Goal: Information Seeking & Learning: Learn about a topic

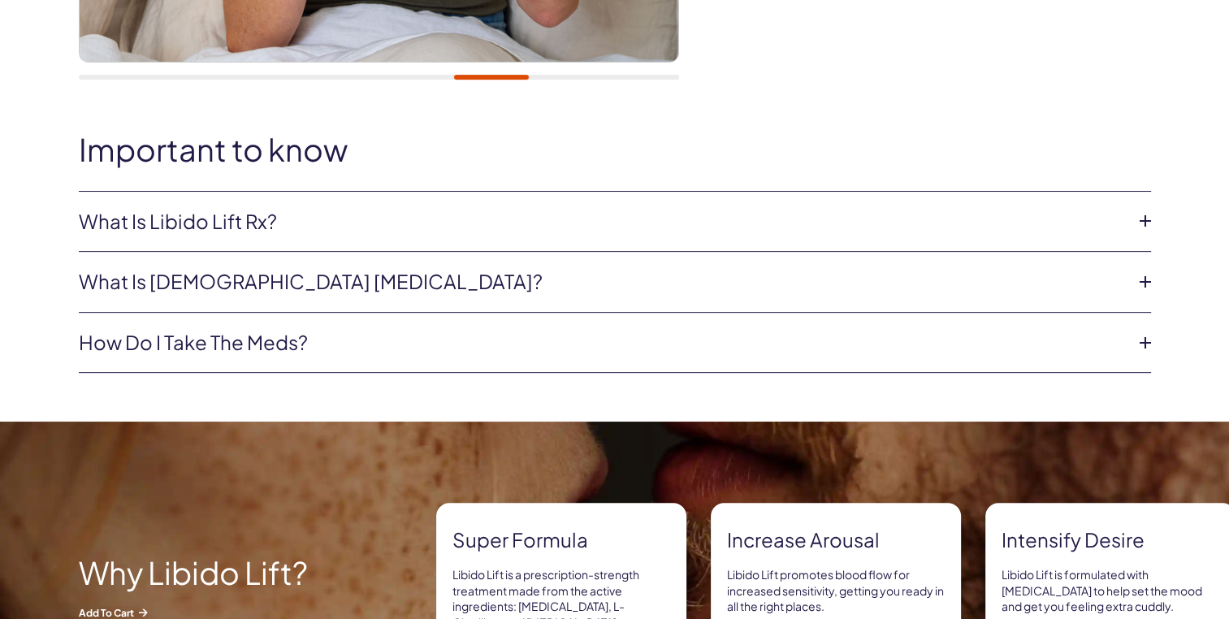
scroll to position [666, 0]
click at [252, 223] on link "What is Libido Lift Rx?" at bounding box center [602, 222] width 1047 height 28
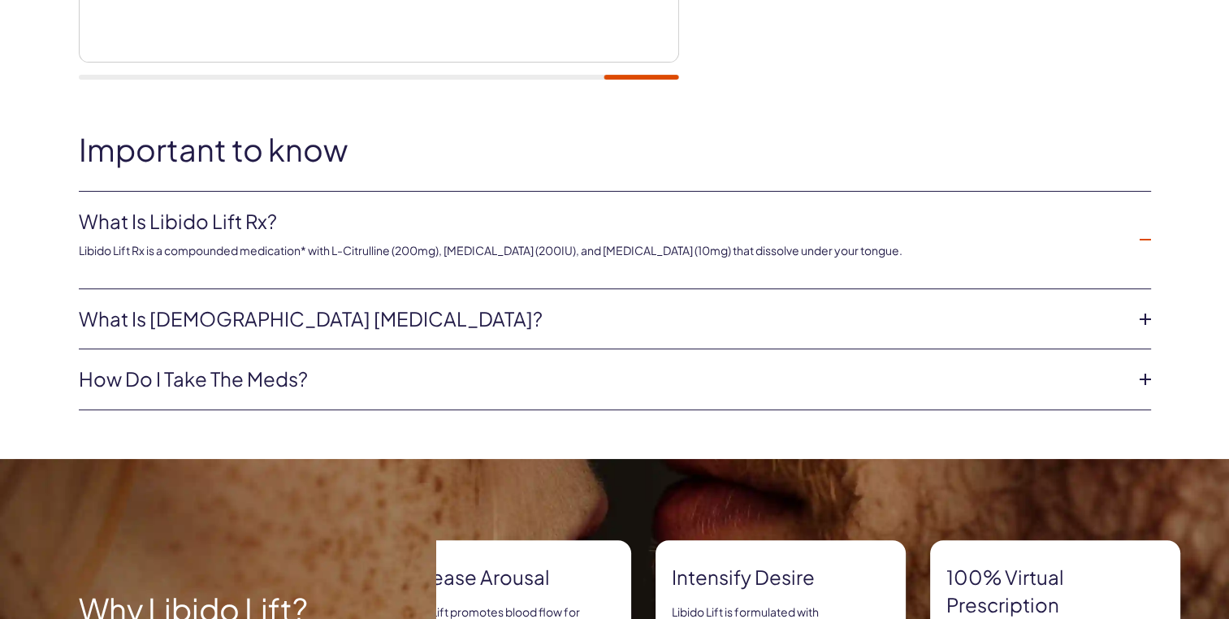
click at [392, 322] on link "What is [DEMOGRAPHIC_DATA] [MEDICAL_DATA]?" at bounding box center [602, 320] width 1047 height 28
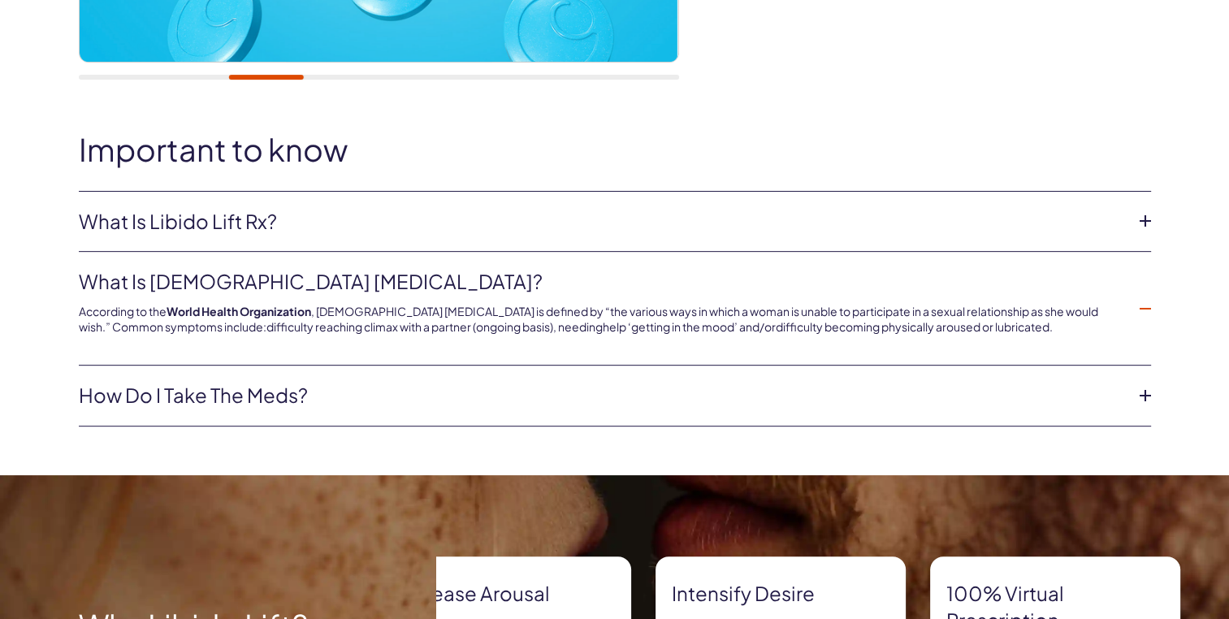
click at [265, 400] on link "How do I take the meds?" at bounding box center [602, 396] width 1047 height 28
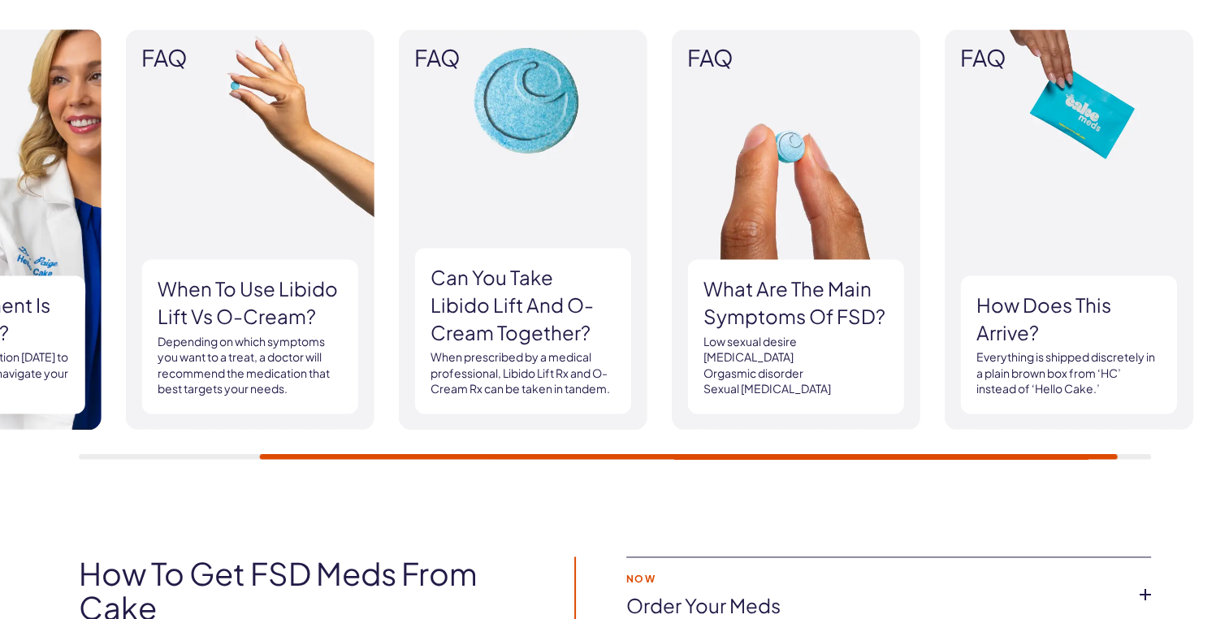
scroll to position [2257, 0]
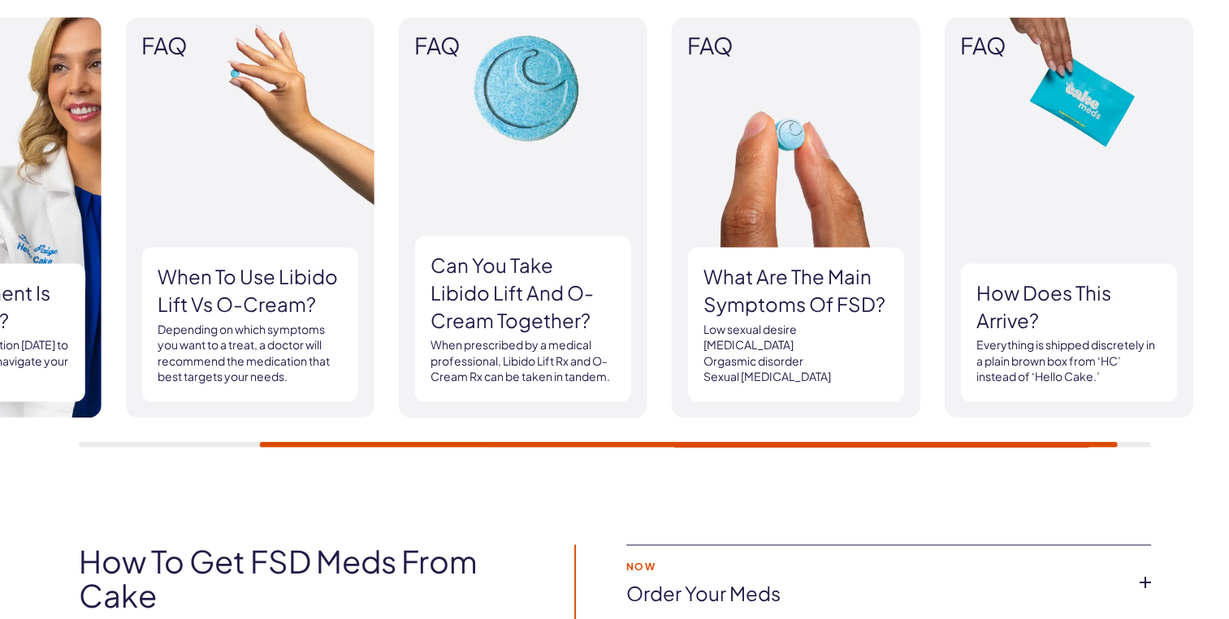
click at [215, 351] on p "Depending on which symptoms you want to a treat, a doctor will recommend the me…" at bounding box center [250, 353] width 184 height 63
click at [172, 86] on img at bounding box center [249, 217] width 249 height 401
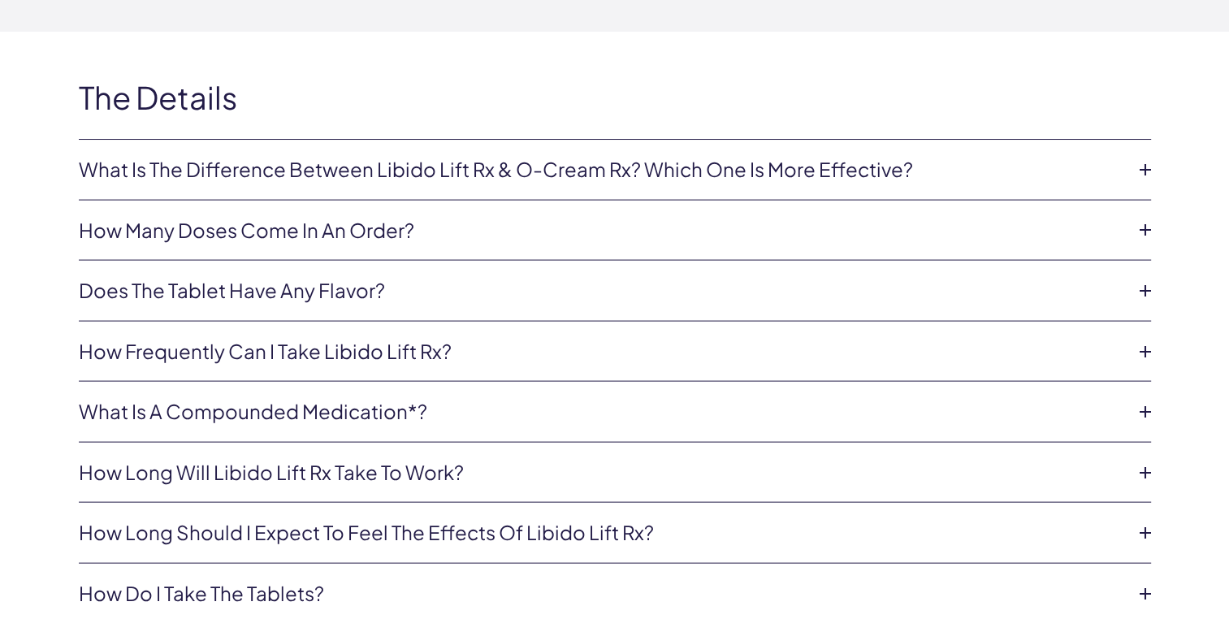
scroll to position [3412, 0]
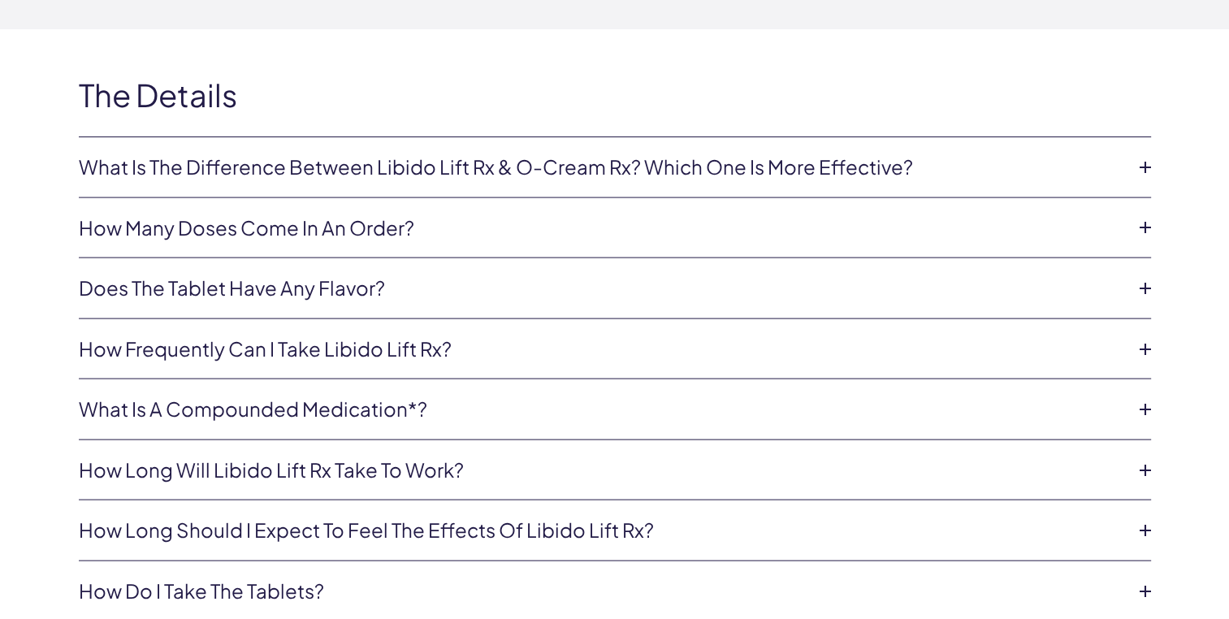
click at [1147, 162] on icon at bounding box center [1146, 167] width 24 height 24
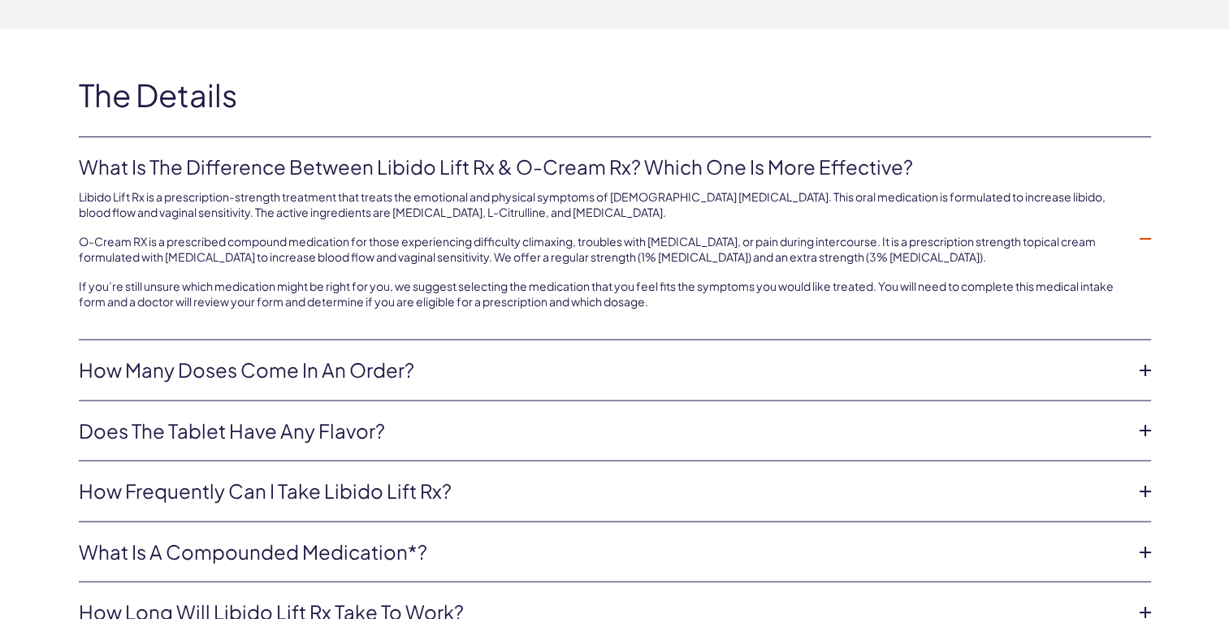
click at [352, 366] on link "How many doses come in an order?" at bounding box center [602, 371] width 1047 height 28
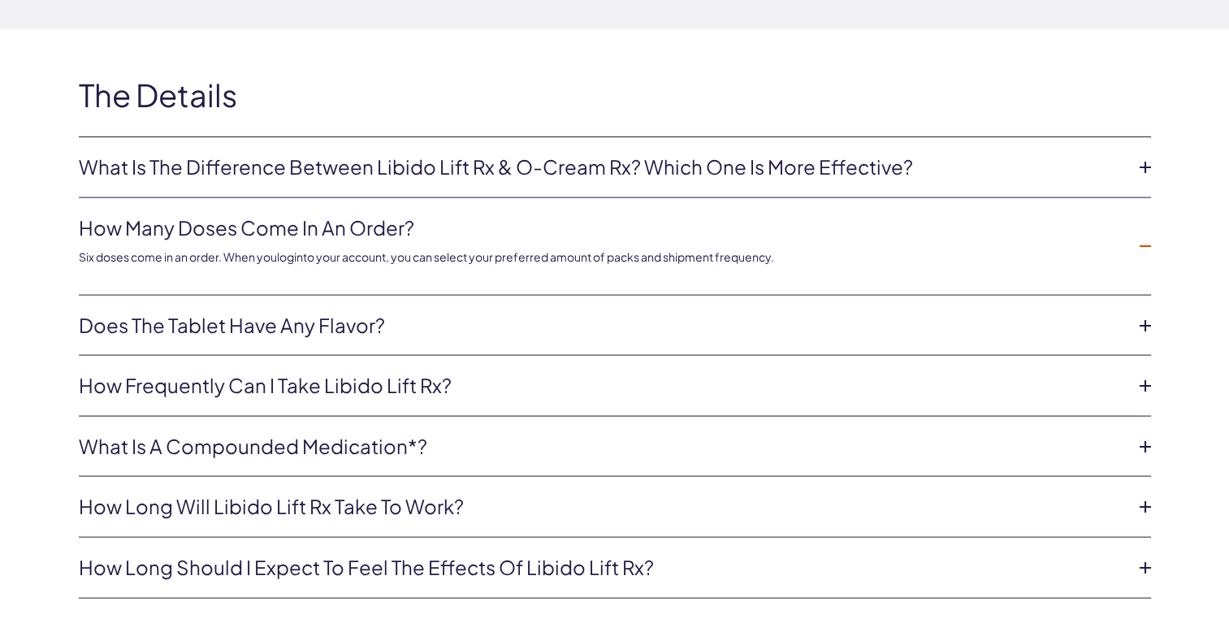
click at [336, 329] on link "Does the tablet have any flavor?" at bounding box center [602, 326] width 1047 height 28
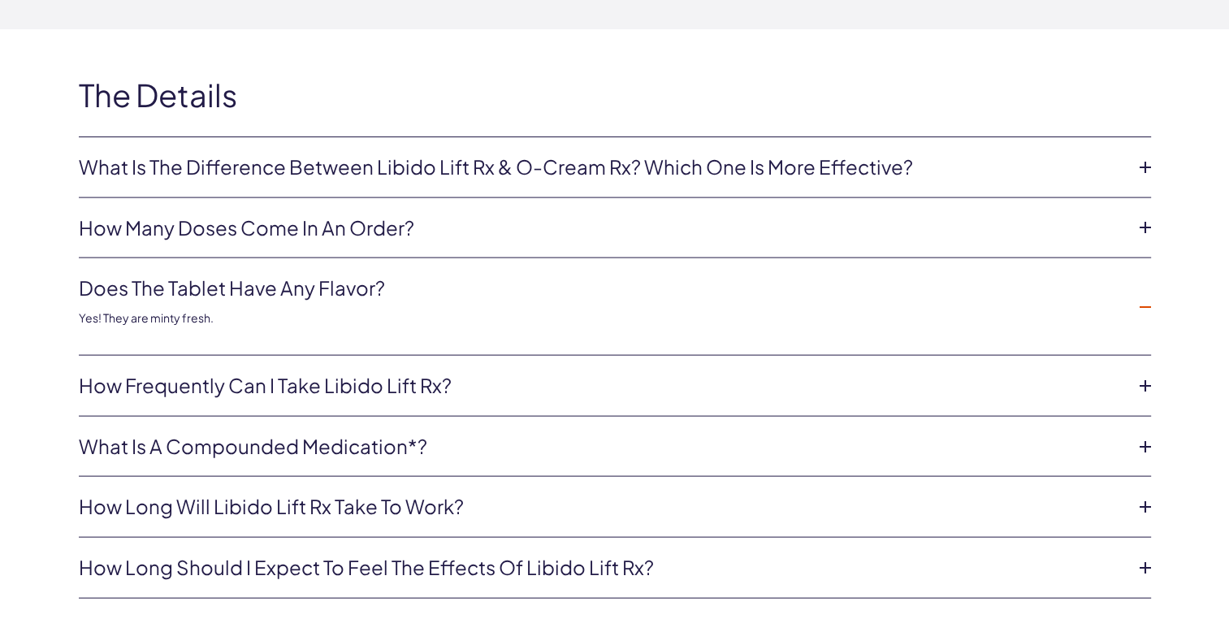
click at [286, 384] on link "How frequently can I take Libido Lift Rx?" at bounding box center [602, 386] width 1047 height 28
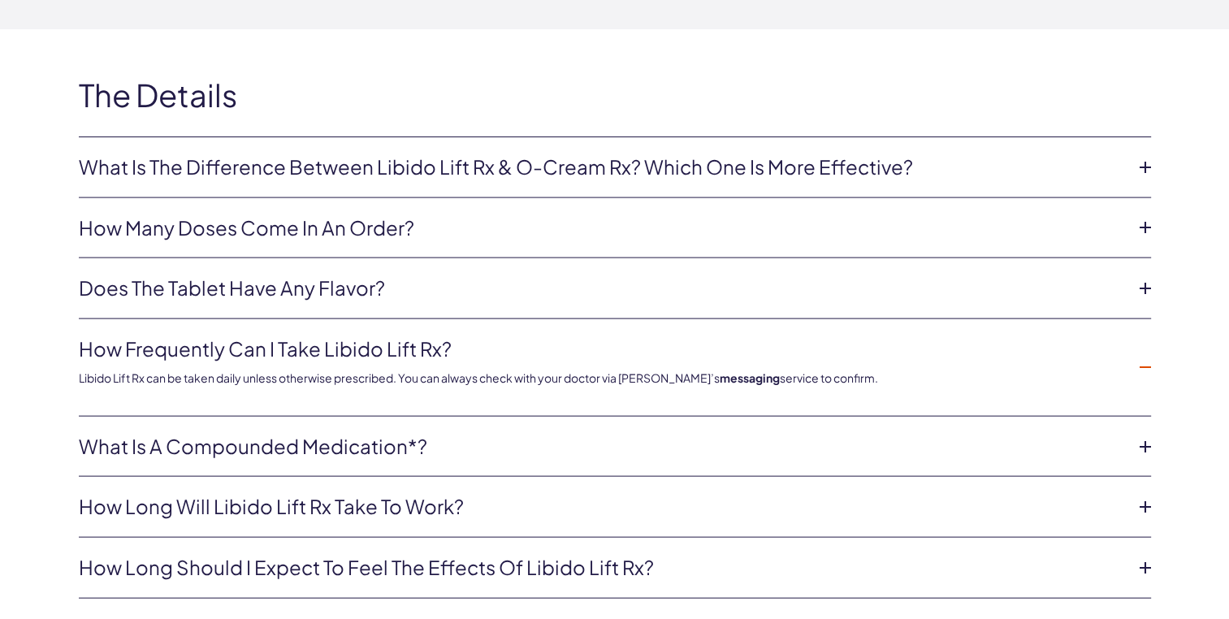
click at [272, 450] on link "What is a compounded medication*?" at bounding box center [602, 447] width 1047 height 28
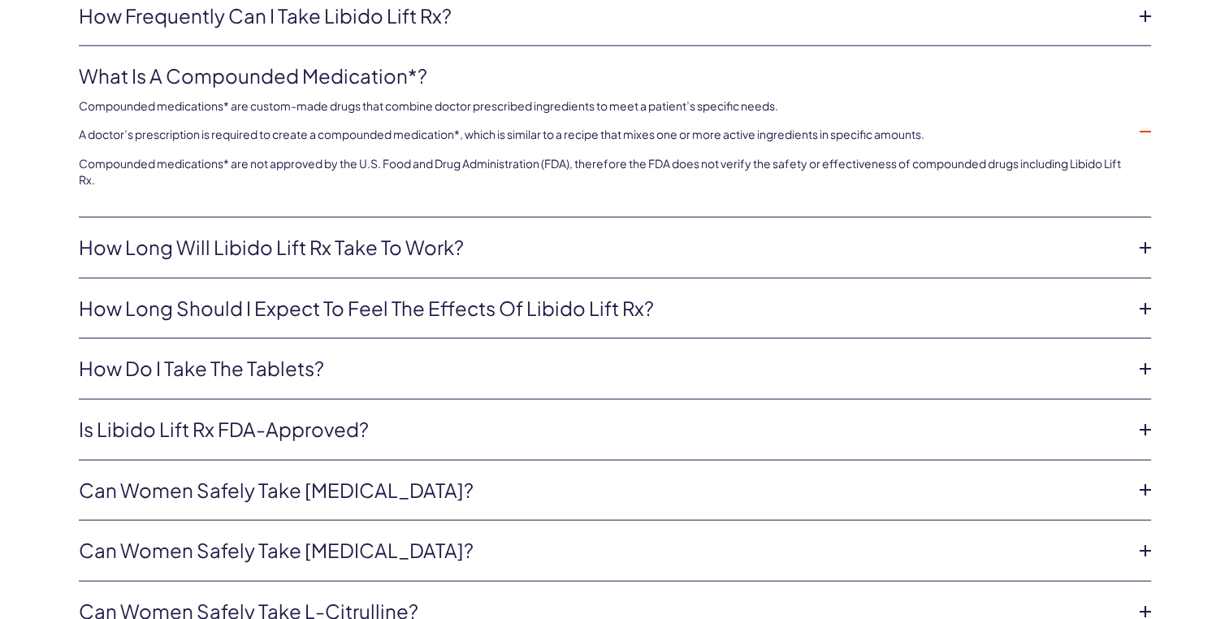
scroll to position [3749, 0]
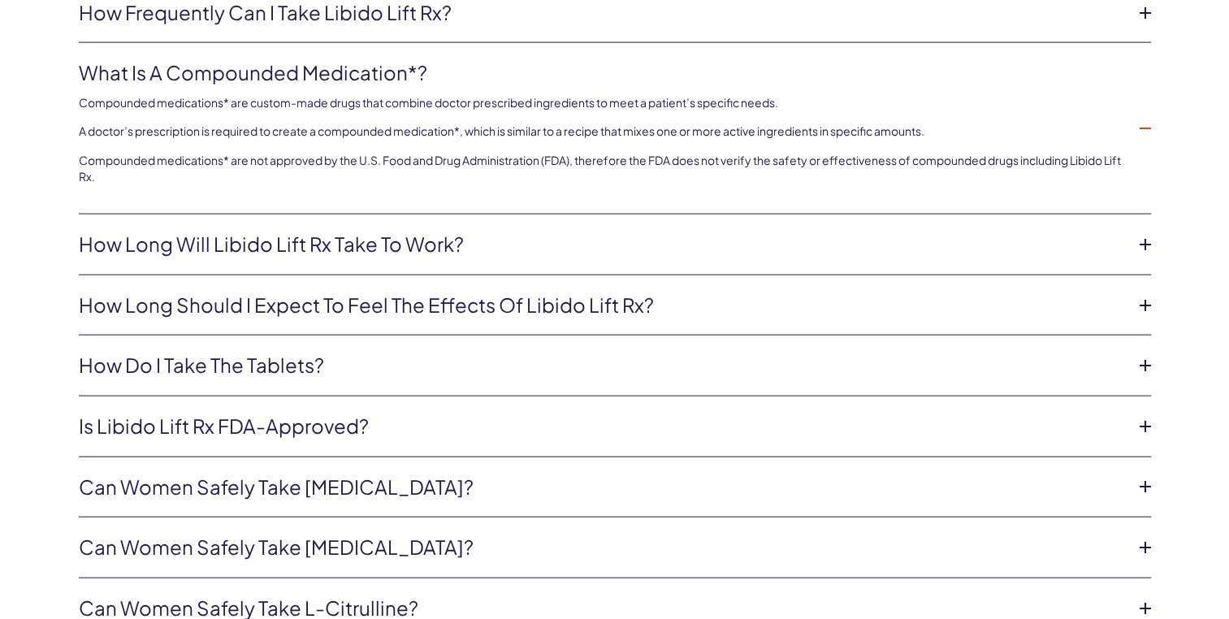
click at [242, 489] on link "Can women safely take Tadalafil?" at bounding box center [602, 488] width 1047 height 28
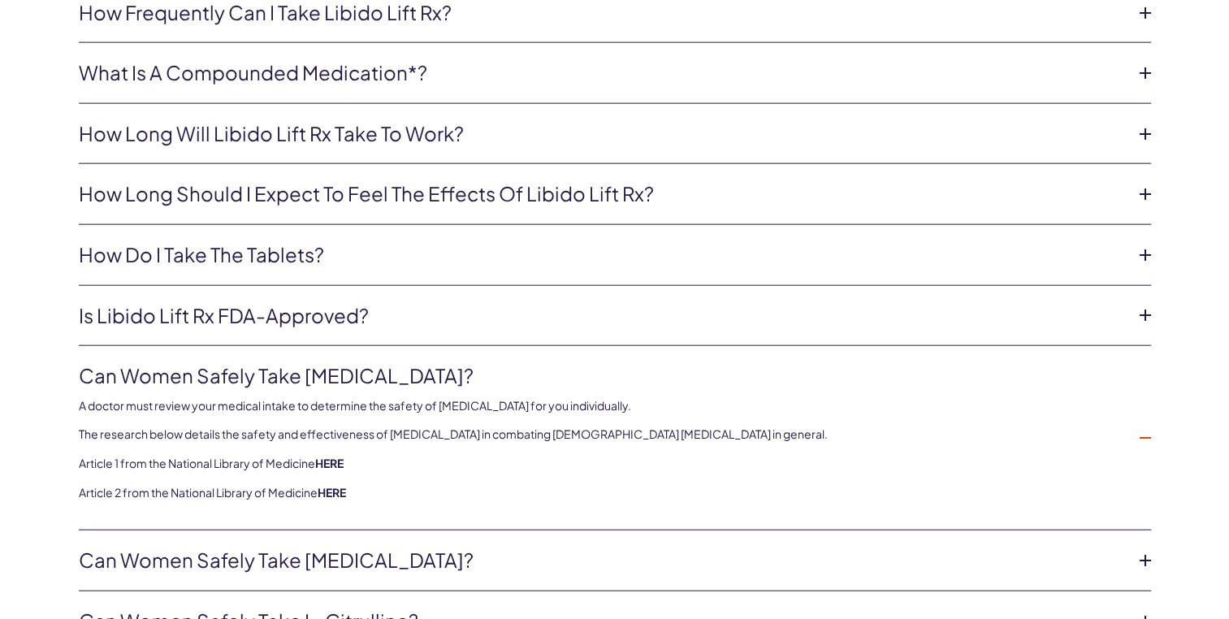
click at [336, 460] on link "HERE" at bounding box center [329, 463] width 28 height 15
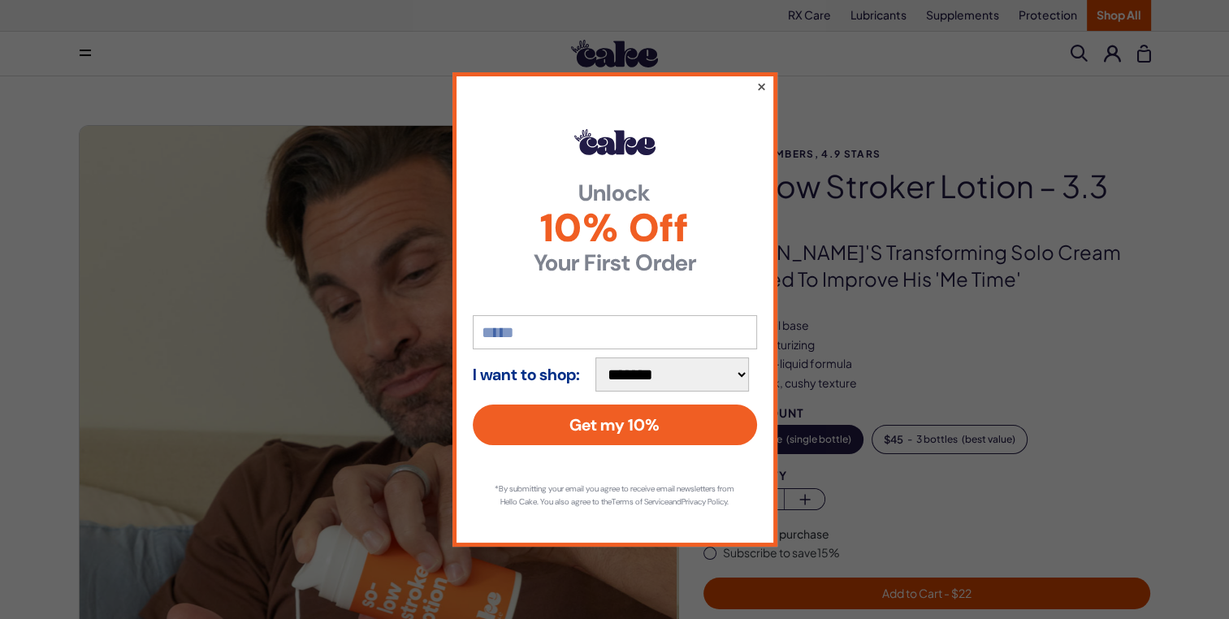
click at [764, 76] on button "×" at bounding box center [761, 86] width 11 height 20
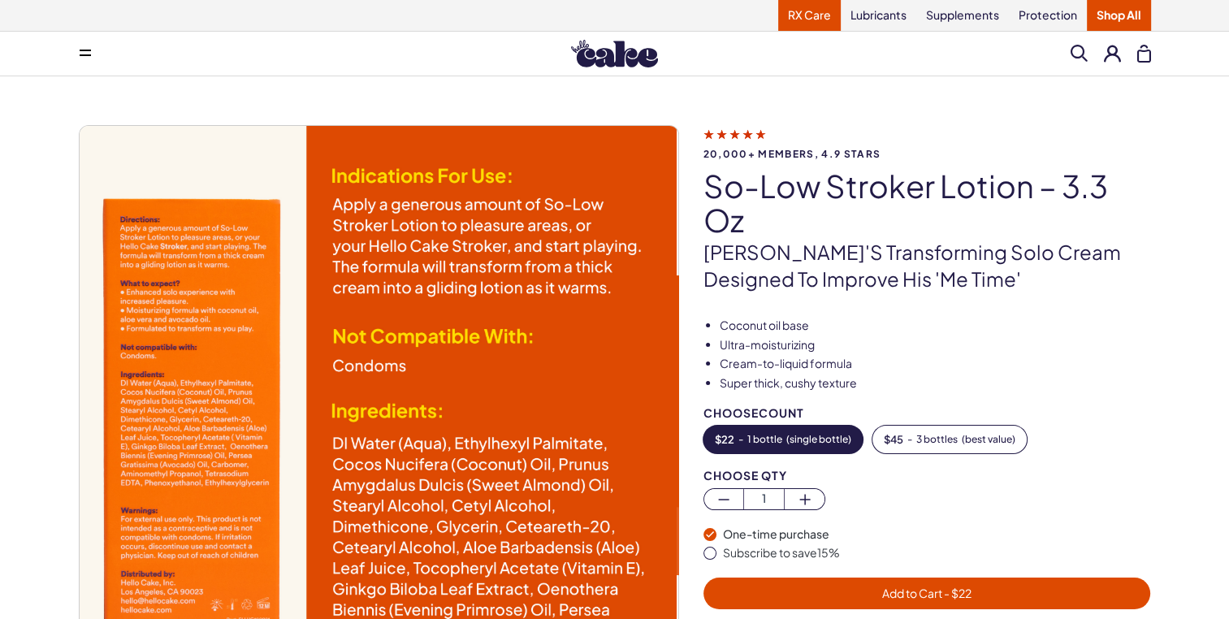
click at [811, 16] on link "RX Care" at bounding box center [809, 15] width 63 height 31
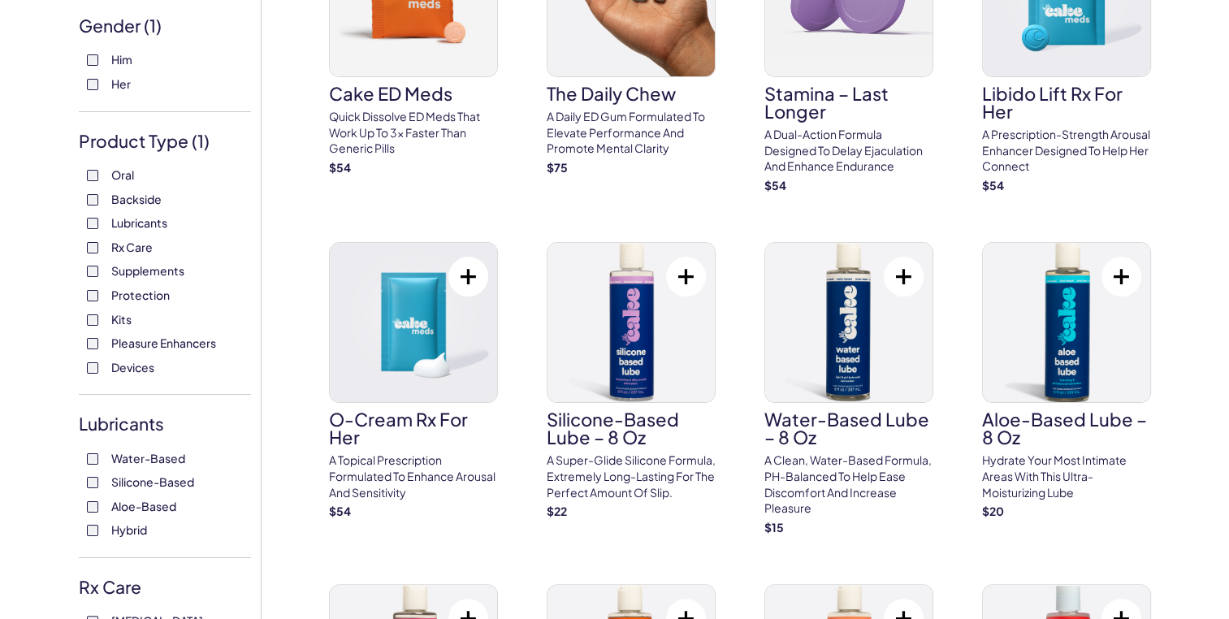
scroll to position [235, 0]
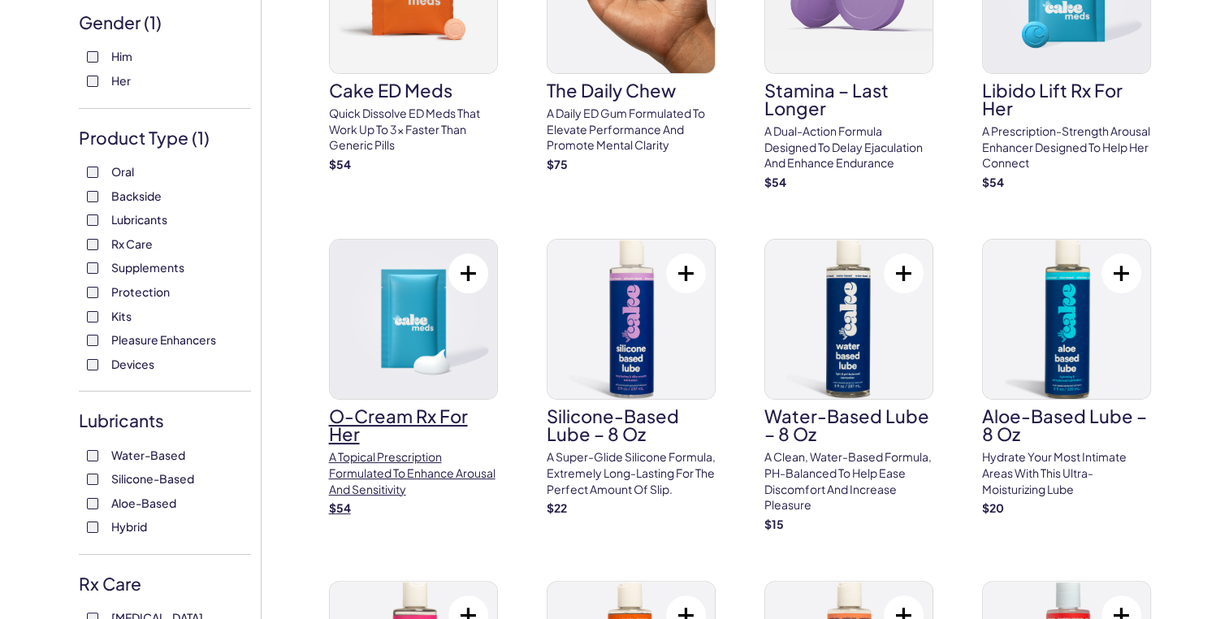
click at [422, 359] on img at bounding box center [413, 319] width 167 height 159
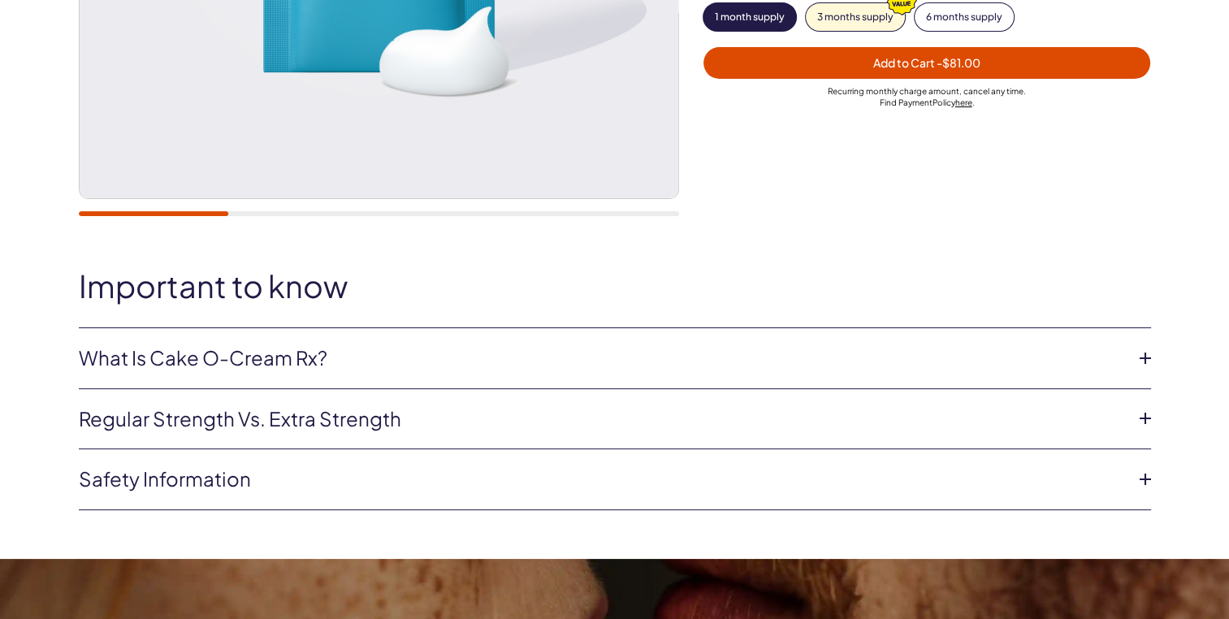
scroll to position [575, 0]
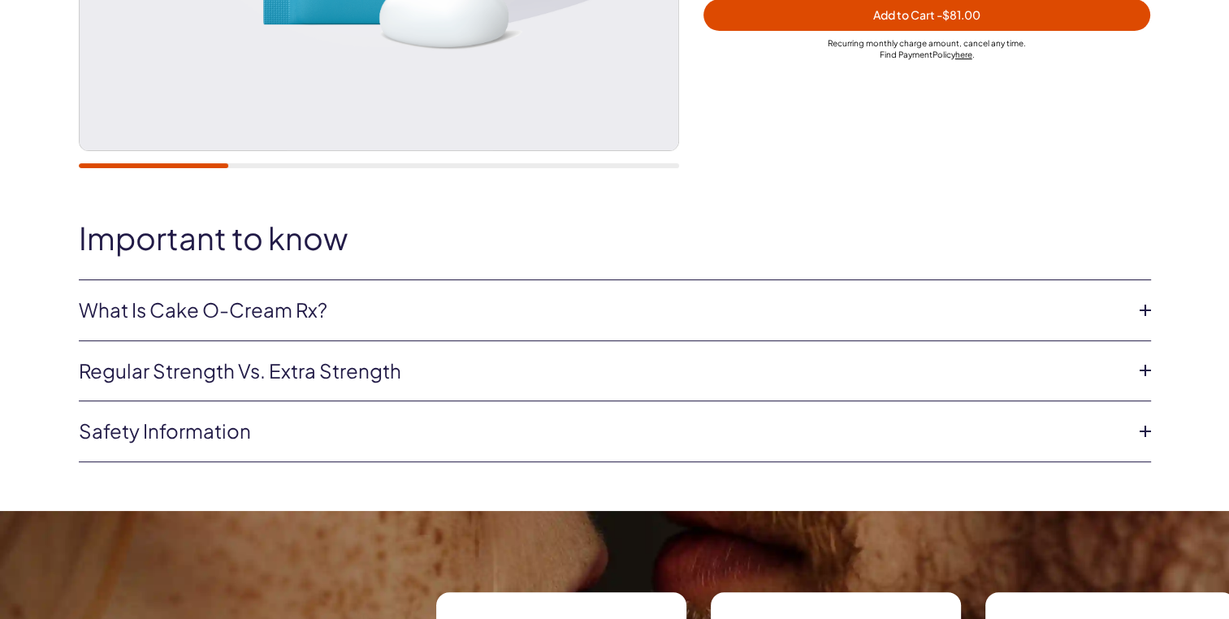
click at [210, 314] on link "What is Cake O-Cream Rx?" at bounding box center [602, 311] width 1047 height 28
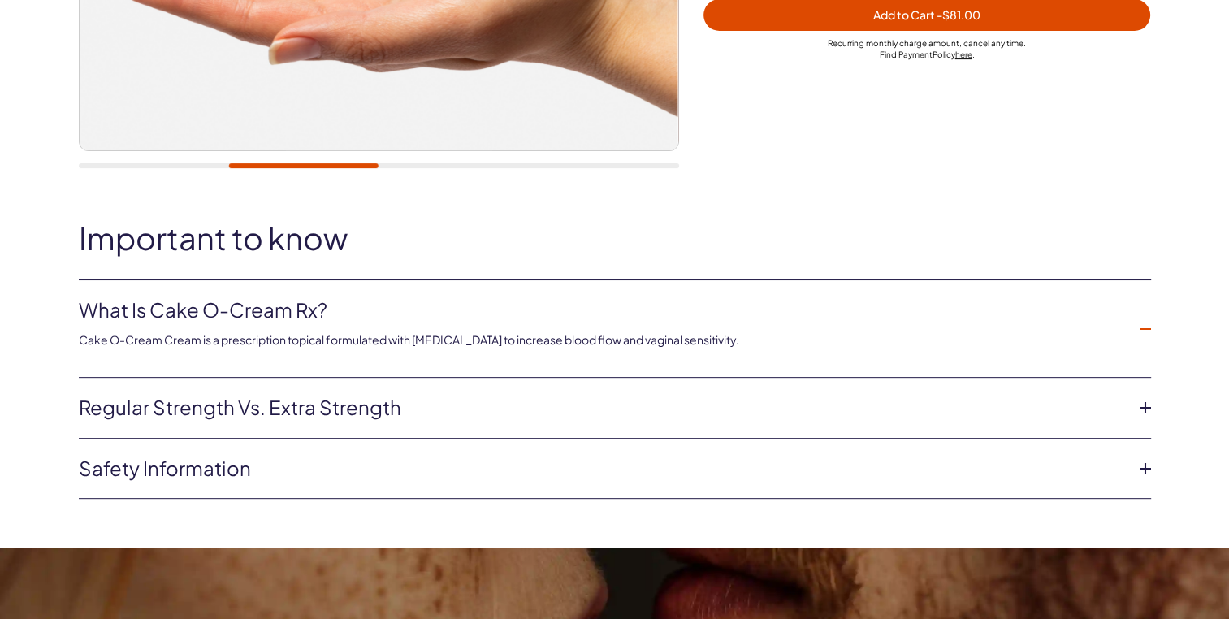
click at [195, 413] on link "Regular strength vs. extra strength" at bounding box center [602, 408] width 1047 height 28
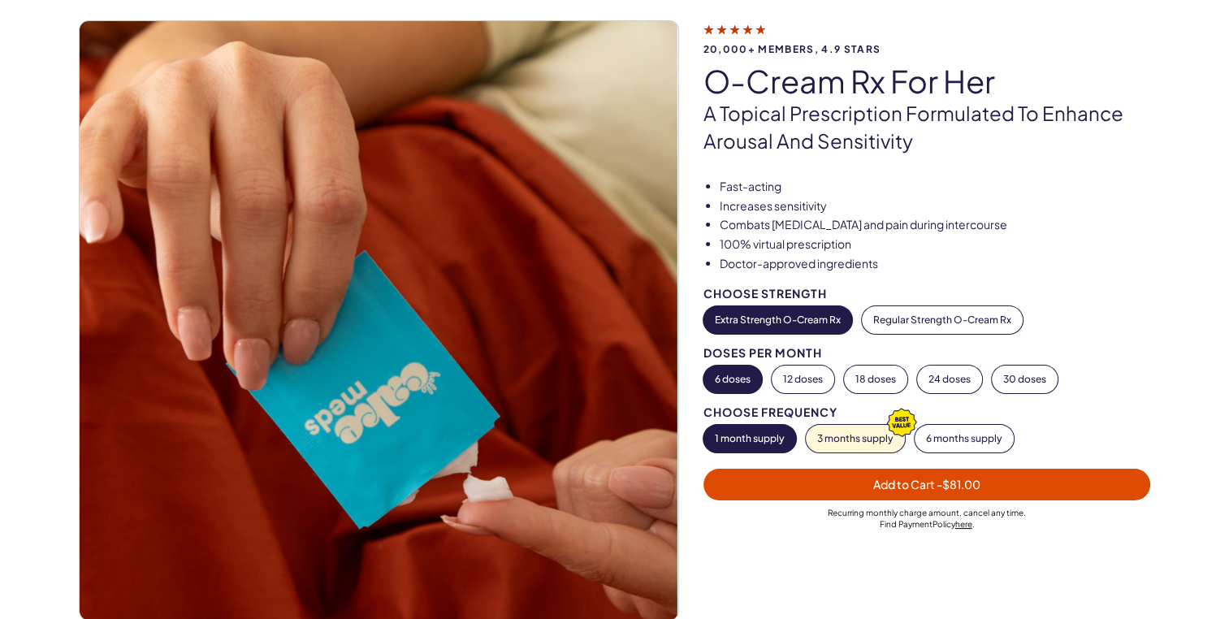
scroll to position [0, 0]
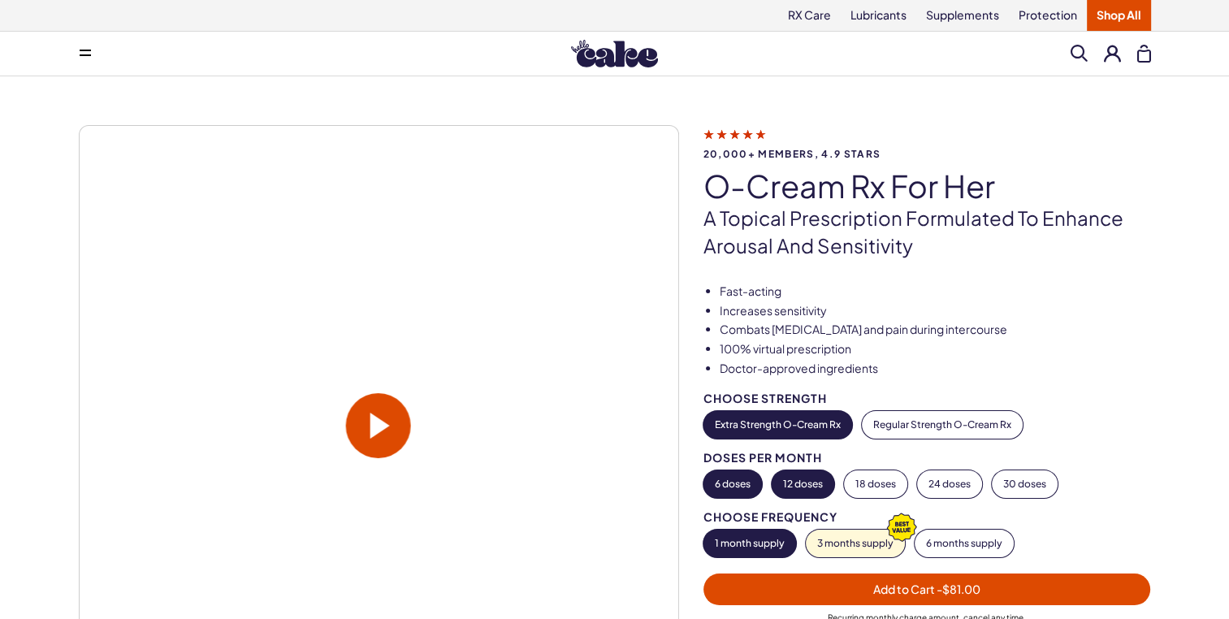
click at [795, 483] on button "12 doses" at bounding box center [803, 484] width 63 height 28
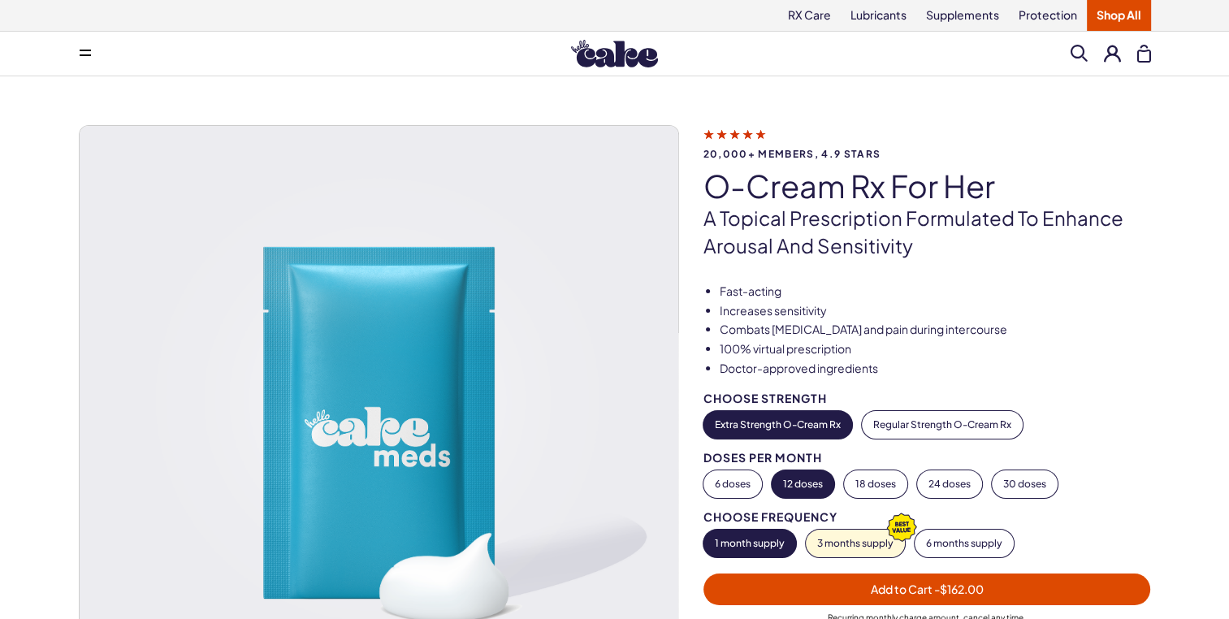
drag, startPoint x: 795, startPoint y: 483, endPoint x: 1105, endPoint y: 361, distance: 333.8
click at [1105, 361] on div "Fast-acting Increases sensitivity Combats dryness and pain during intercourse 1…" at bounding box center [940, 476] width 472 height 385
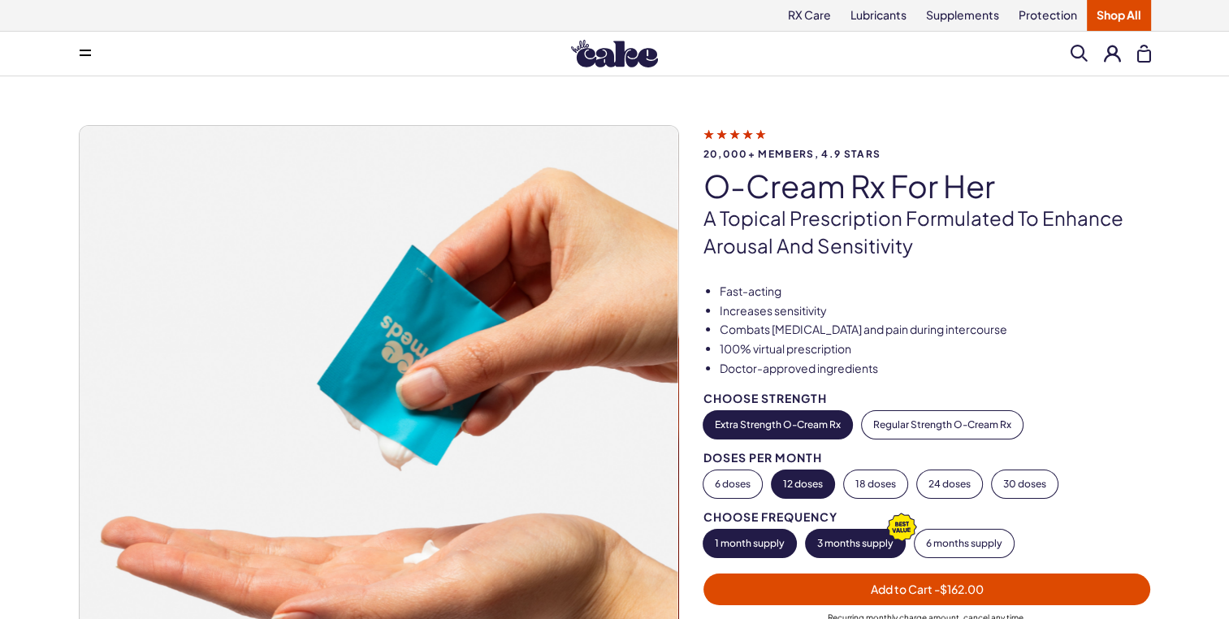
click at [840, 548] on button "3 months supply" at bounding box center [855, 544] width 99 height 28
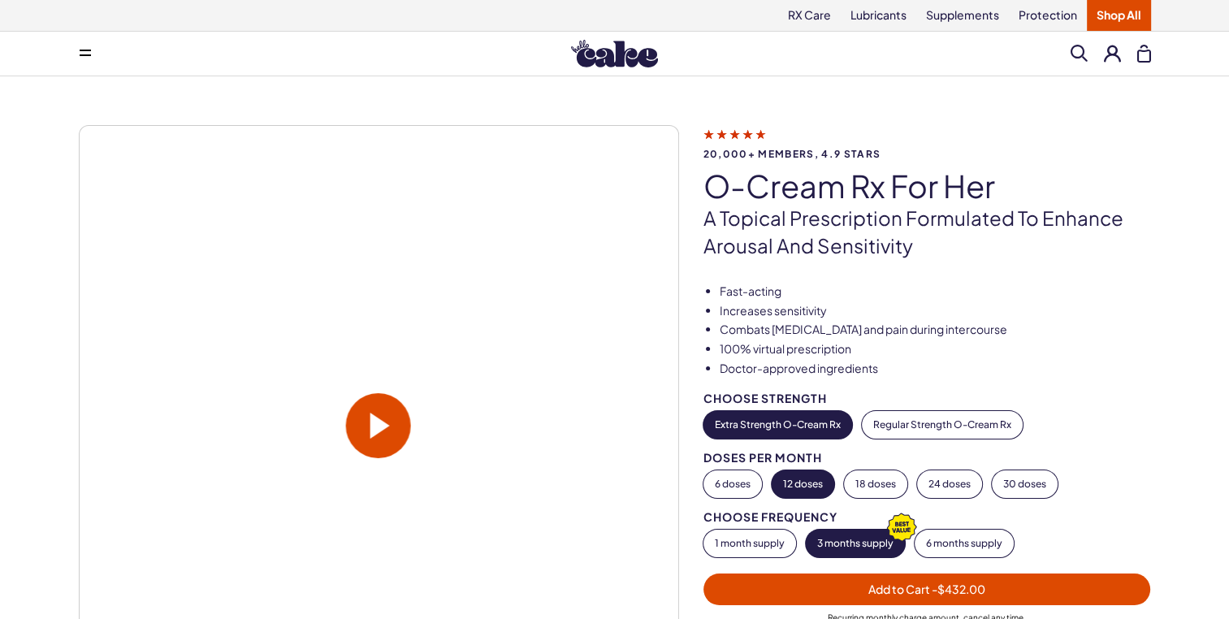
click at [757, 137] on icon at bounding box center [735, 133] width 63 height 17
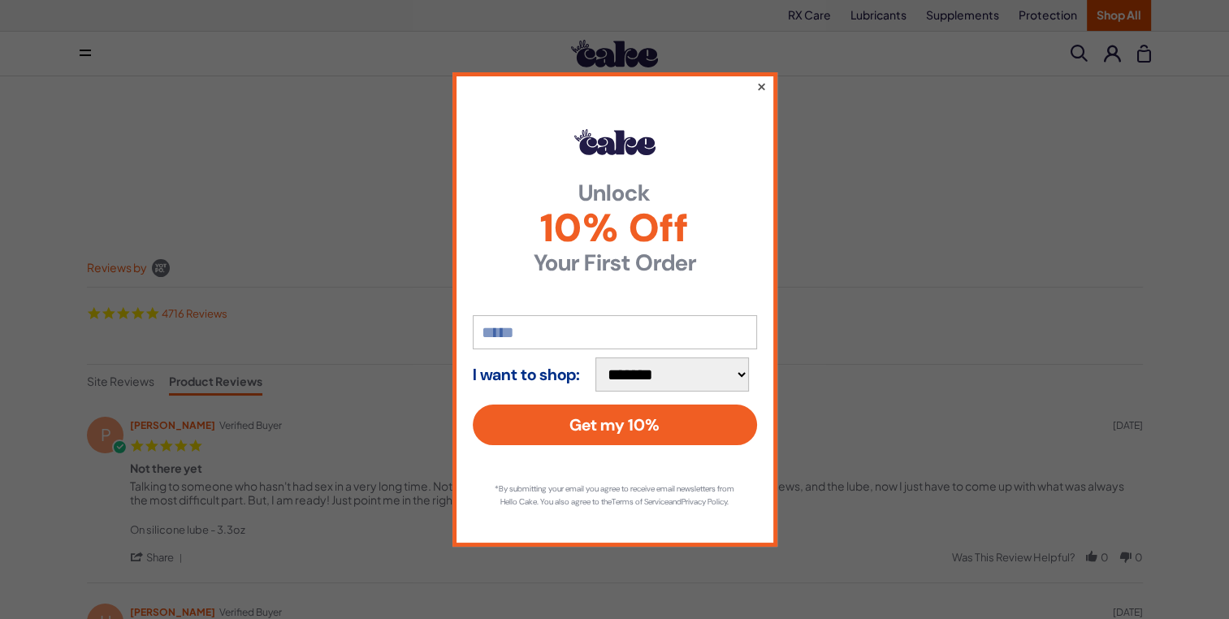
click at [761, 88] on button "×" at bounding box center [761, 86] width 11 height 20
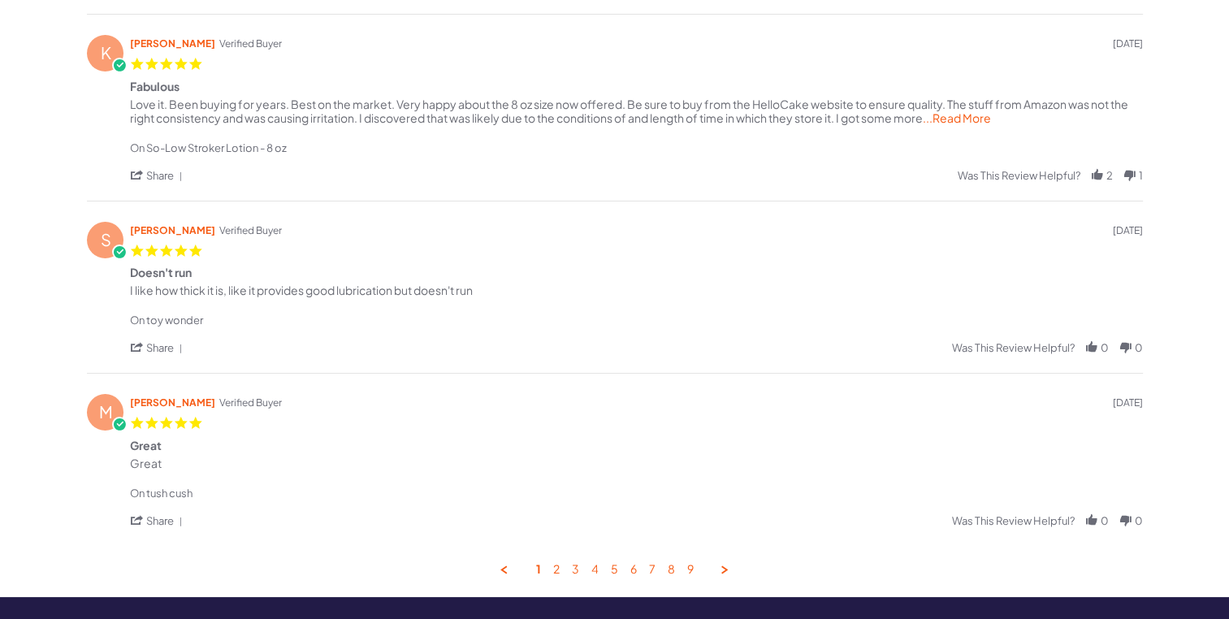
scroll to position [742, 0]
click at [730, 575] on link "Next Page" at bounding box center [725, 569] width 15 height 15
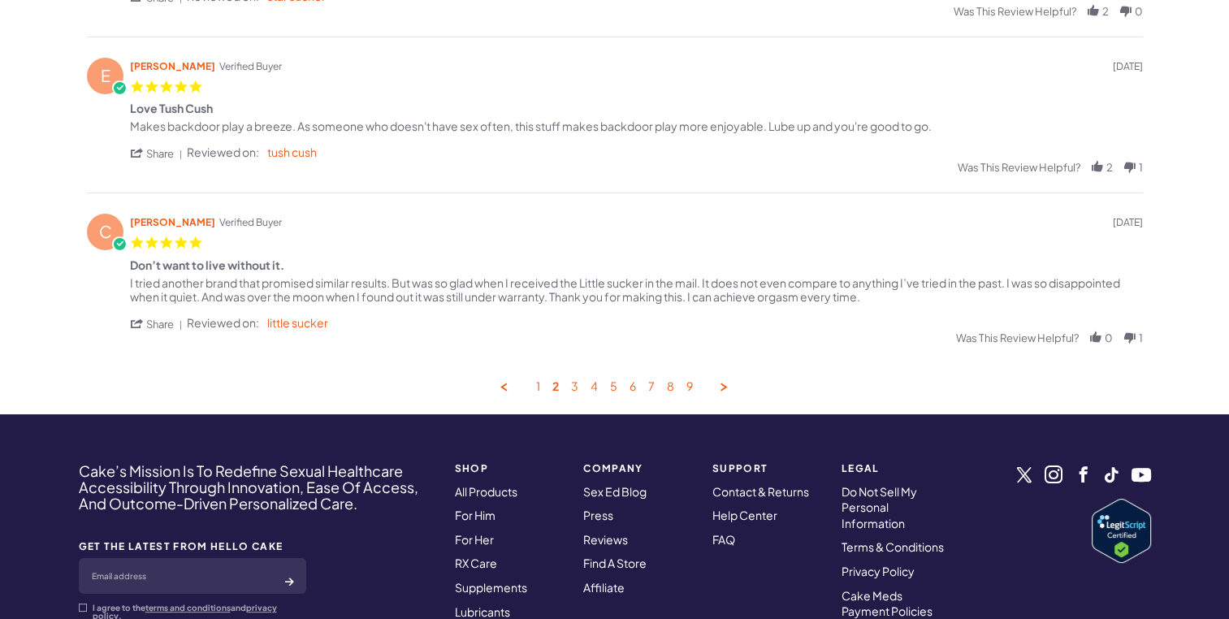
scroll to position [832, 0]
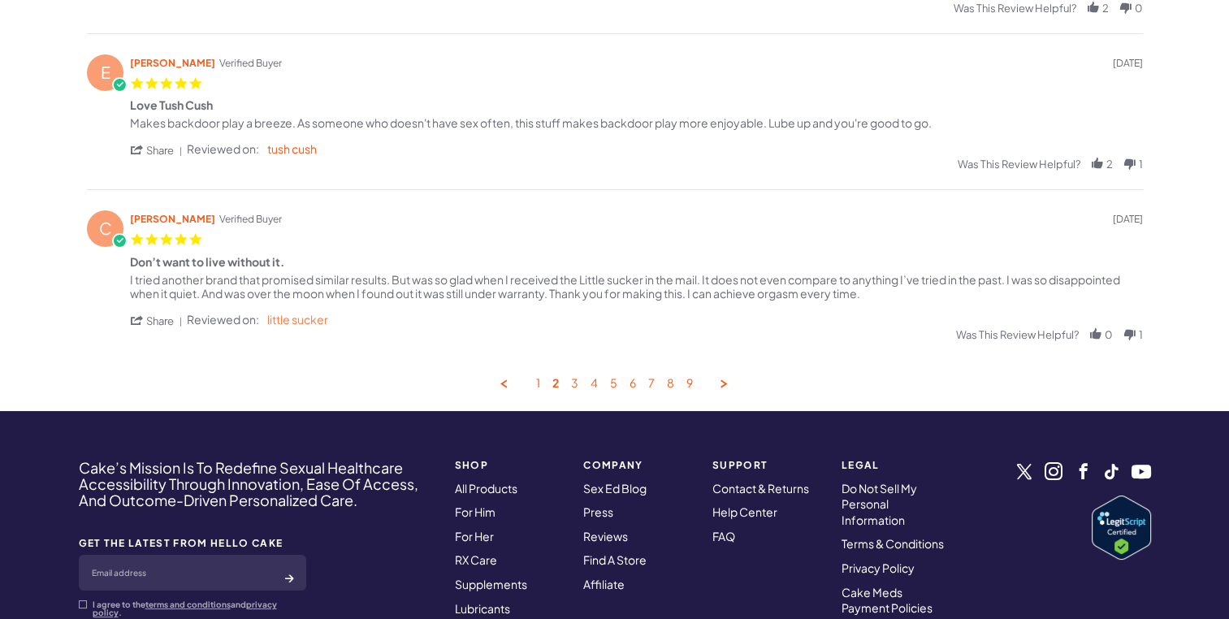
click at [294, 322] on link "little sucker" at bounding box center [297, 319] width 61 height 15
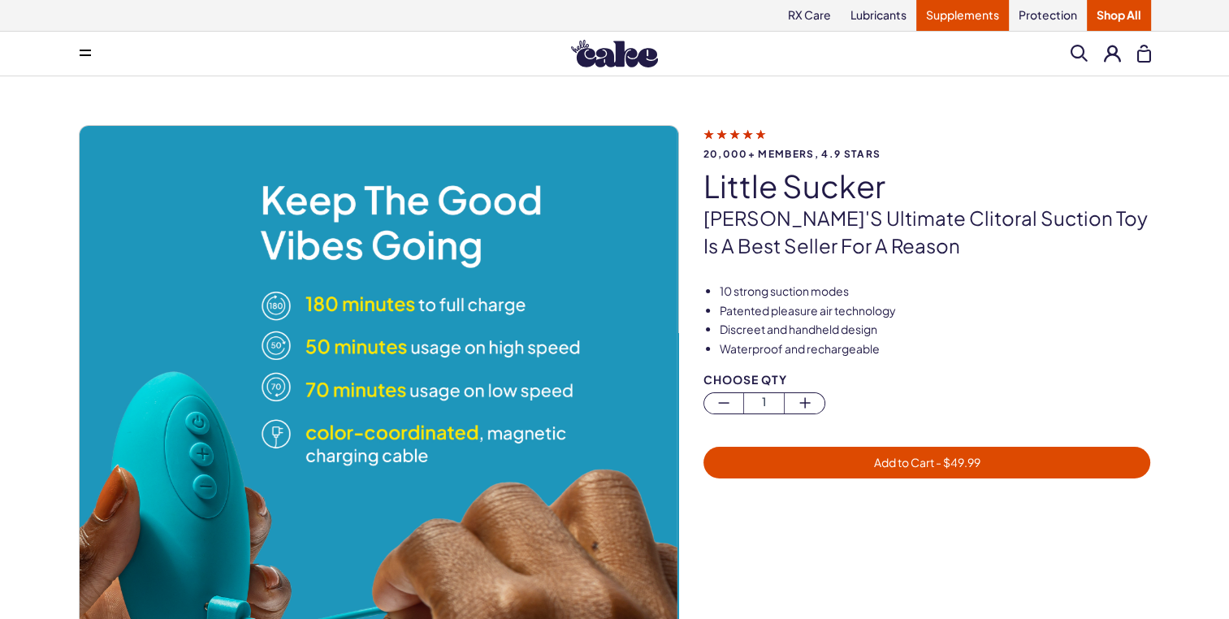
click at [965, 18] on link "Supplements" at bounding box center [963, 15] width 93 height 31
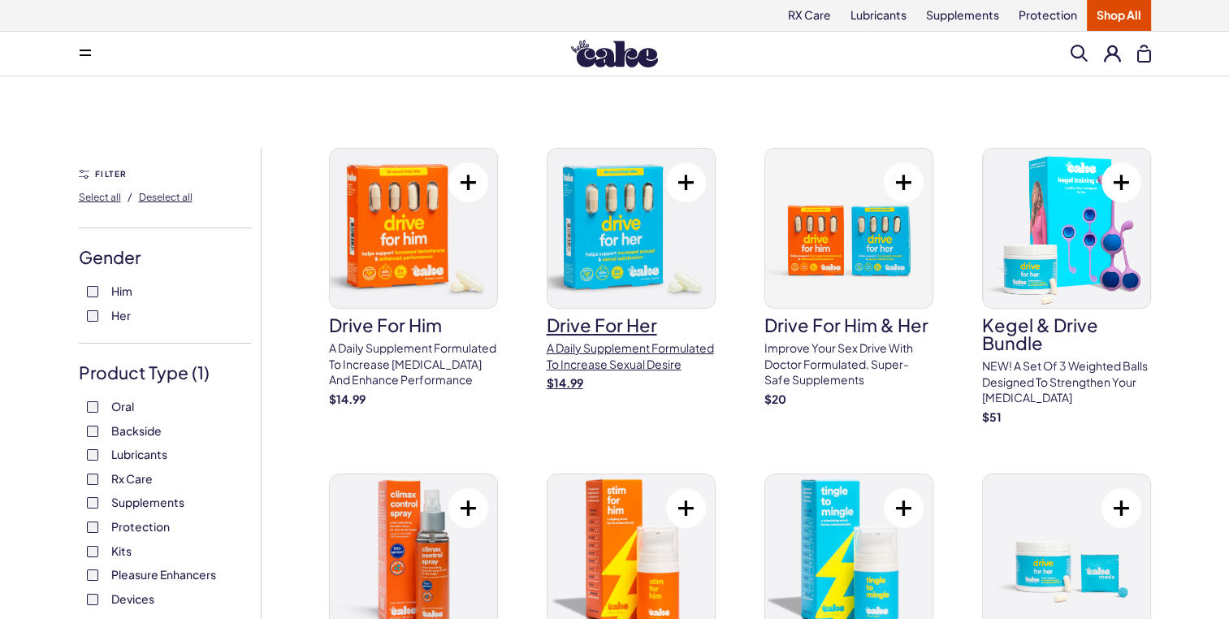
click at [635, 235] on img at bounding box center [631, 228] width 167 height 159
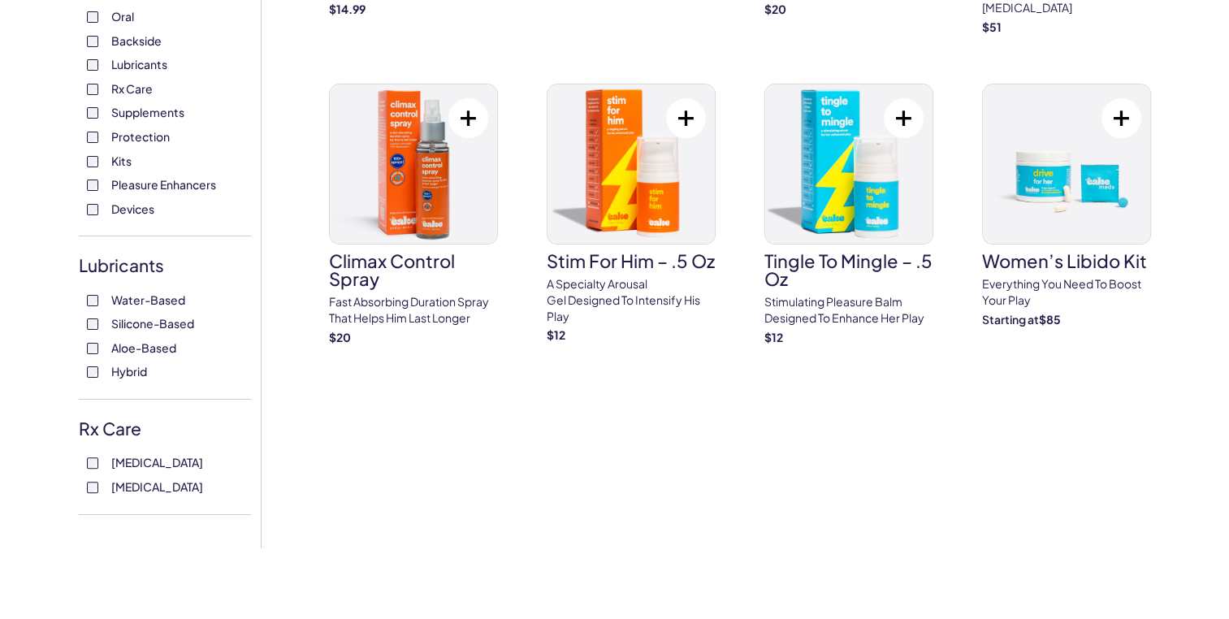
scroll to position [423, 0]
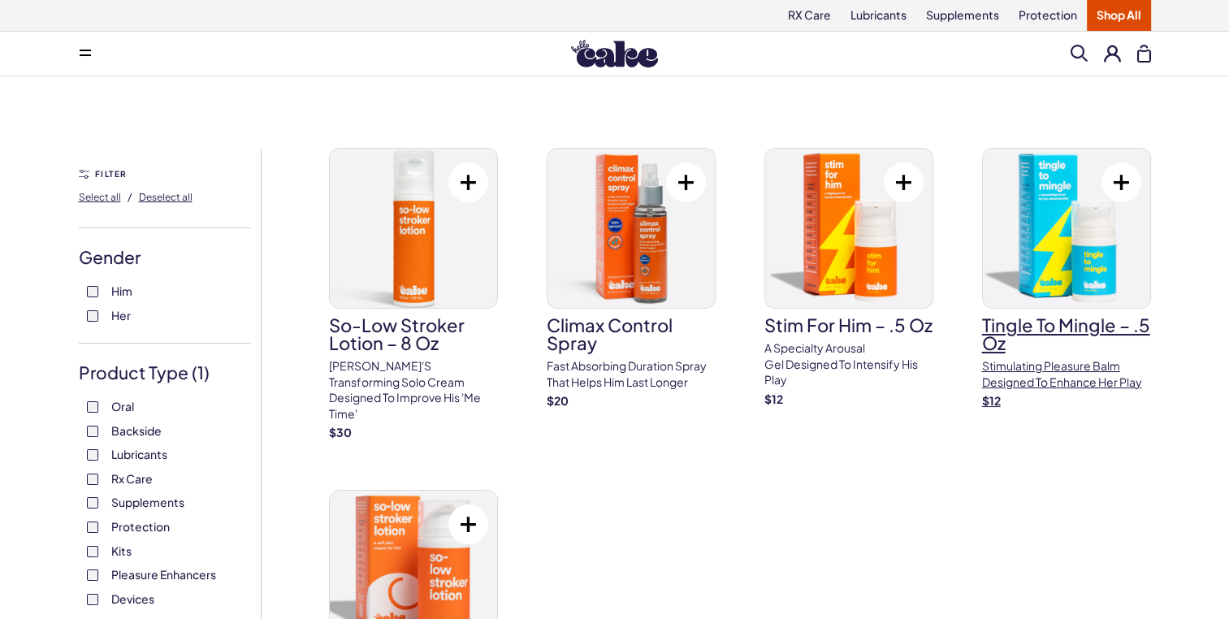
click at [1086, 215] on img at bounding box center [1066, 228] width 167 height 159
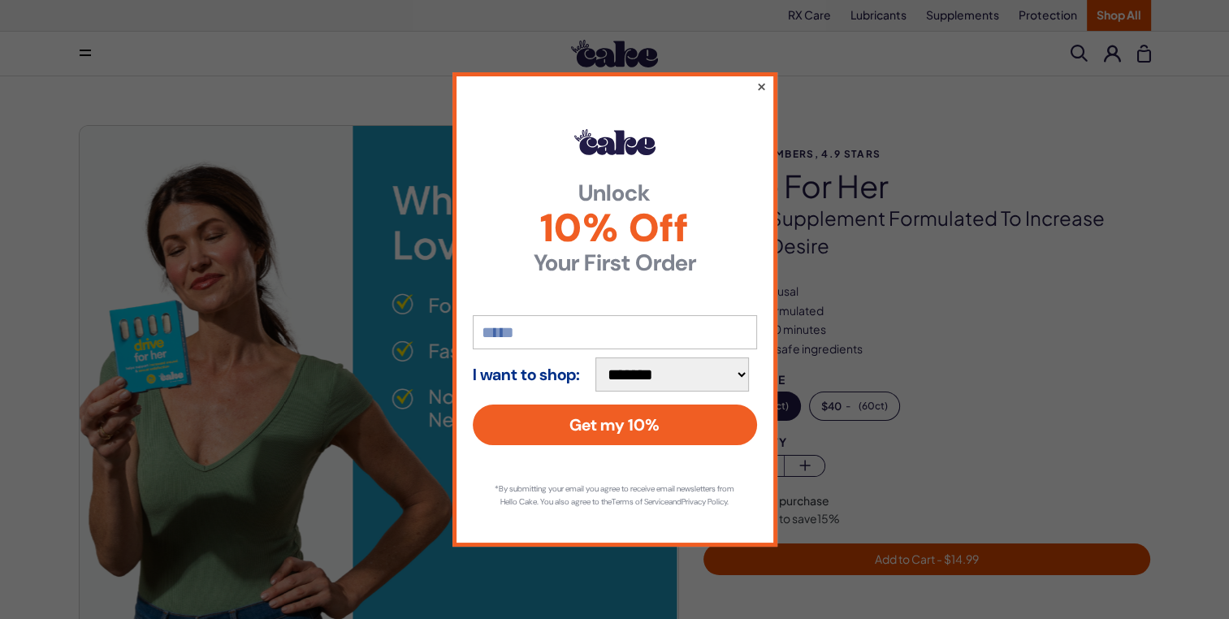
click at [764, 84] on button "×" at bounding box center [761, 86] width 11 height 20
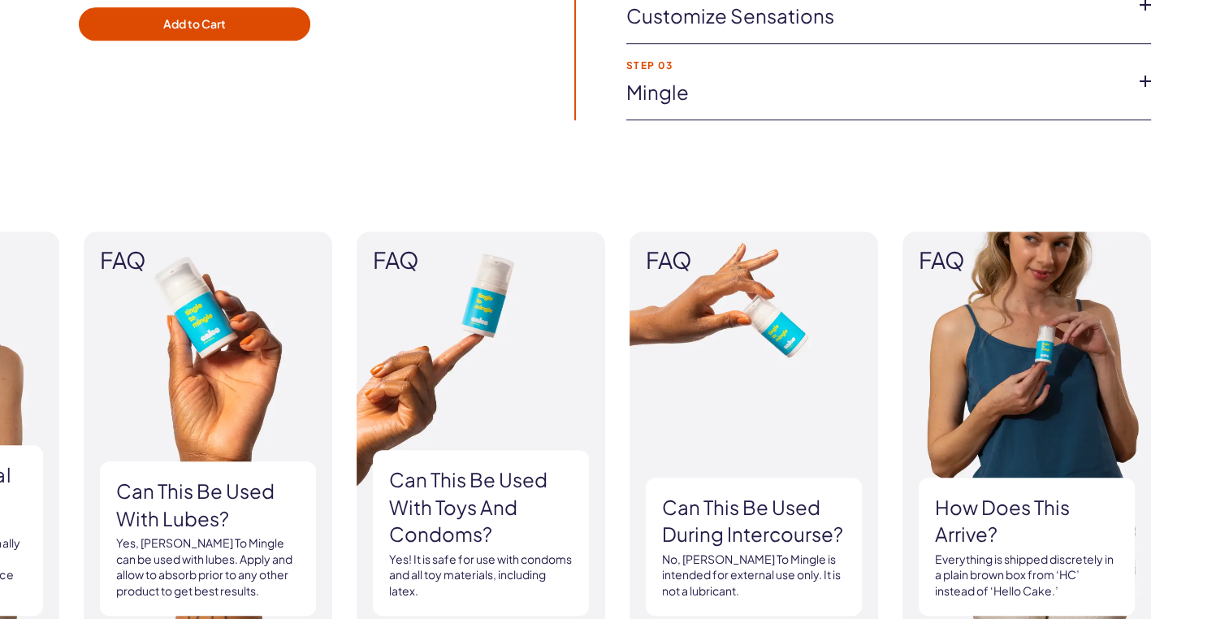
scroll to position [1347, 0]
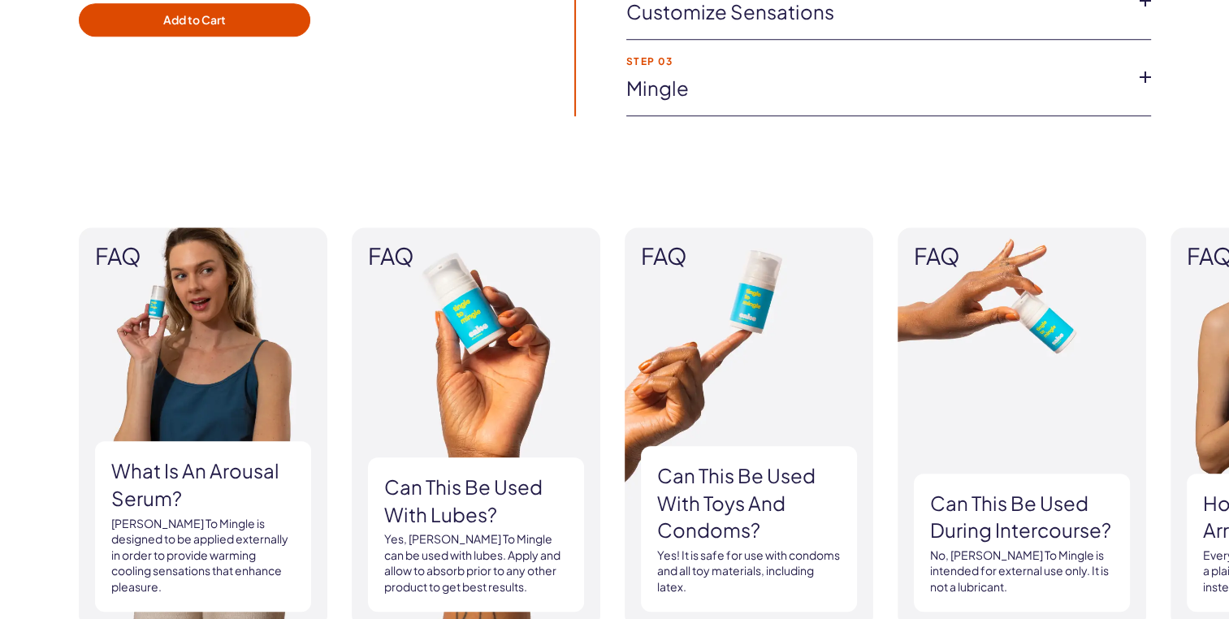
click at [167, 401] on img at bounding box center [203, 428] width 249 height 401
click at [172, 562] on p "[PERSON_NAME] To Mingle is designed to be applied externally in order to provid…" at bounding box center [203, 556] width 184 height 80
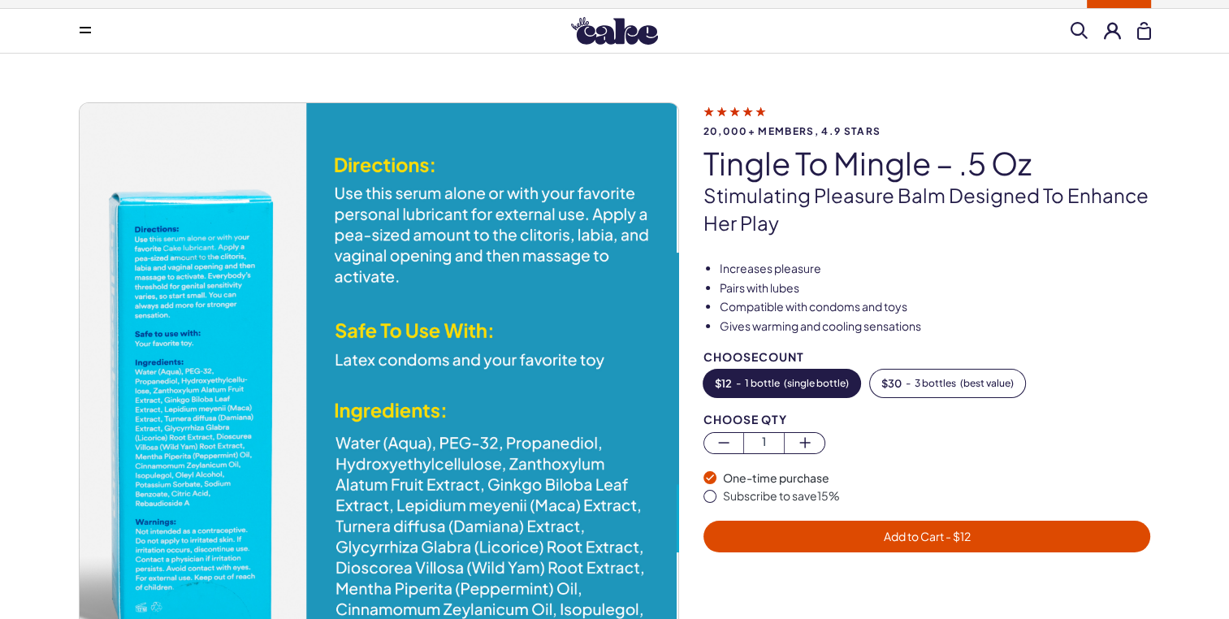
scroll to position [0, 0]
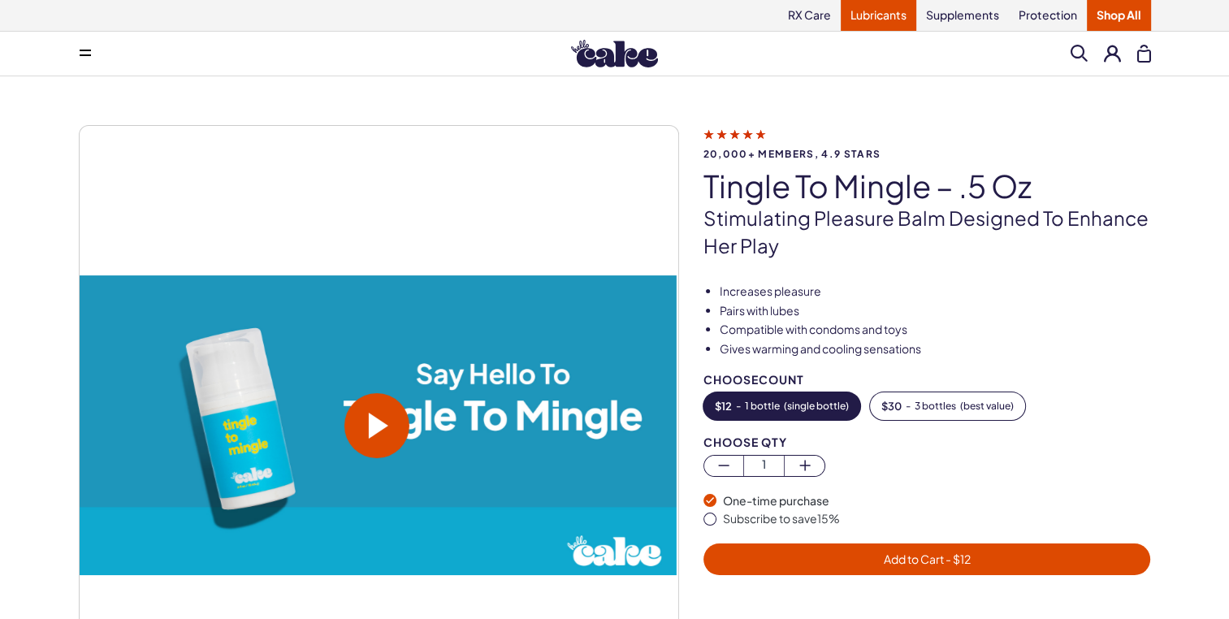
click at [887, 20] on link "Lubricants" at bounding box center [879, 15] width 76 height 31
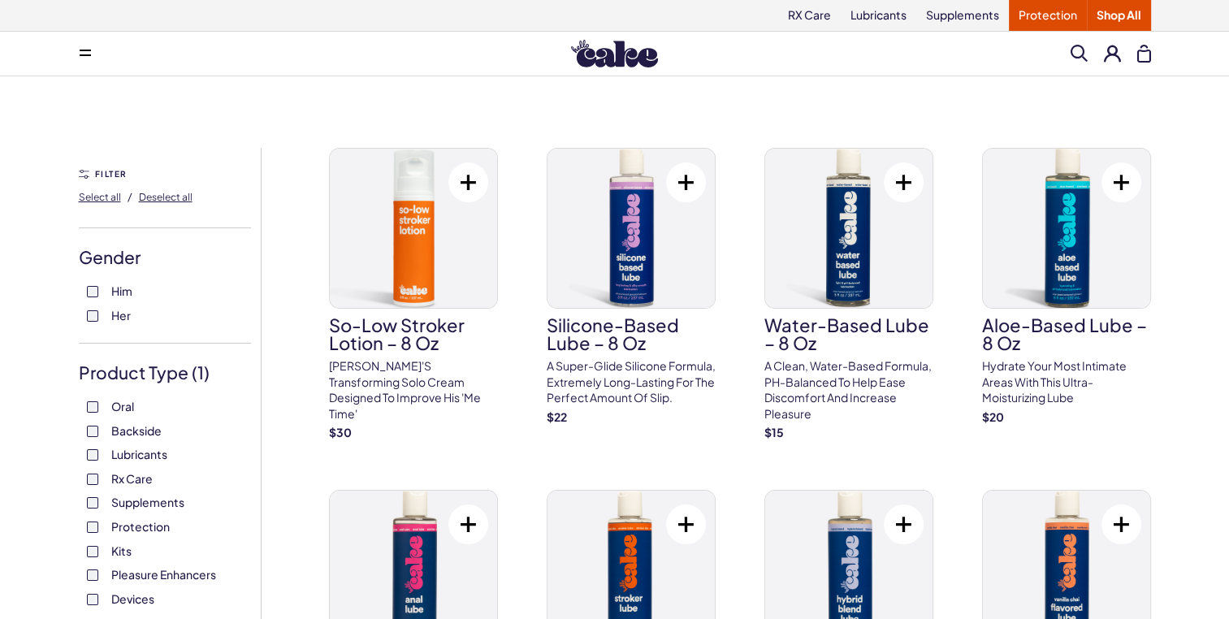
click at [1030, 14] on link "Protection" at bounding box center [1048, 15] width 78 height 31
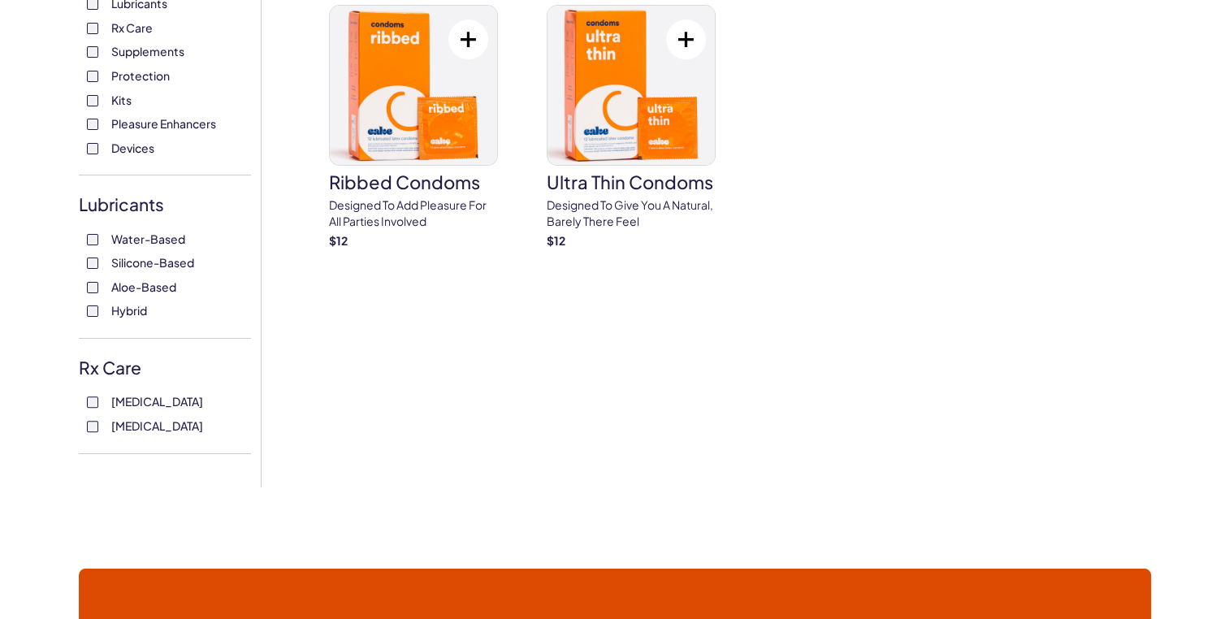
scroll to position [455, 0]
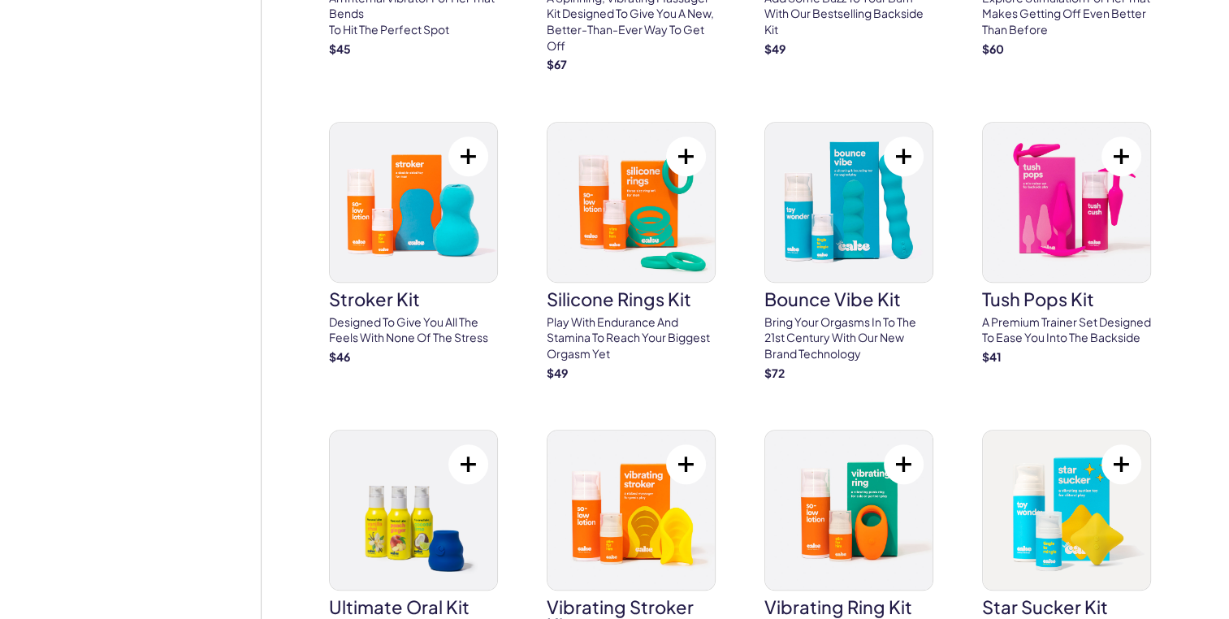
scroll to position [1024, 0]
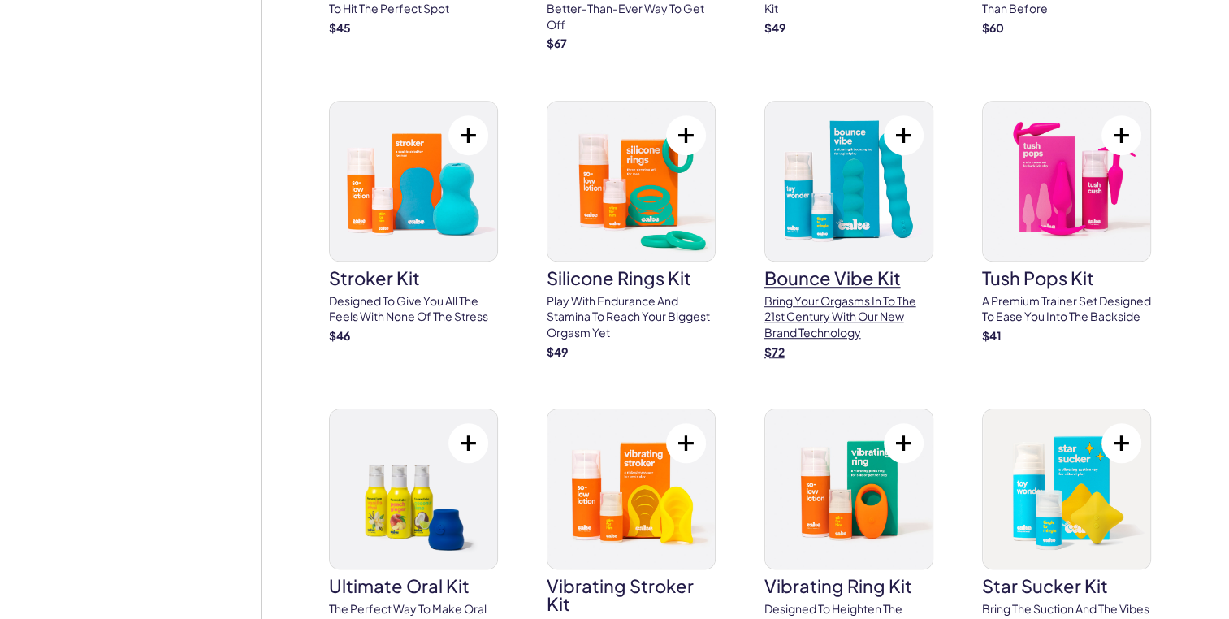
click at [853, 222] on img at bounding box center [848, 181] width 167 height 159
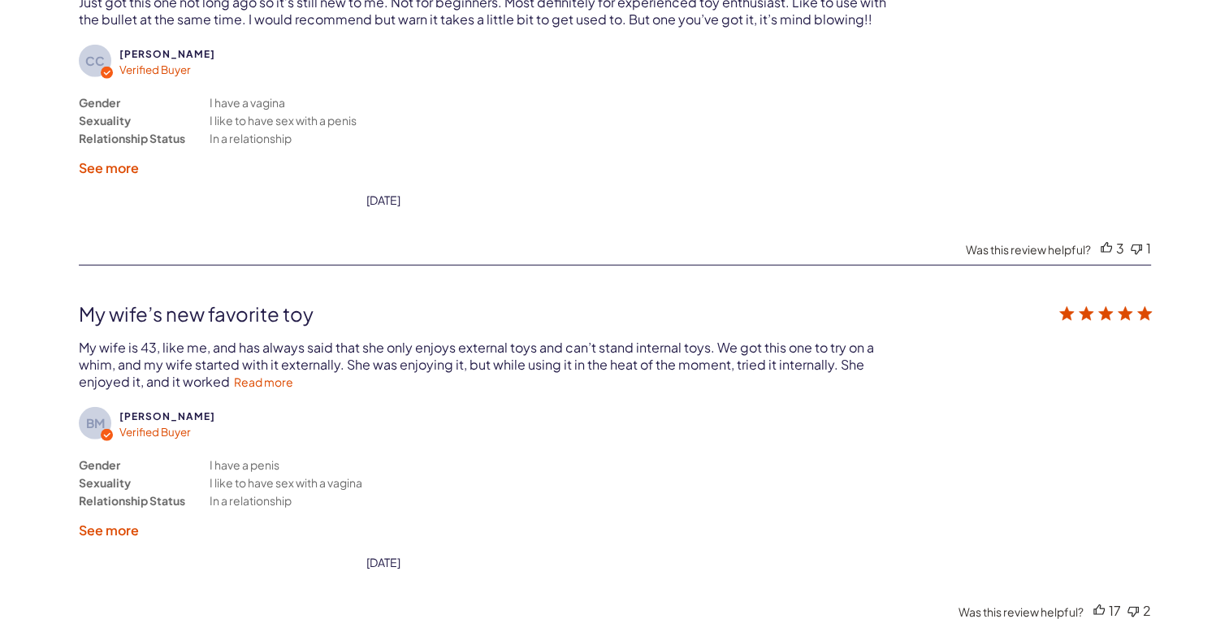
scroll to position [4388, 0]
click at [249, 373] on link "Read more" at bounding box center [263, 380] width 59 height 15
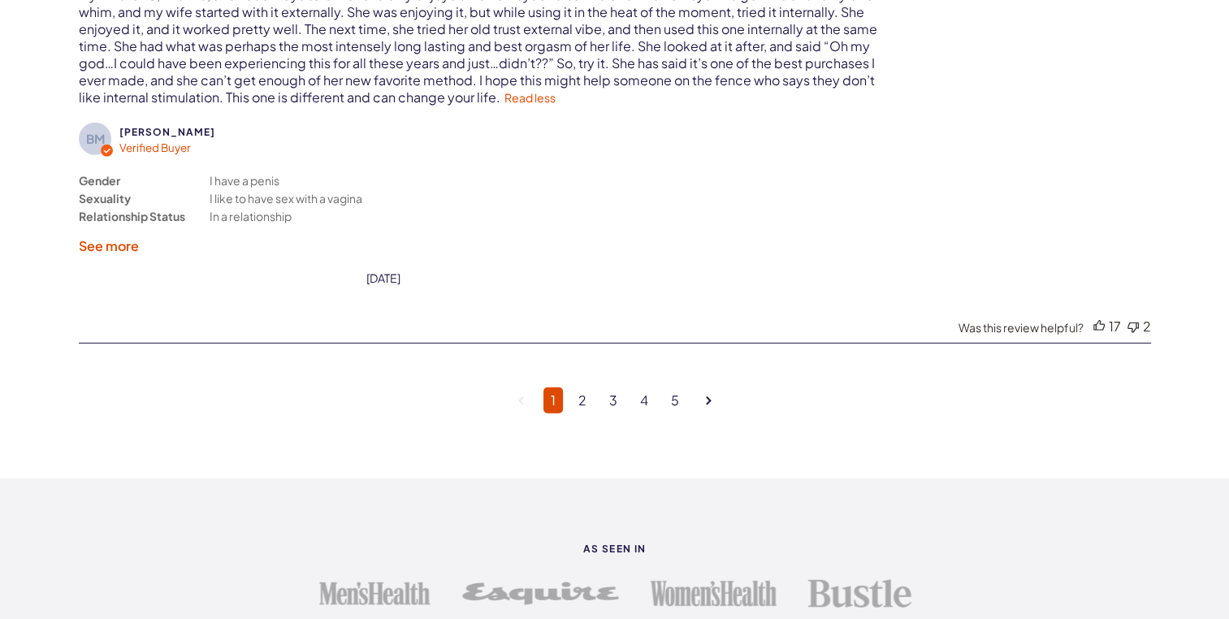
scroll to position [4743, 0]
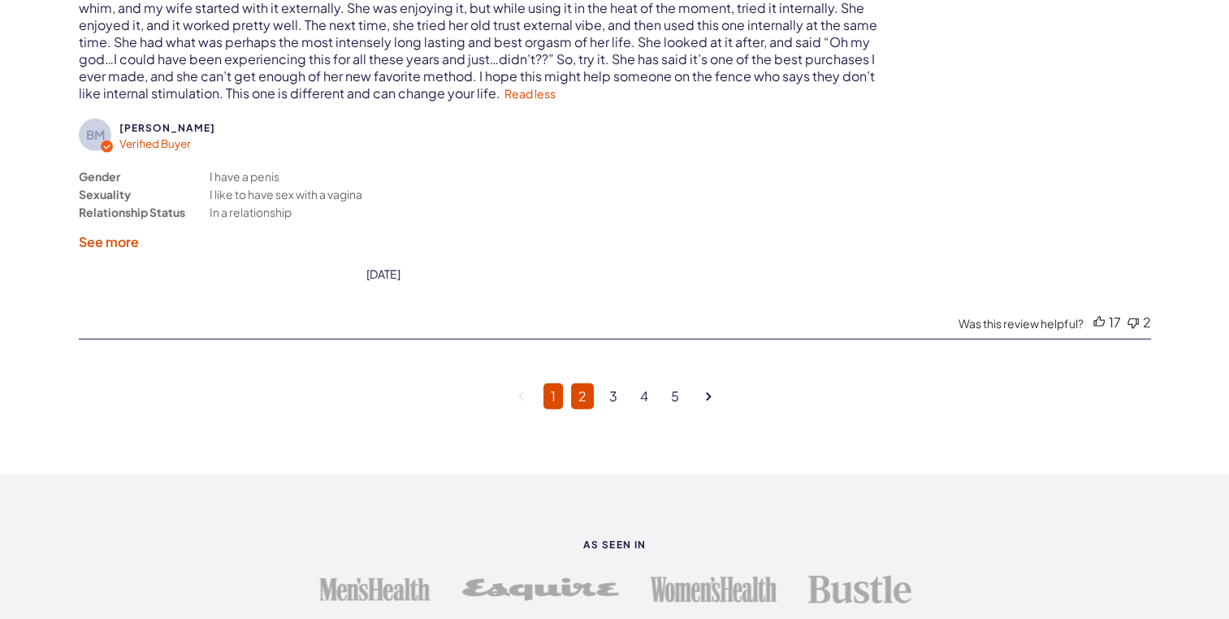
click at [575, 384] on link "2" at bounding box center [582, 397] width 23 height 26
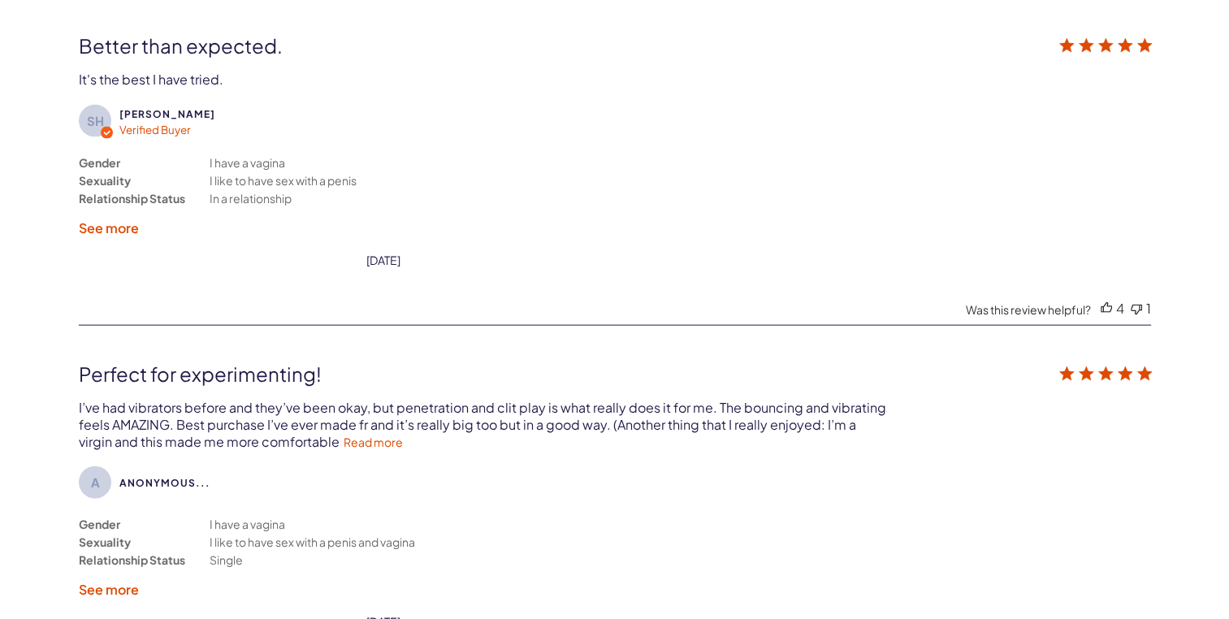
scroll to position [3673, 0]
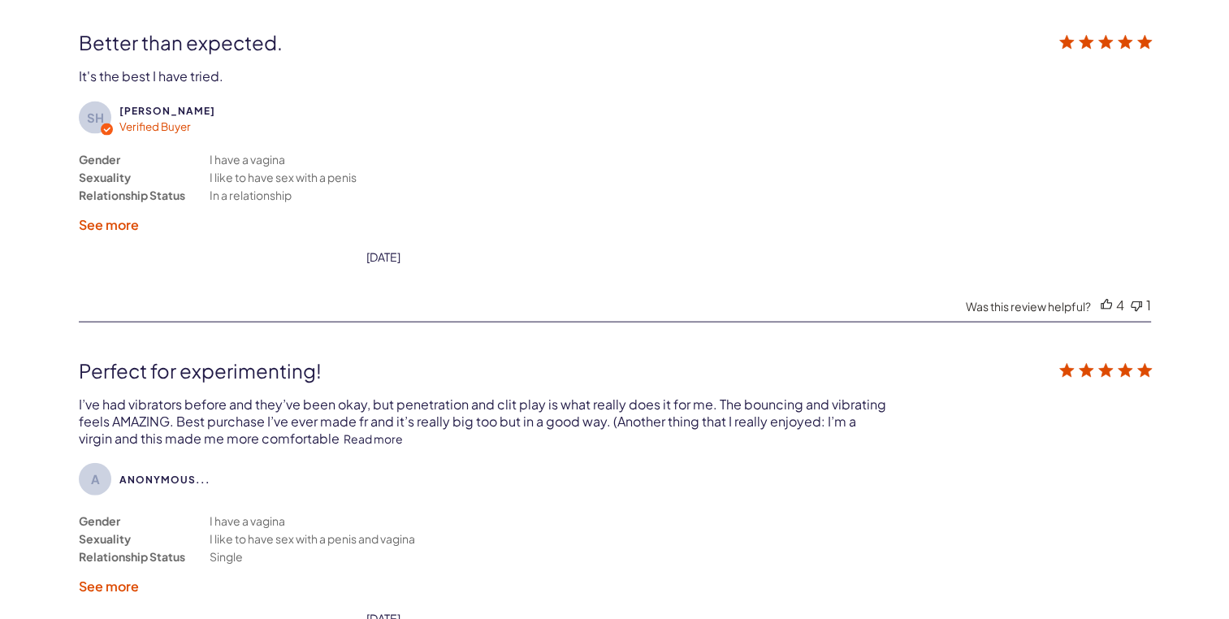
click at [344, 433] on link "Read more" at bounding box center [373, 438] width 59 height 15
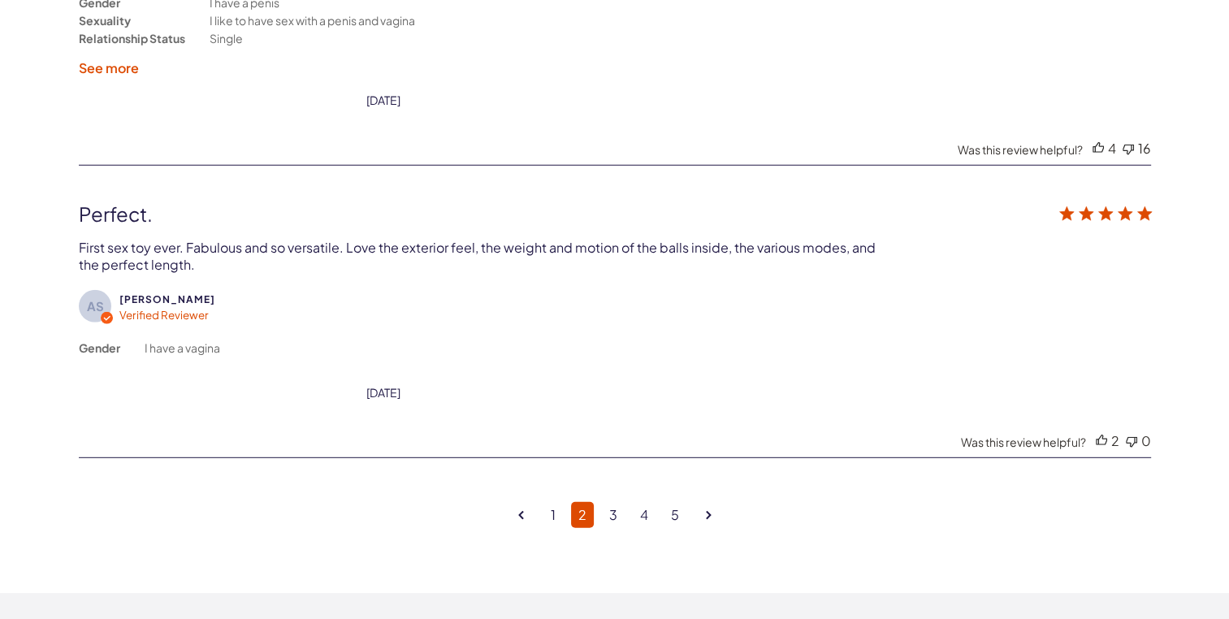
scroll to position [4540, 0]
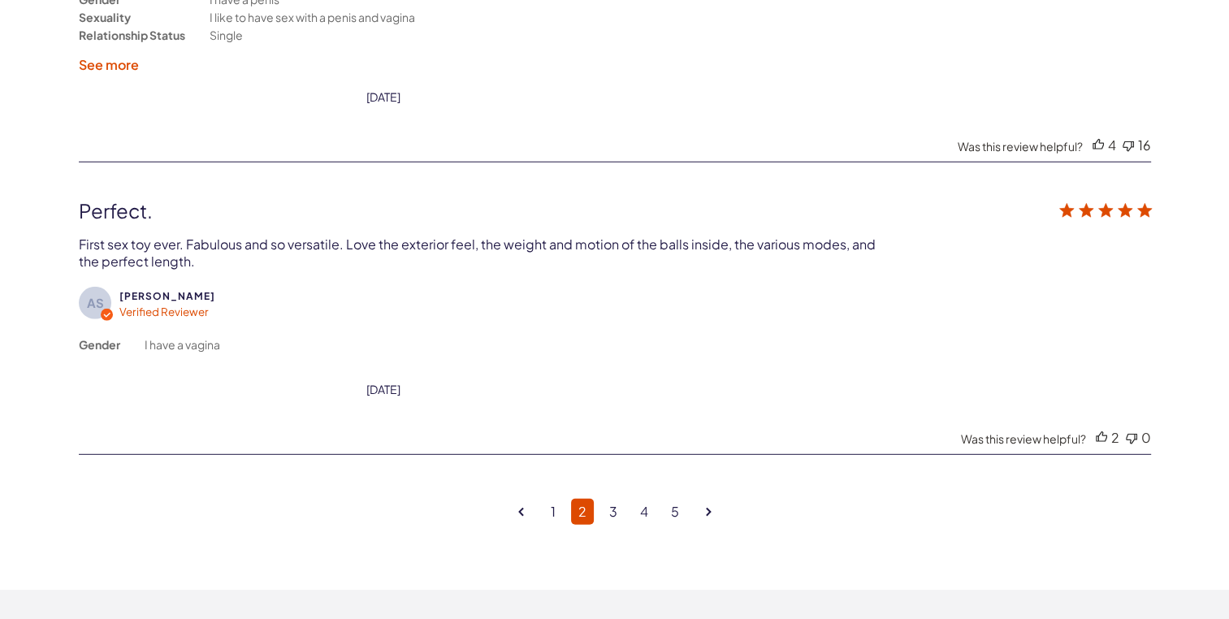
click at [709, 501] on link "Goto next page" at bounding box center [709, 512] width 20 height 34
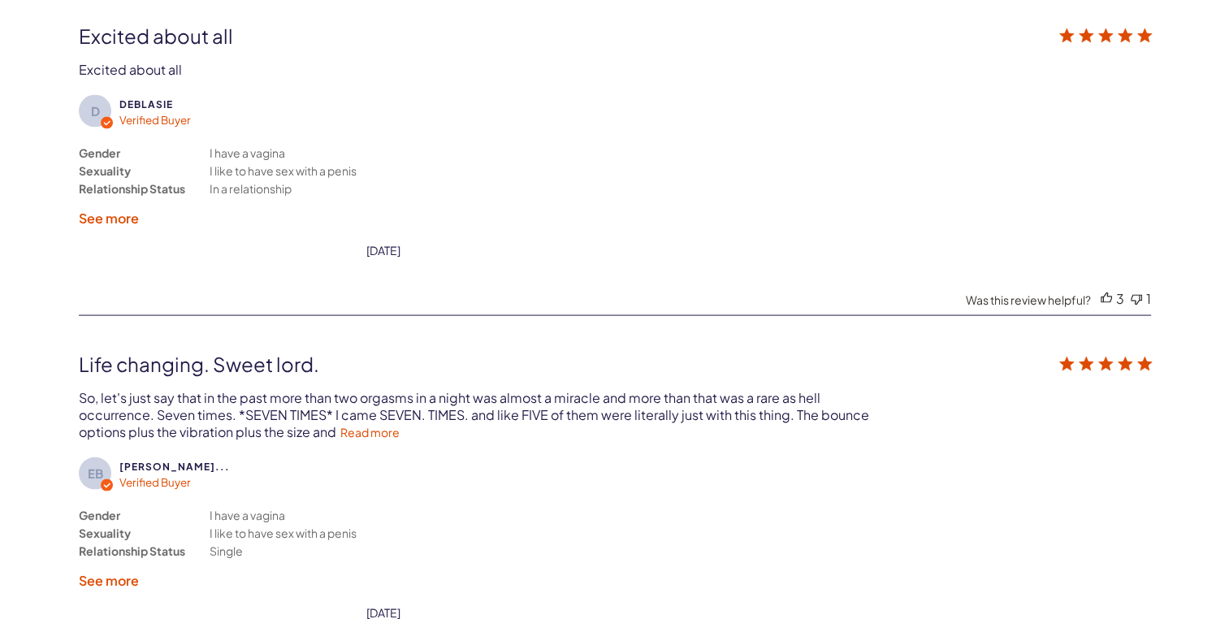
scroll to position [3323, 0]
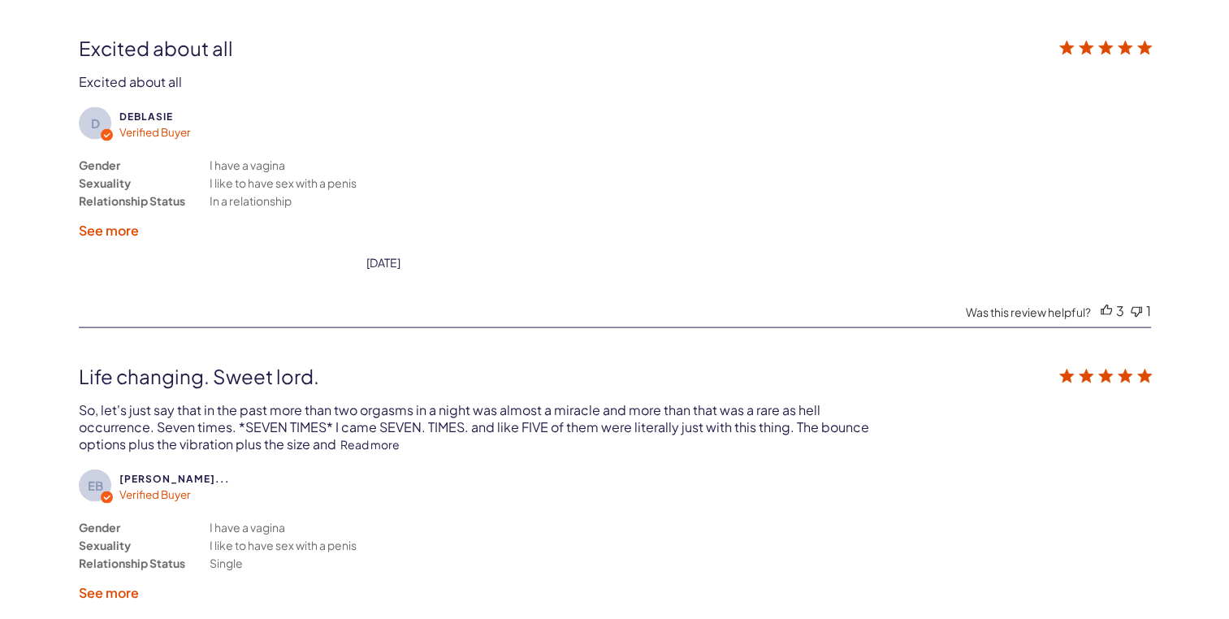
click at [373, 440] on link "Read more" at bounding box center [369, 444] width 59 height 15
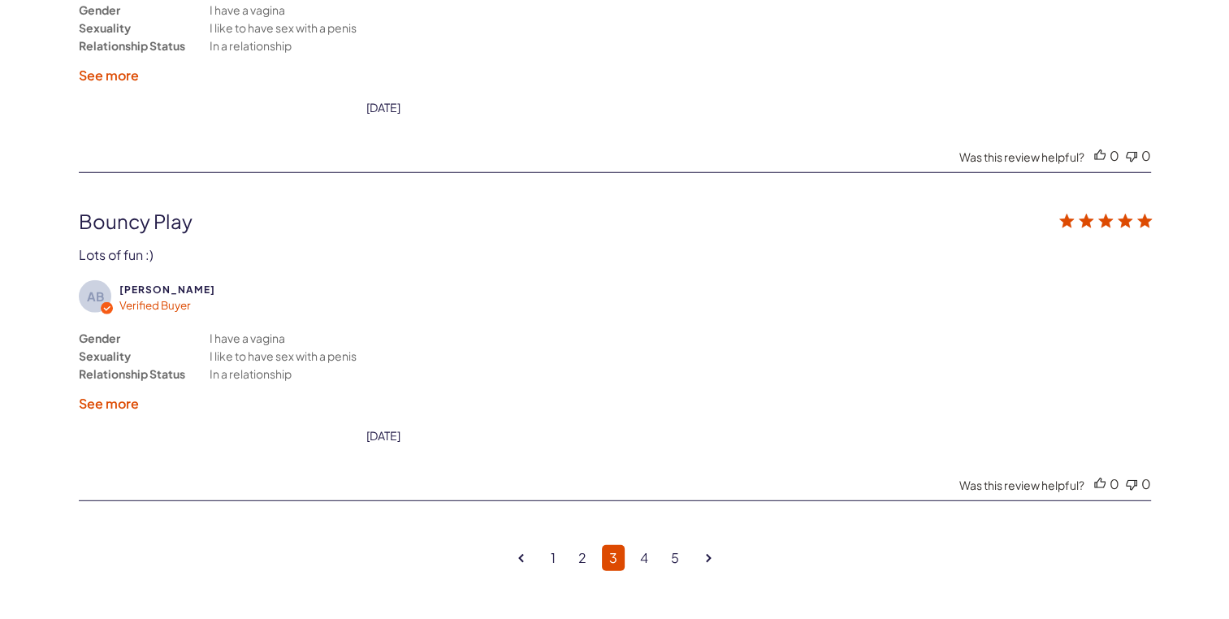
scroll to position [4507, 0]
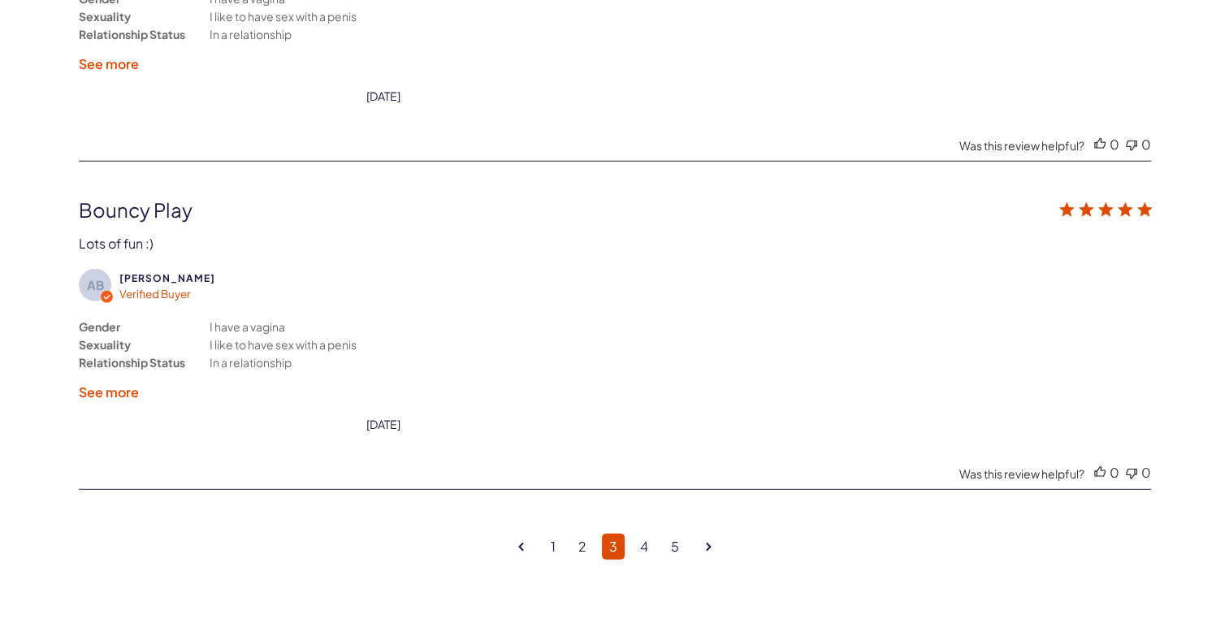
click at [707, 536] on link "Goto next page" at bounding box center [709, 547] width 20 height 34
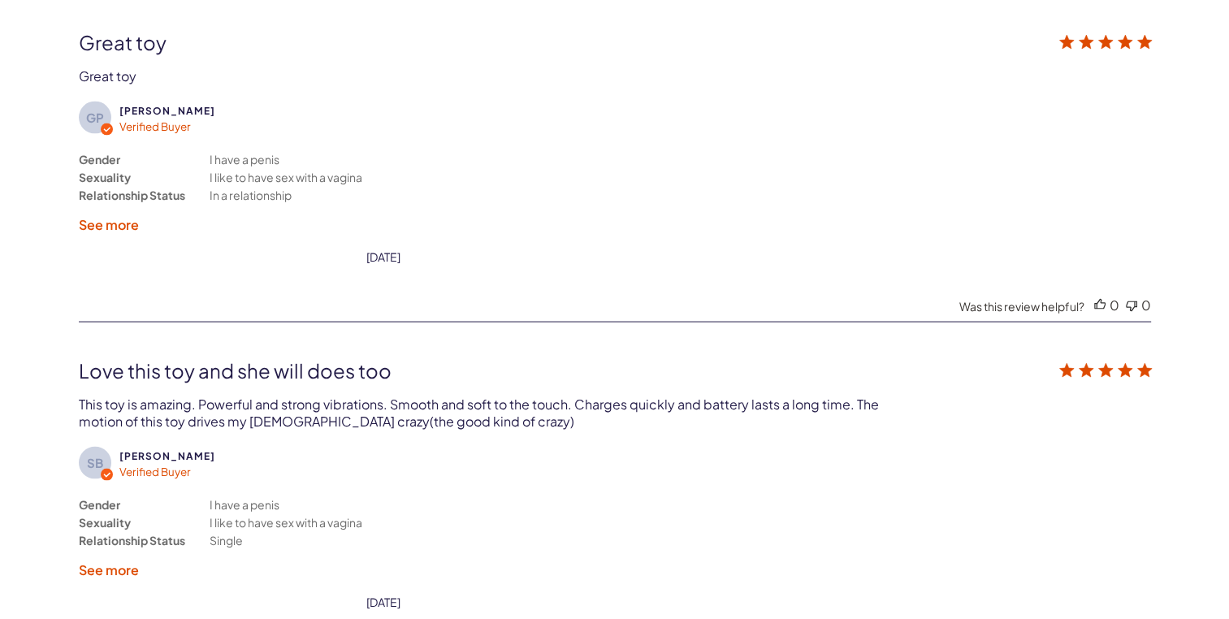
scroll to position [3323, 0]
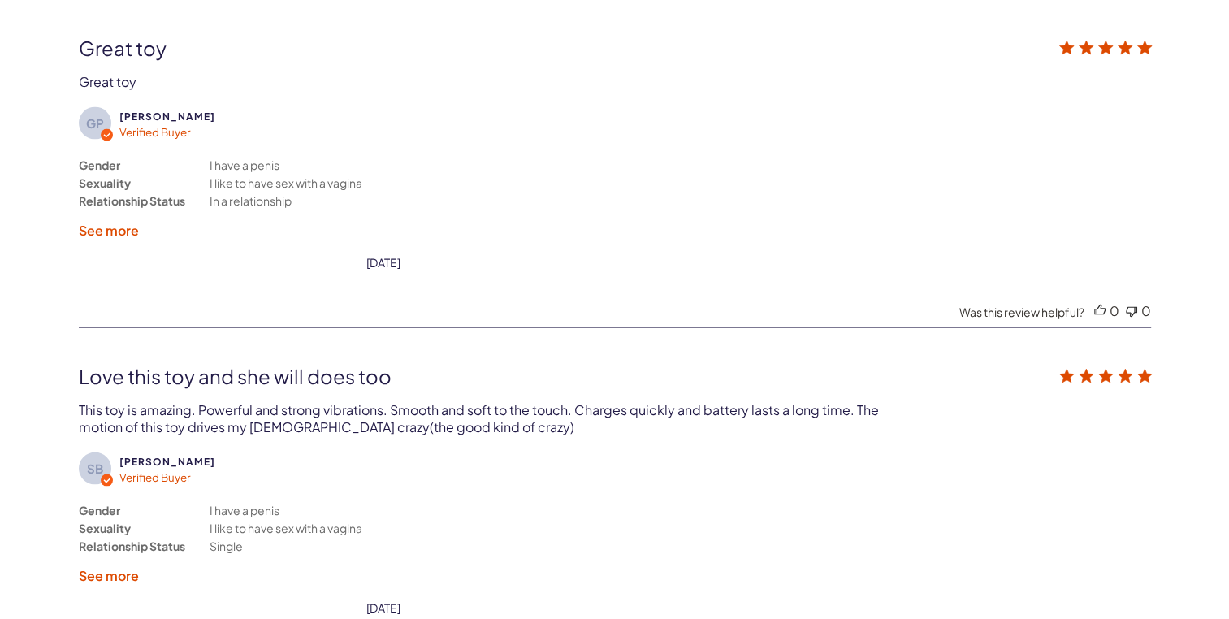
click at [104, 232] on label "See more" at bounding box center [109, 230] width 60 height 17
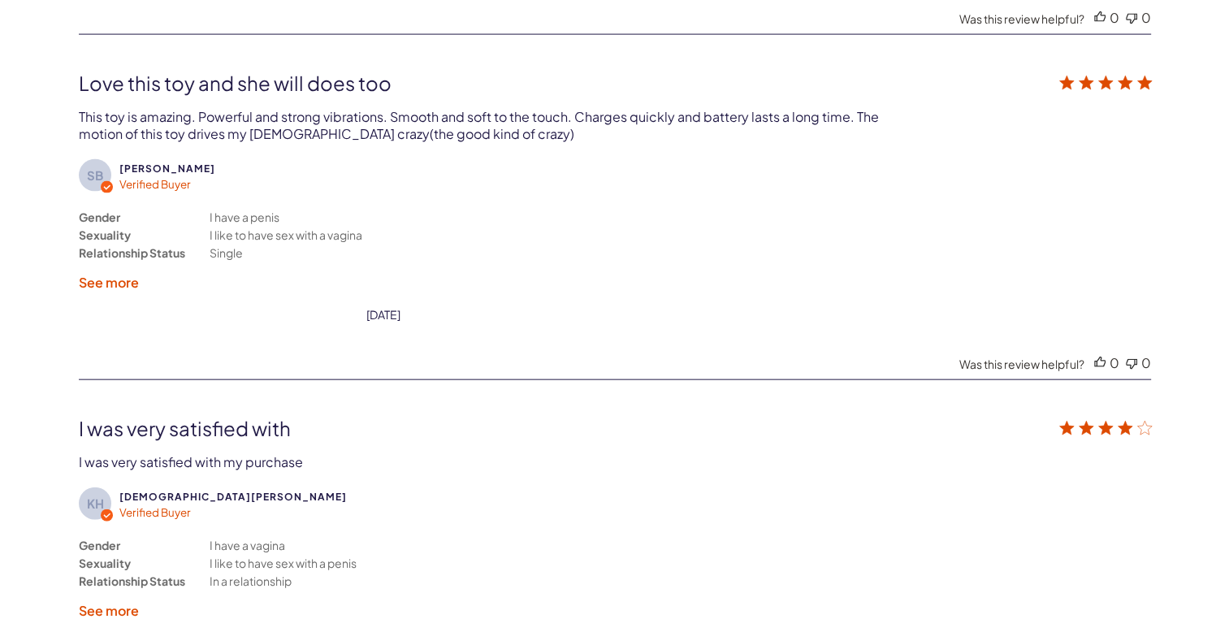
scroll to position [3635, 0]
click at [115, 276] on label "See more" at bounding box center [109, 281] width 60 height 17
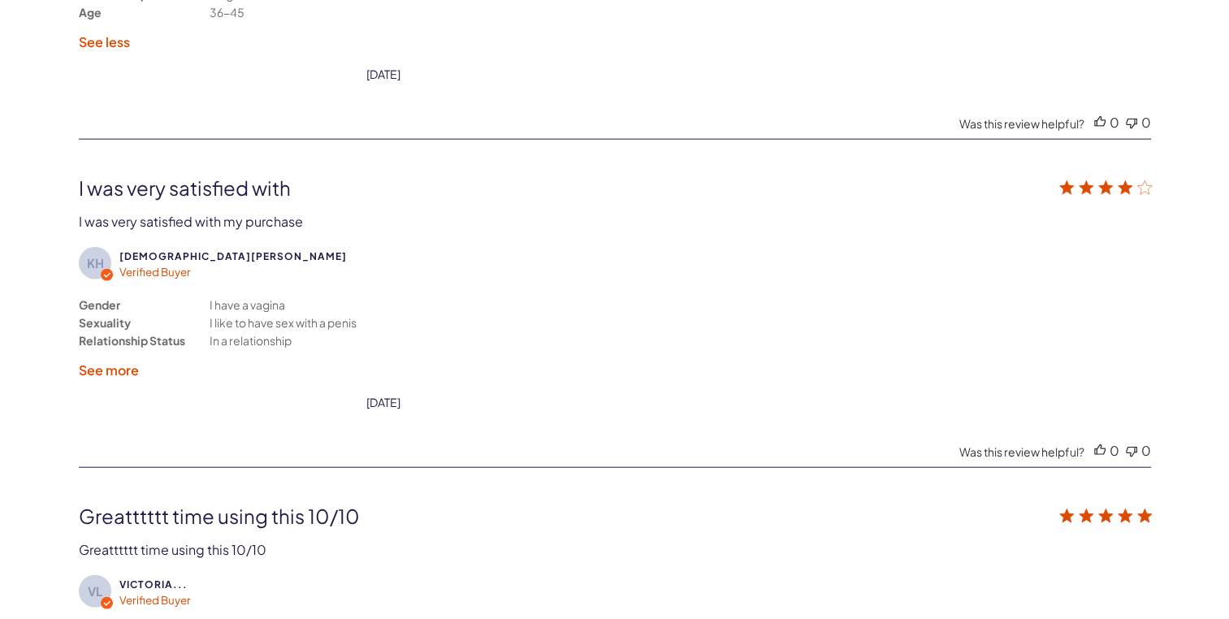
scroll to position [3898, 0]
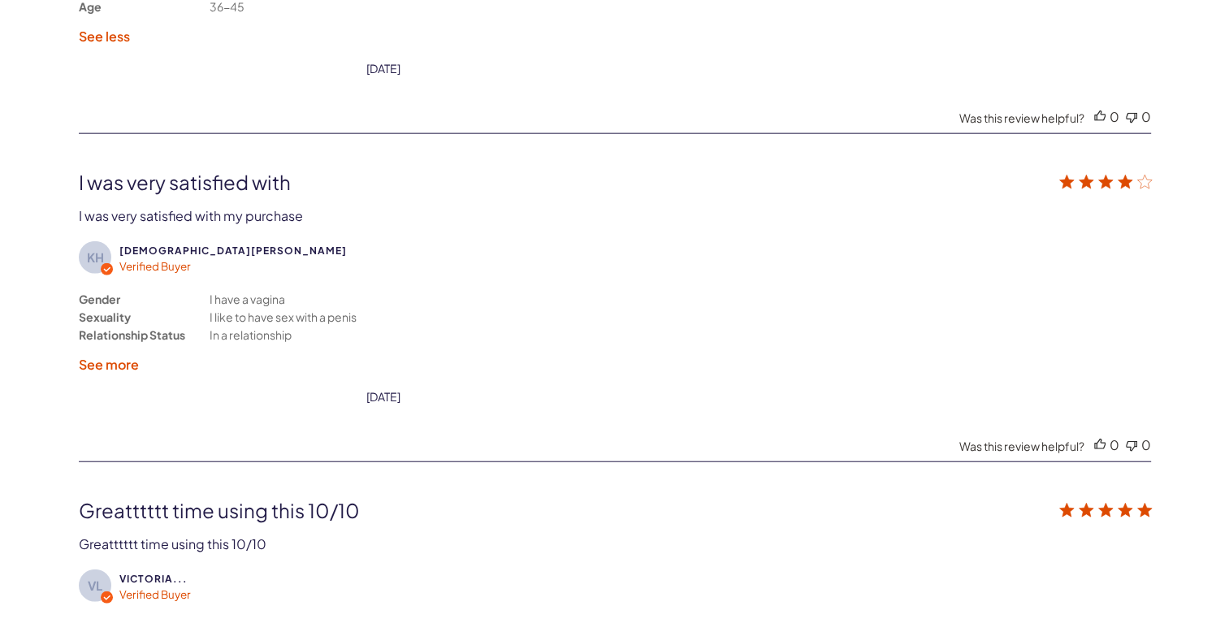
click at [110, 371] on div "KH Kristen H. Verified Buyer Gender Sexuality Relationship Status I have a vagi…" at bounding box center [615, 287] width 1073 height 234
click at [88, 358] on label "See more" at bounding box center [109, 364] width 60 height 17
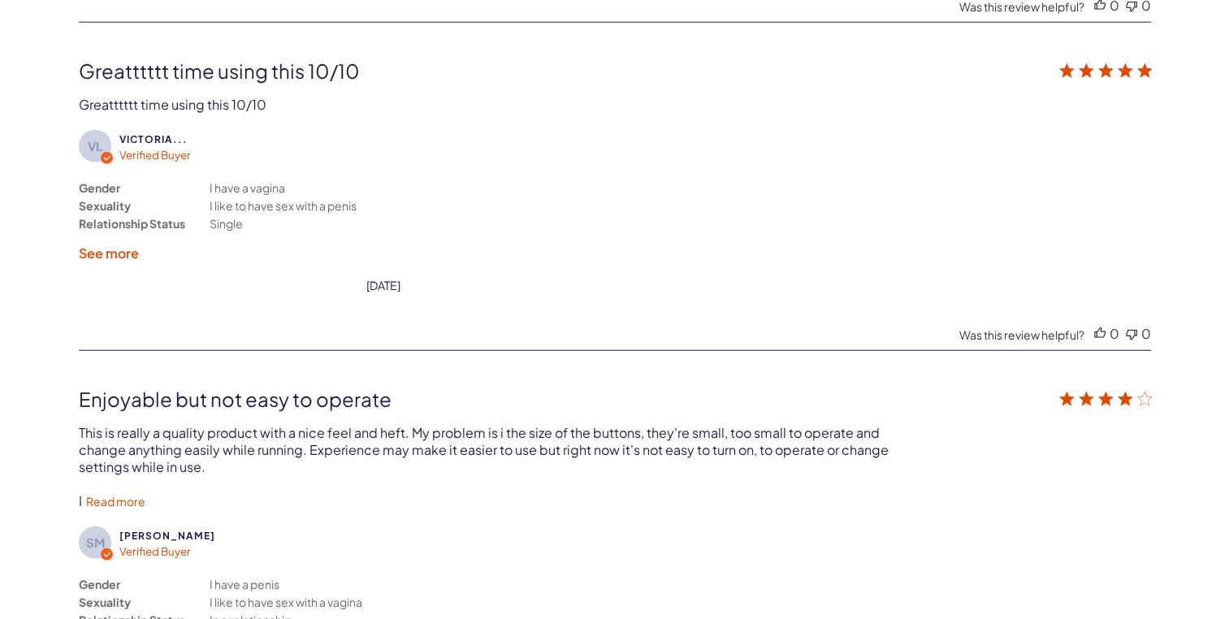
scroll to position [4356, 0]
click at [102, 260] on div "VL Victoria... Verified Buyer Gender Sexuality Relationship Status I have a vag…" at bounding box center [615, 176] width 1073 height 234
click at [85, 245] on label "See more" at bounding box center [109, 253] width 60 height 17
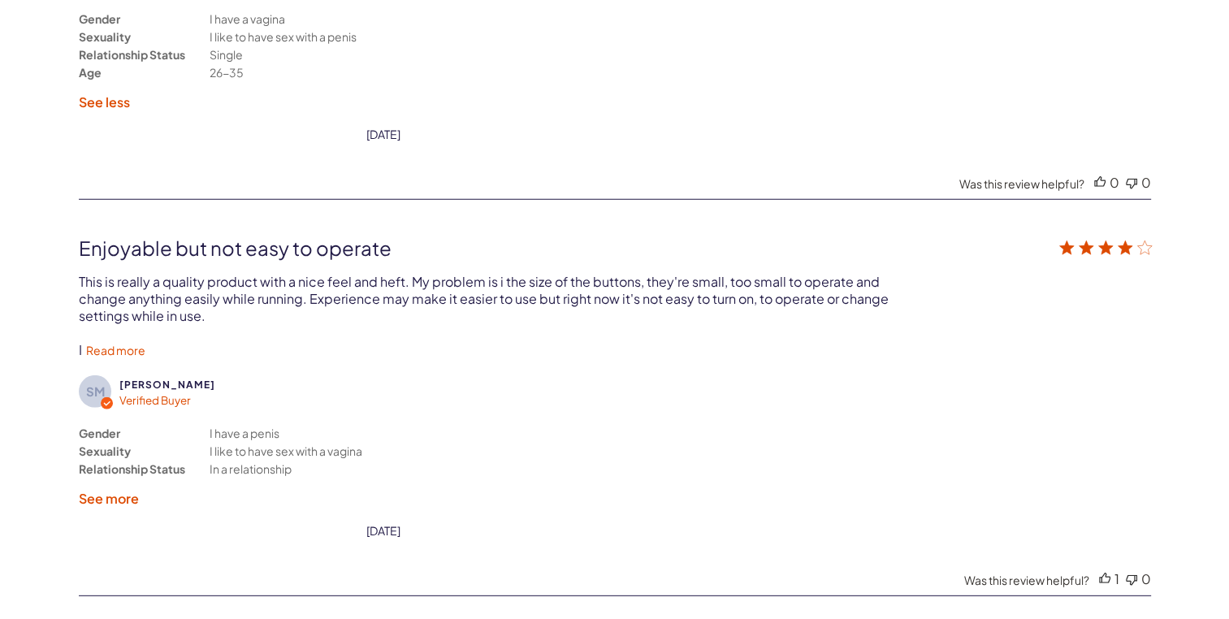
scroll to position [4541, 0]
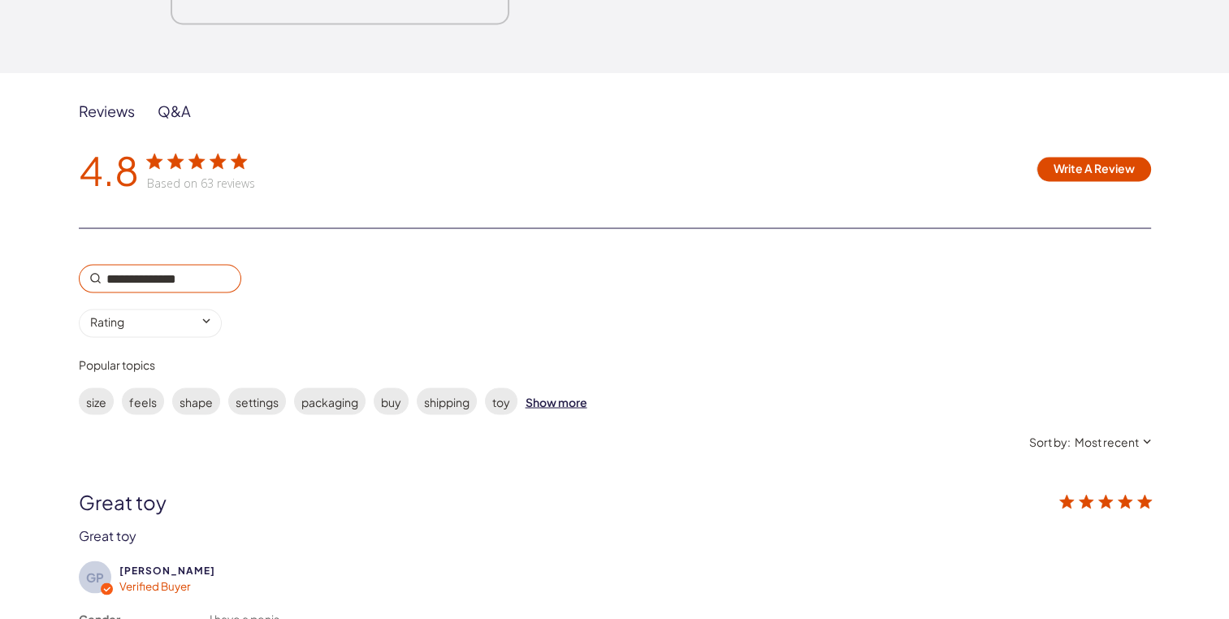
click at [158, 121] on div "Q&A" at bounding box center [174, 112] width 33 height 20
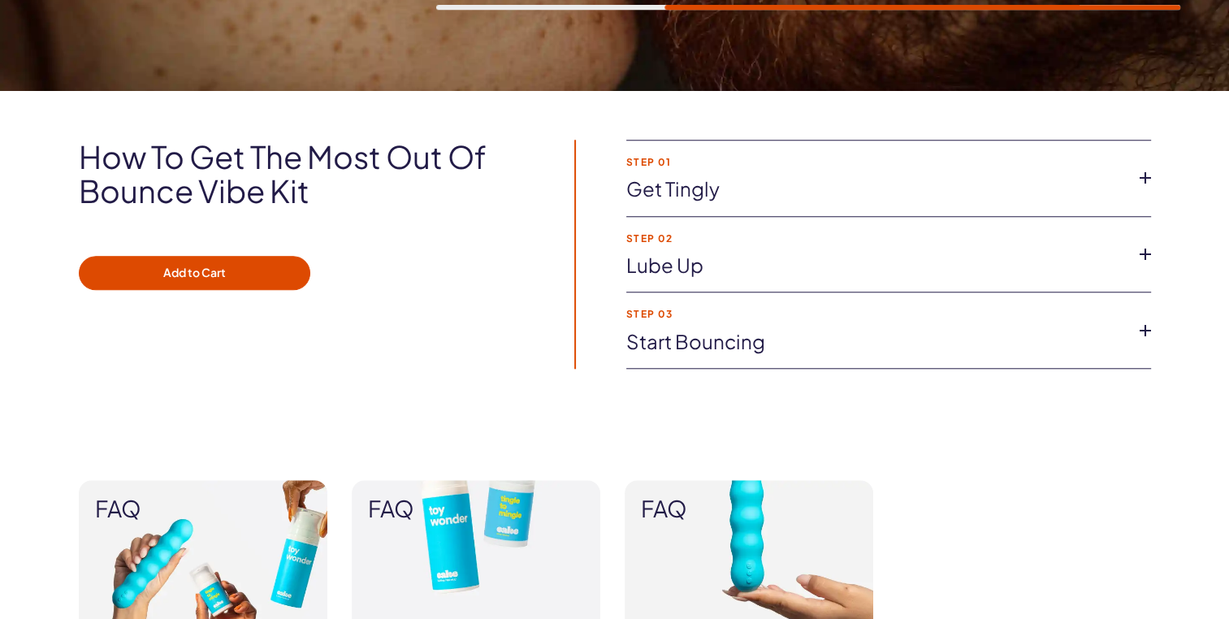
scroll to position [1456, 0]
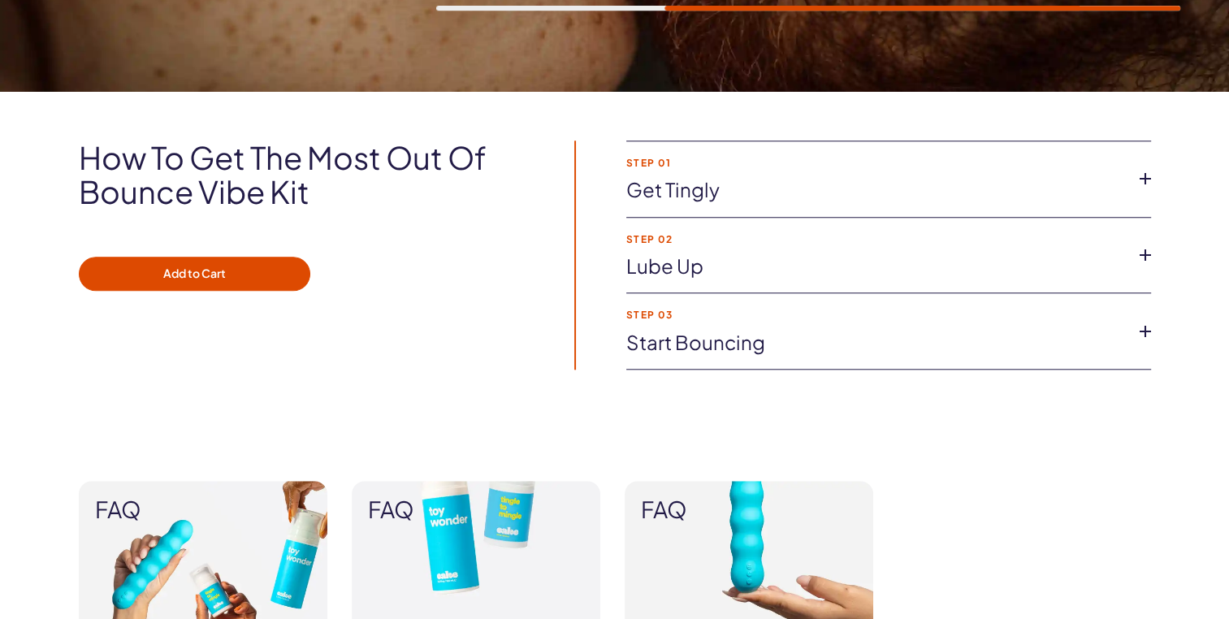
click at [687, 353] on link "Start bouncing" at bounding box center [876, 343] width 499 height 28
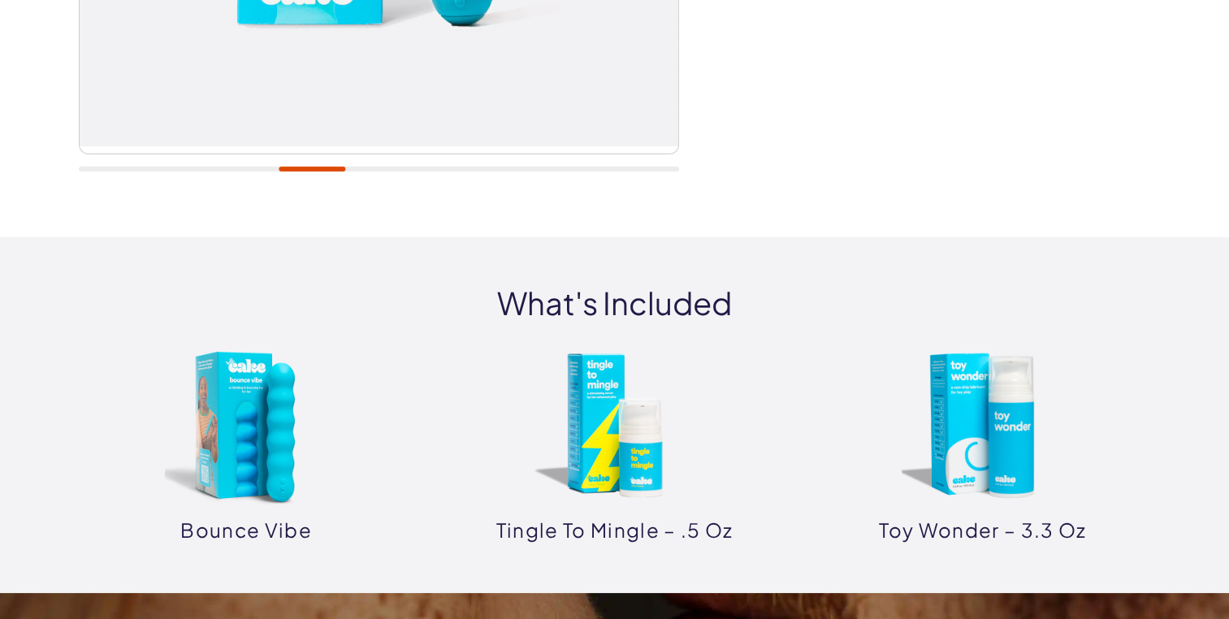
scroll to position [576, 0]
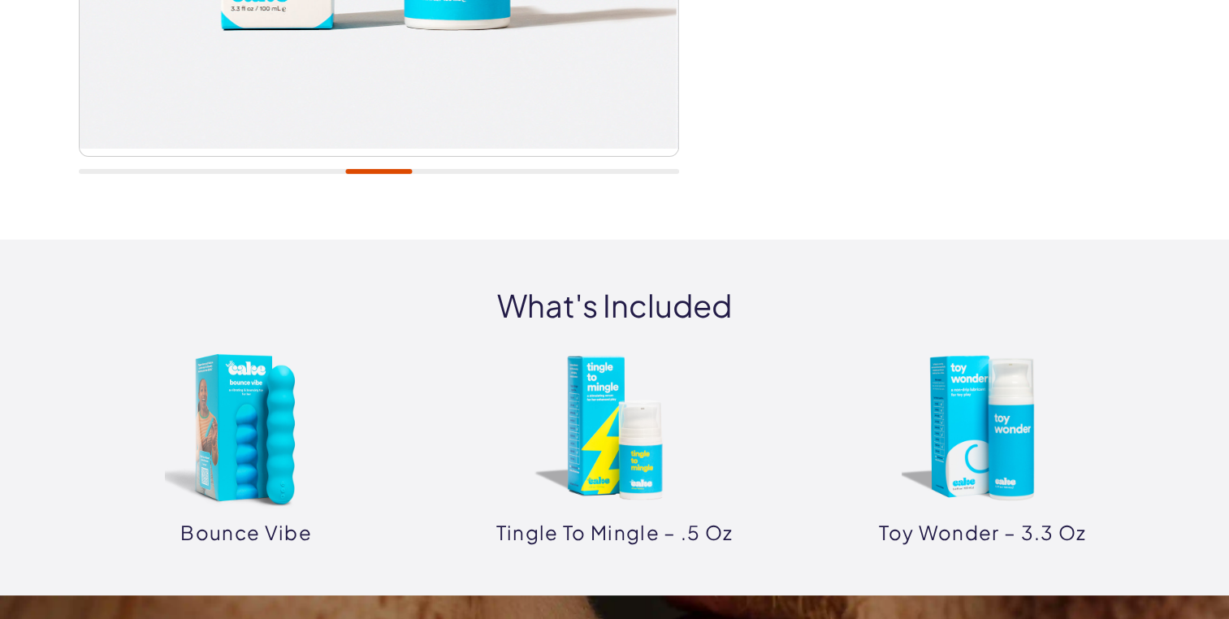
click at [973, 440] on img at bounding box center [983, 428] width 163 height 163
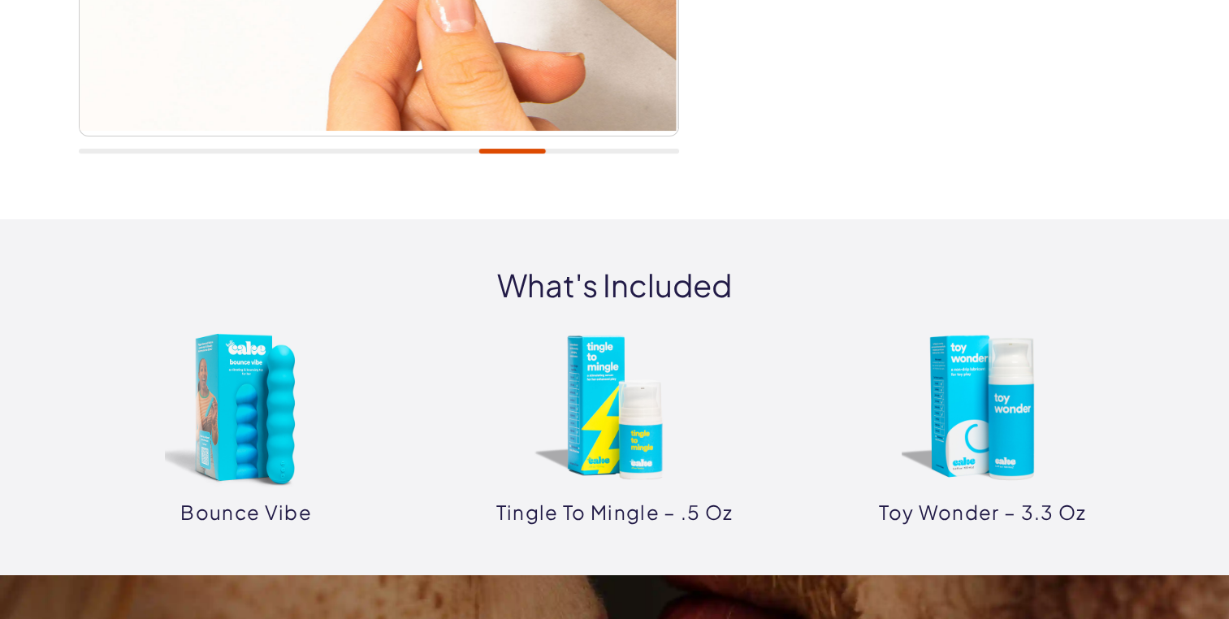
scroll to position [601, 0]
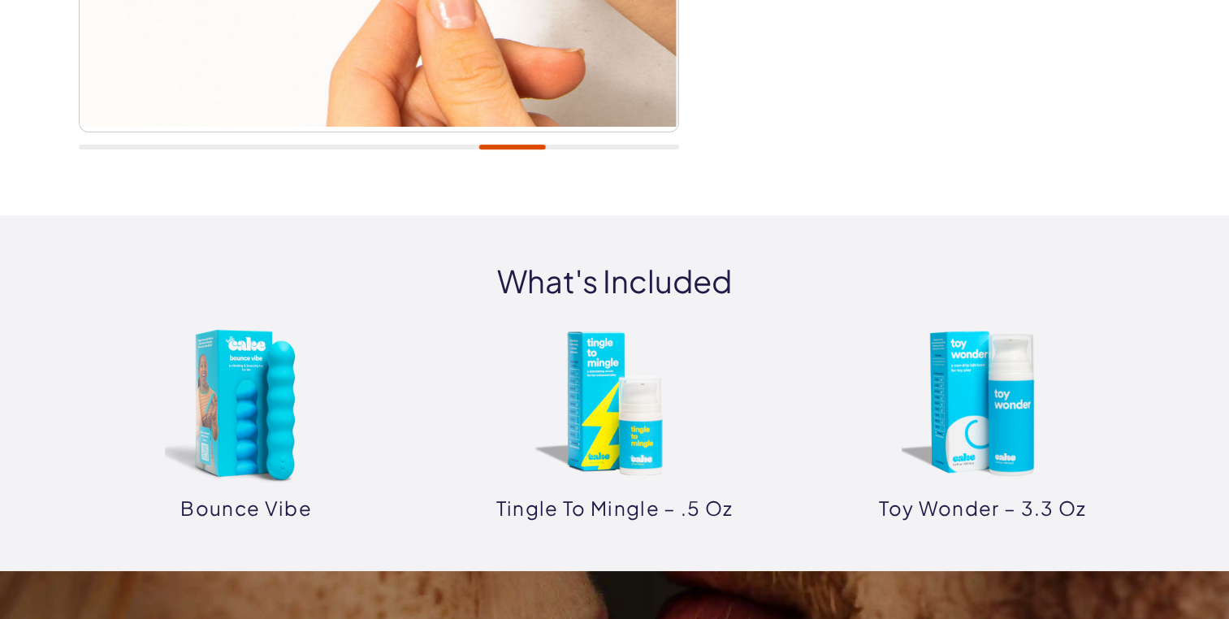
click at [227, 429] on img at bounding box center [246, 404] width 163 height 163
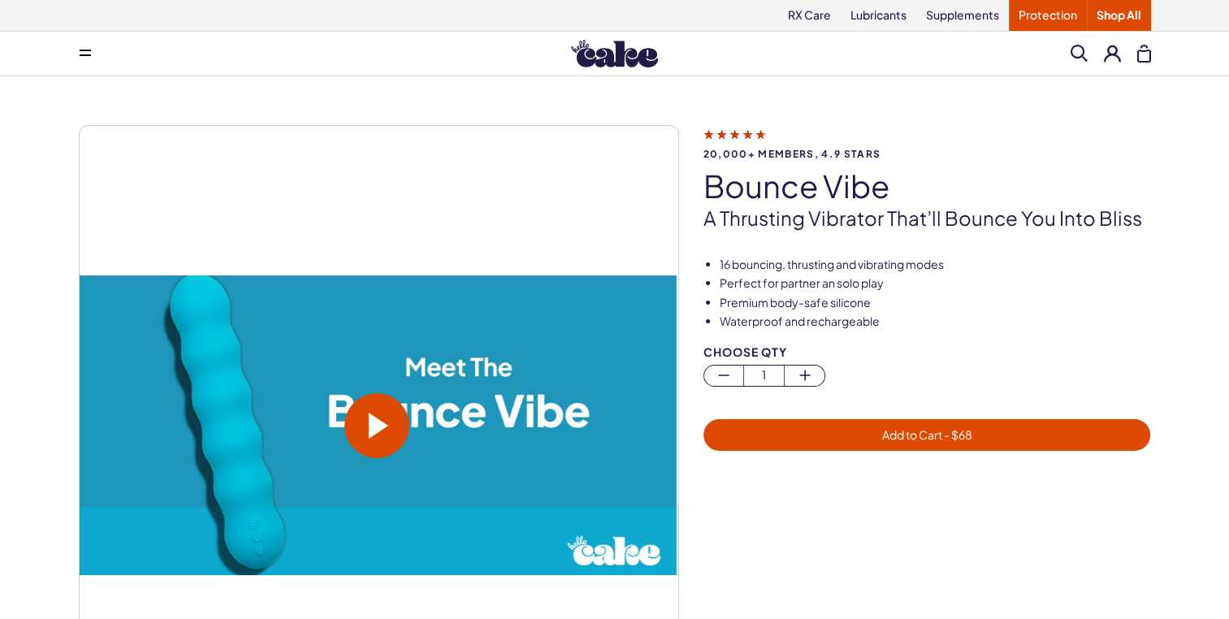
click at [380, 431] on span at bounding box center [379, 426] width 20 height 26
click at [378, 418] on span at bounding box center [379, 426] width 20 height 26
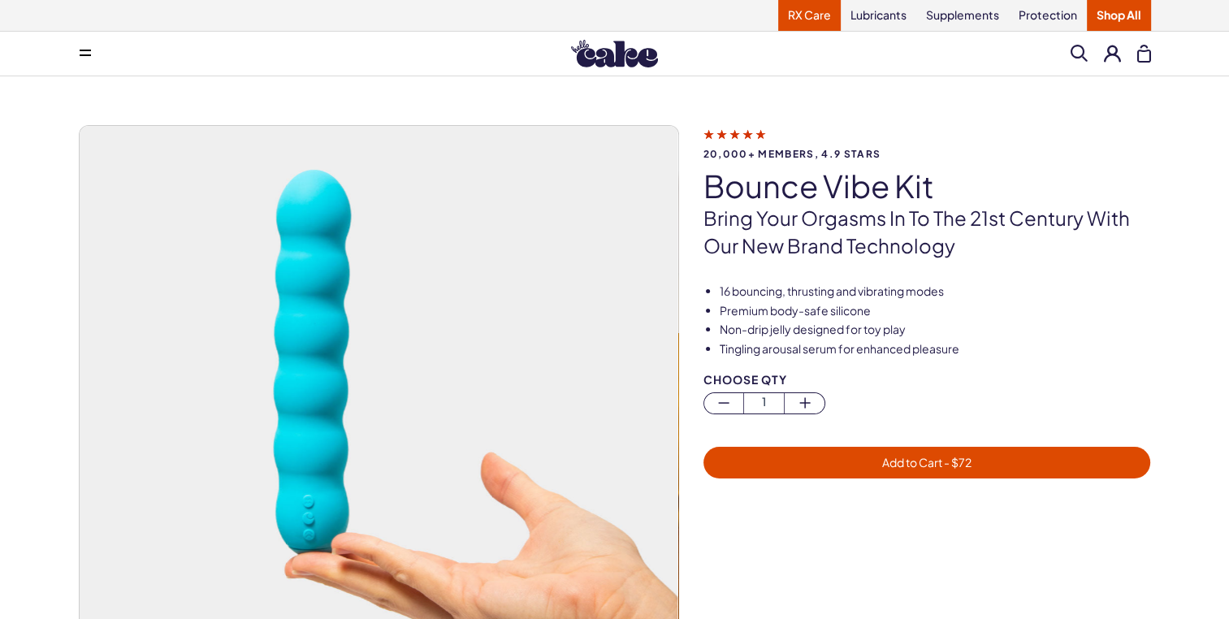
click at [813, 12] on link "RX Care" at bounding box center [809, 15] width 63 height 31
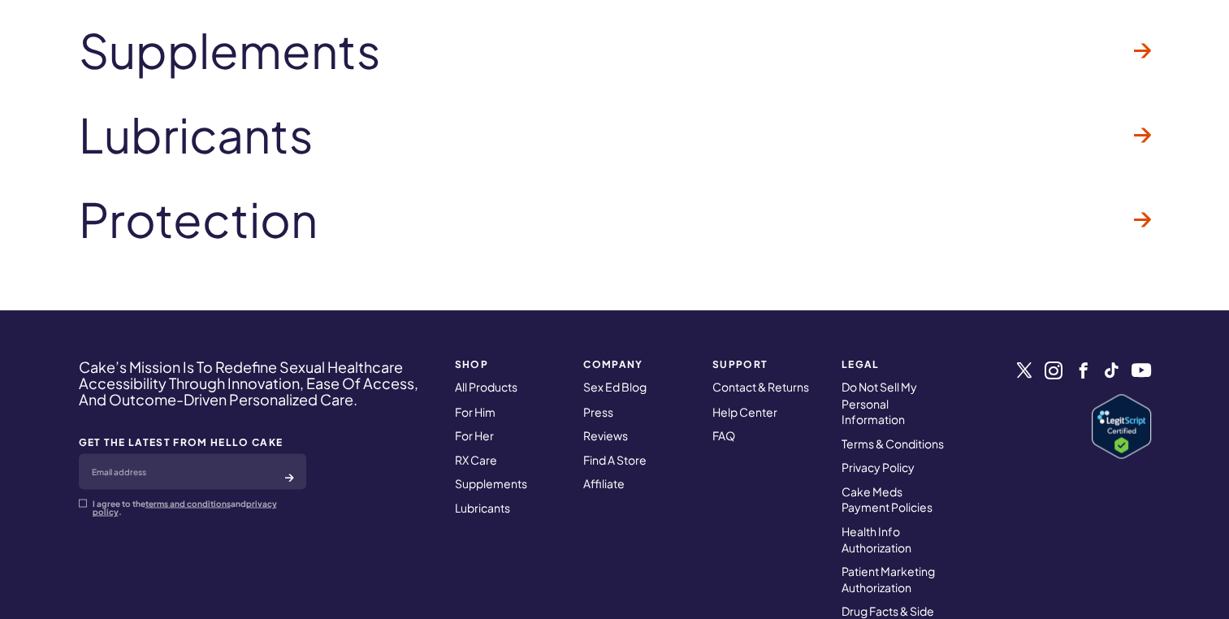
scroll to position [2708, 0]
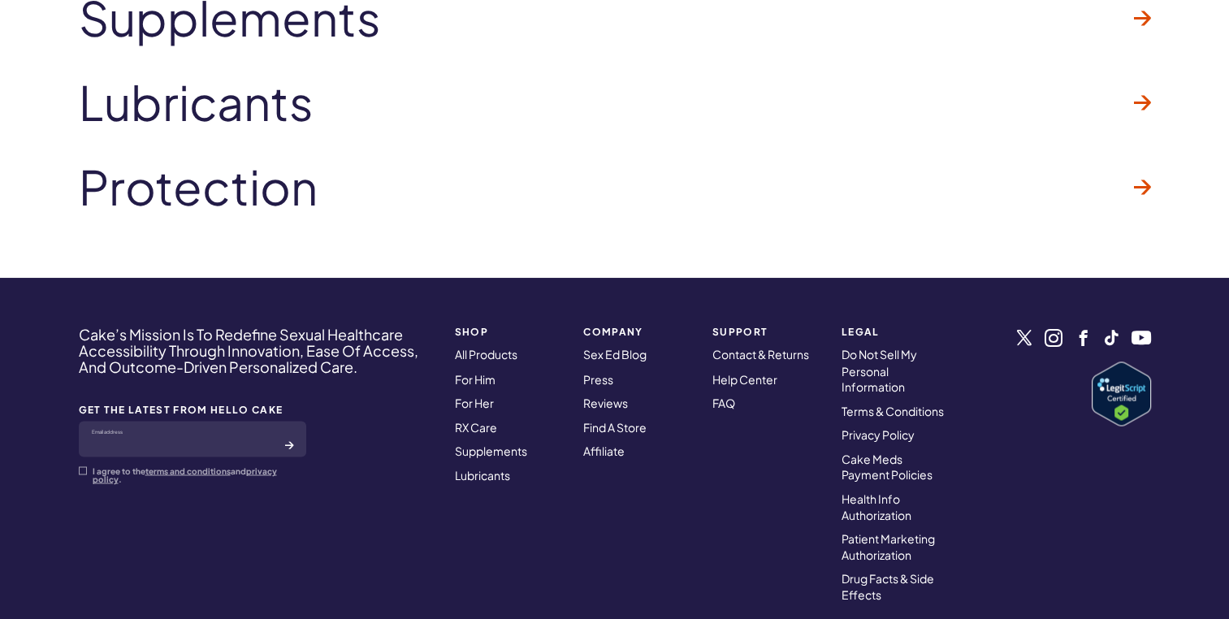
click at [138, 441] on input "email" at bounding box center [193, 439] width 228 height 36
type input "**********"
click at [88, 486] on div "**********" at bounding box center [256, 465] width 355 height 276
click at [79, 472] on span at bounding box center [83, 470] width 8 height 8
click button "submit" at bounding box center [289, 444] width 8 height 16
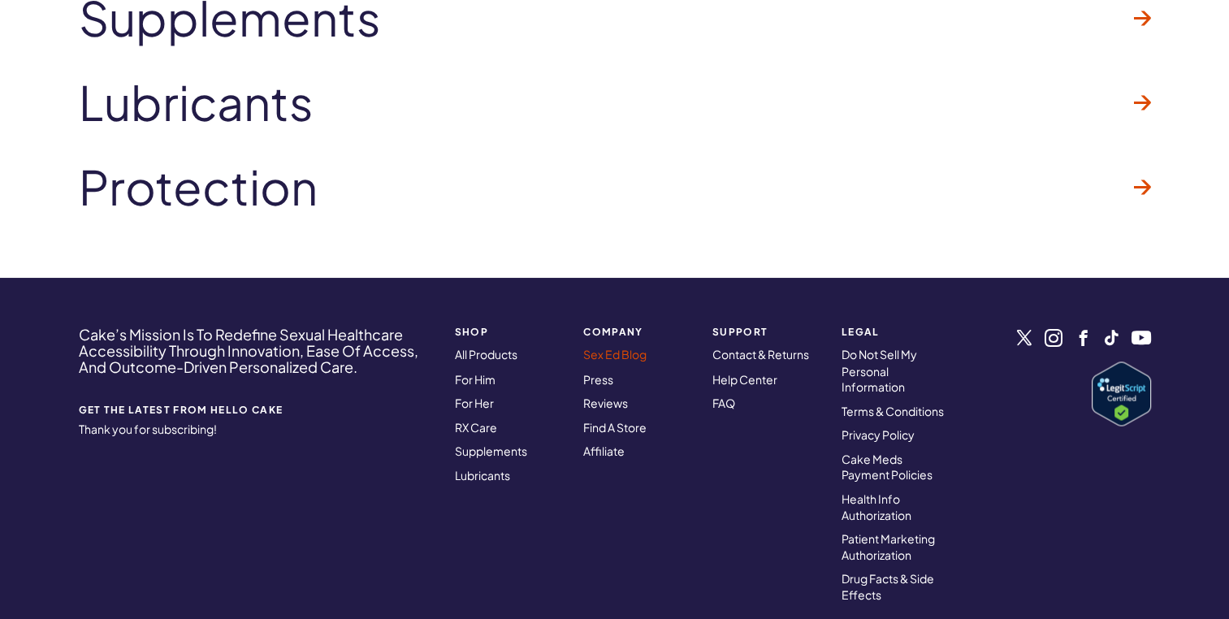
click at [644, 349] on link "Sex Ed Blog" at bounding box center [614, 354] width 63 height 15
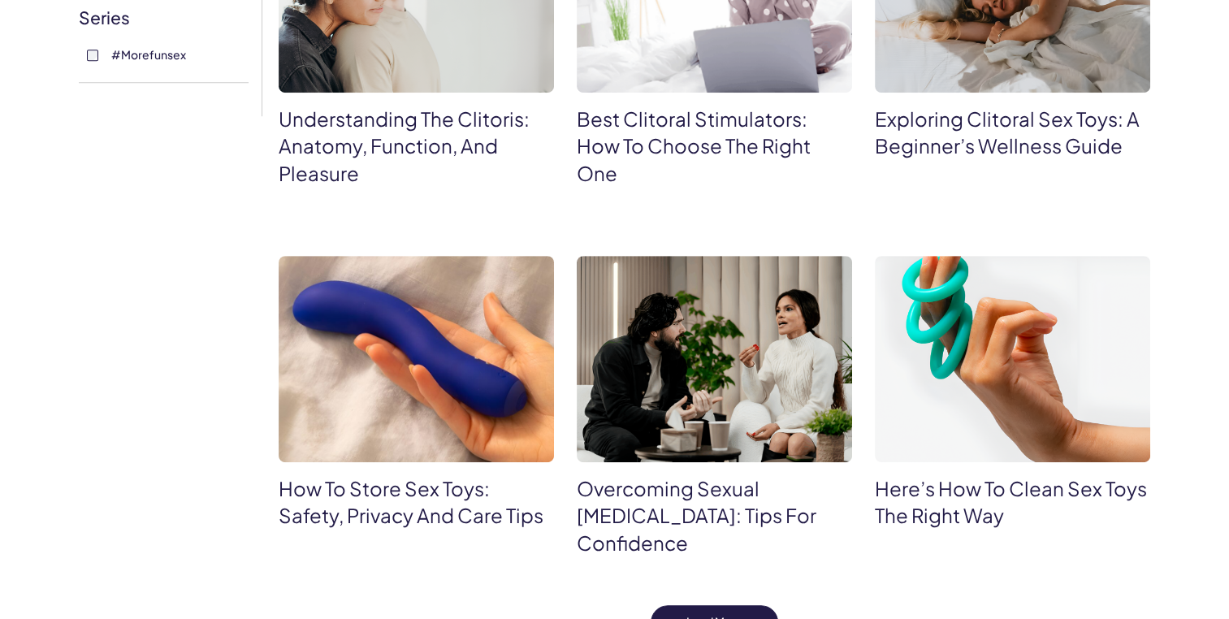
scroll to position [815, 0]
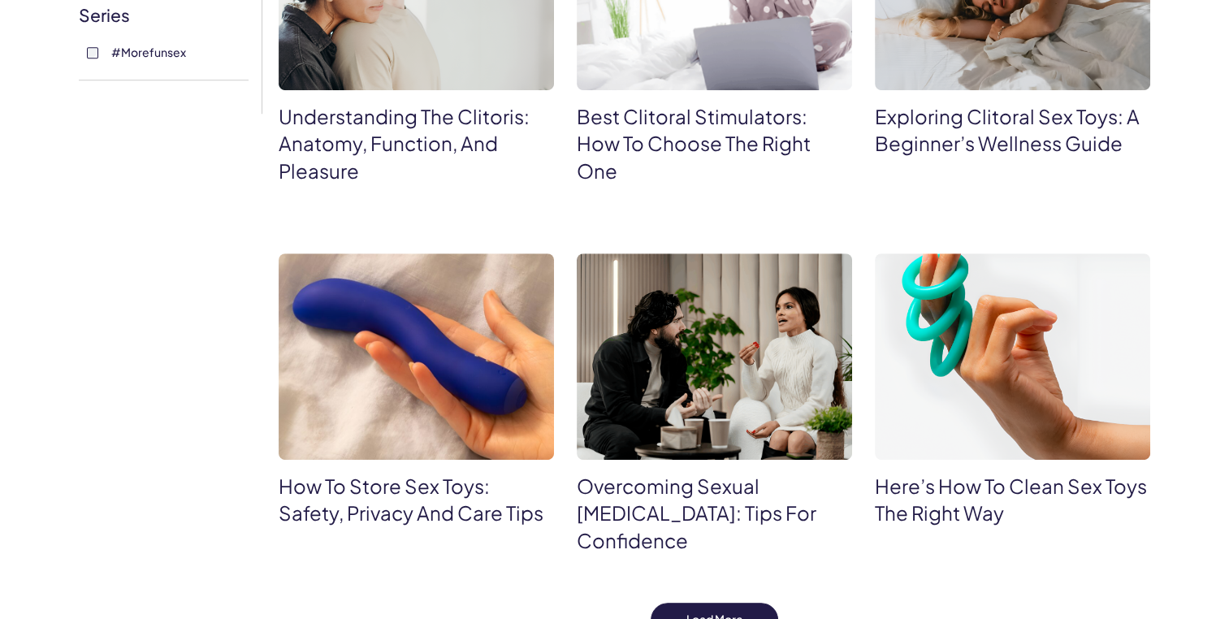
click at [1012, 380] on img at bounding box center [1012, 357] width 275 height 206
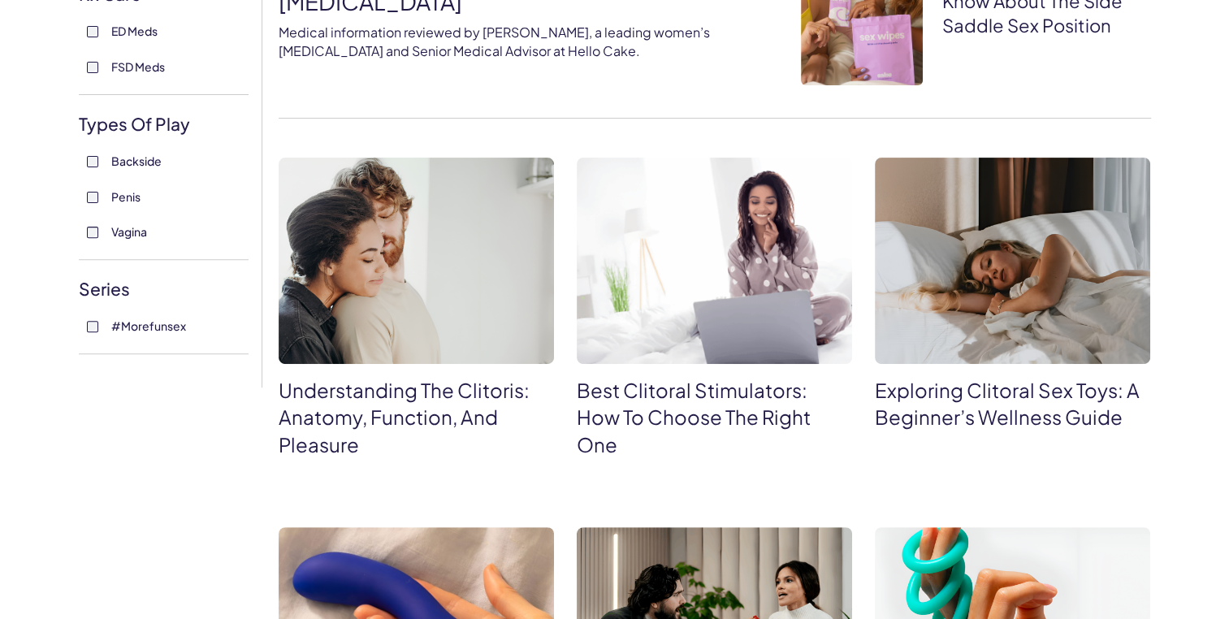
scroll to position [540, 0]
click at [1005, 287] on img at bounding box center [1012, 261] width 275 height 206
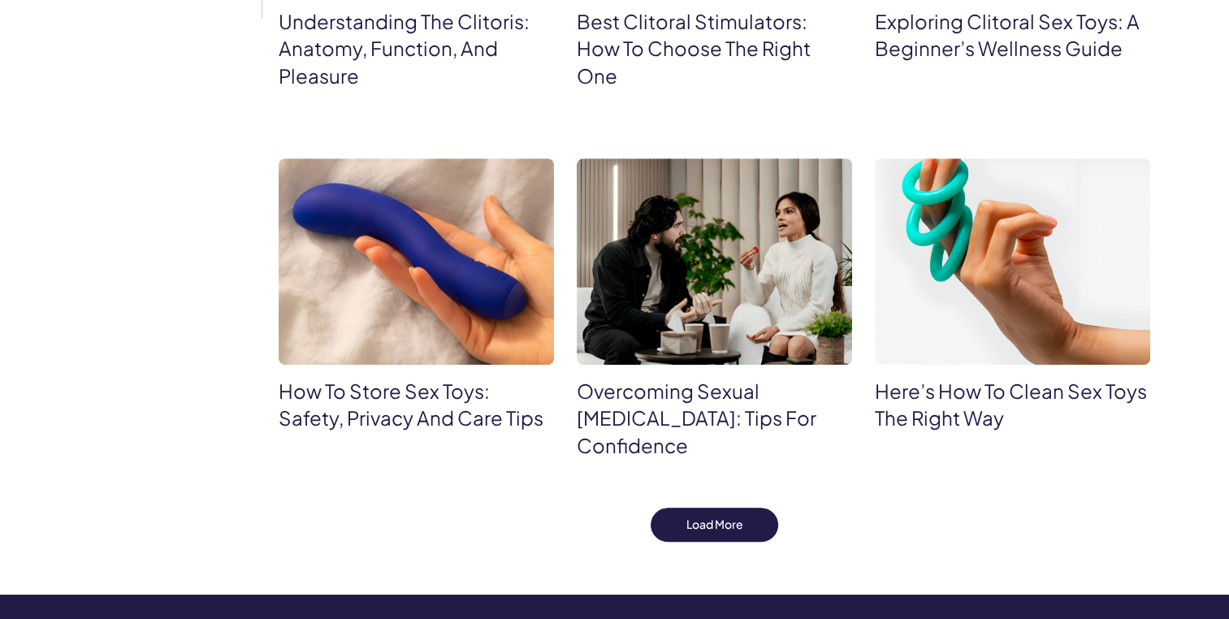
scroll to position [942, 0]
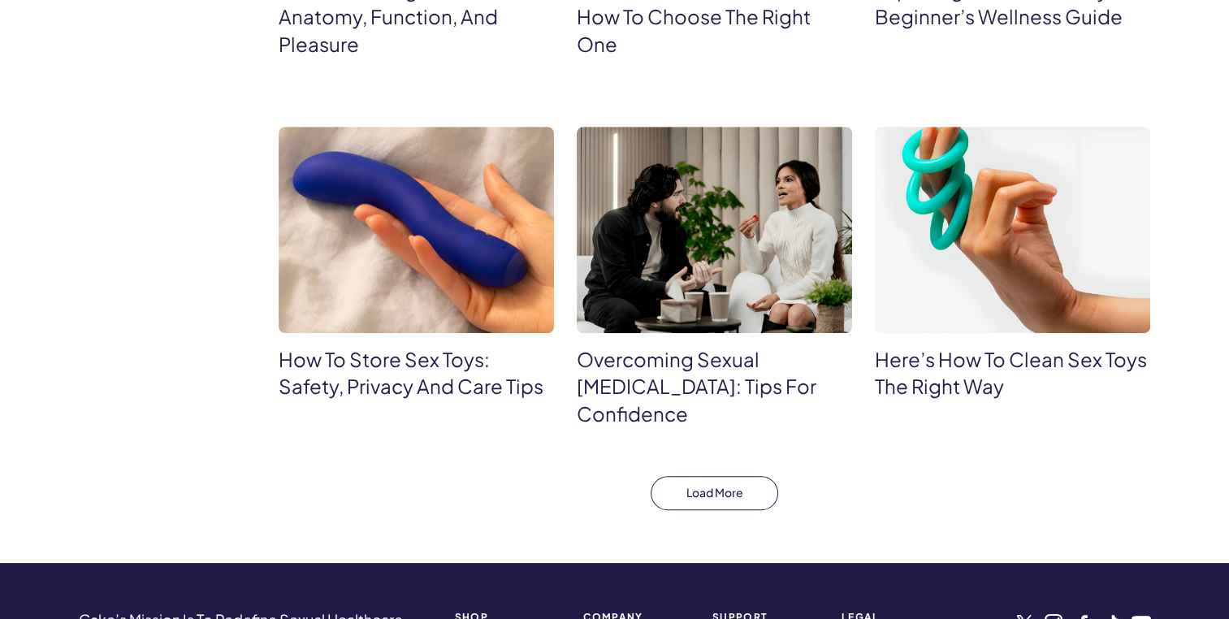
click at [710, 489] on button "Load More" at bounding box center [715, 493] width 128 height 34
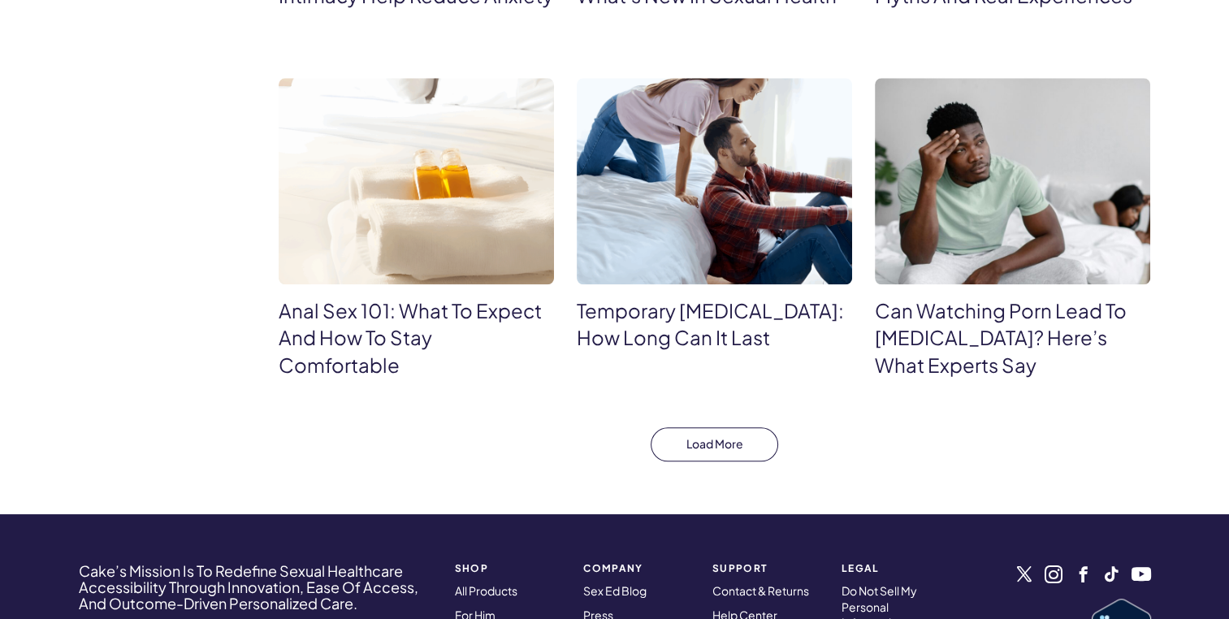
scroll to position [1703, 0]
click at [717, 461] on button "Load More" at bounding box center [715, 444] width 128 height 34
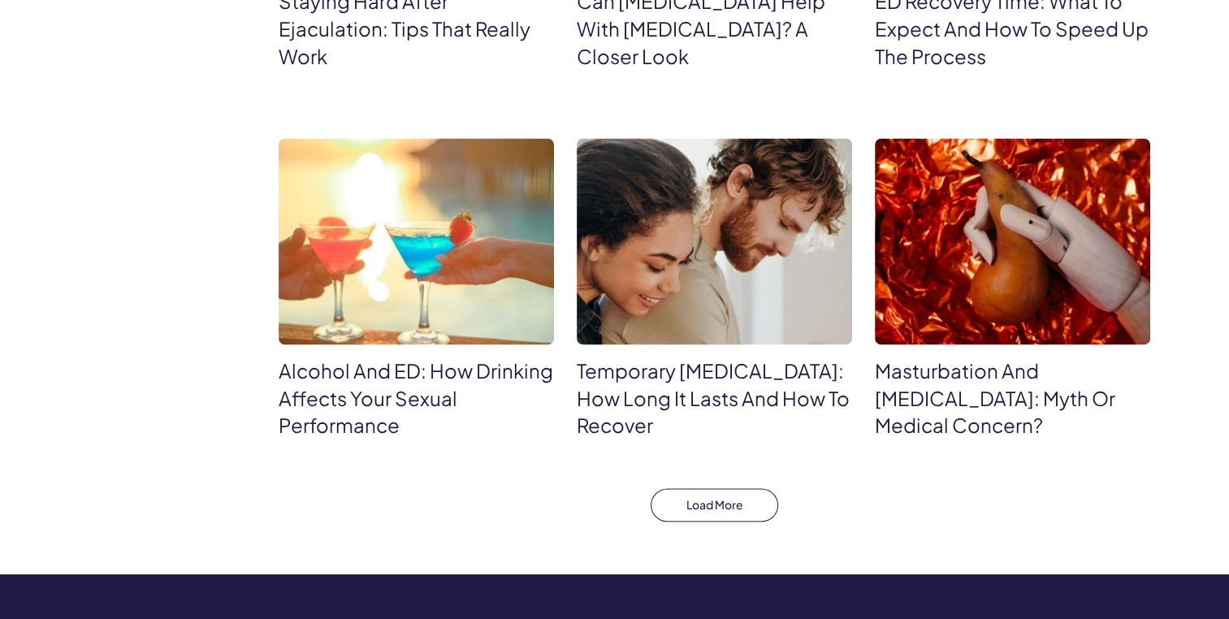
scroll to position [2394, 0]
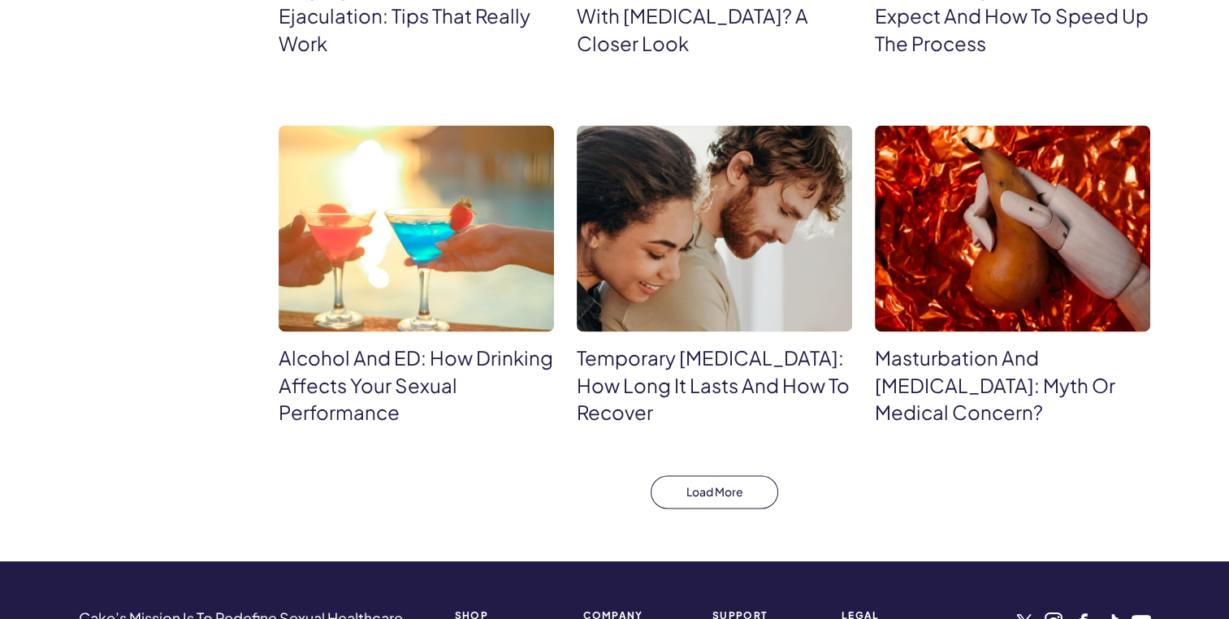
click at [738, 510] on button "Load More" at bounding box center [715, 492] width 128 height 34
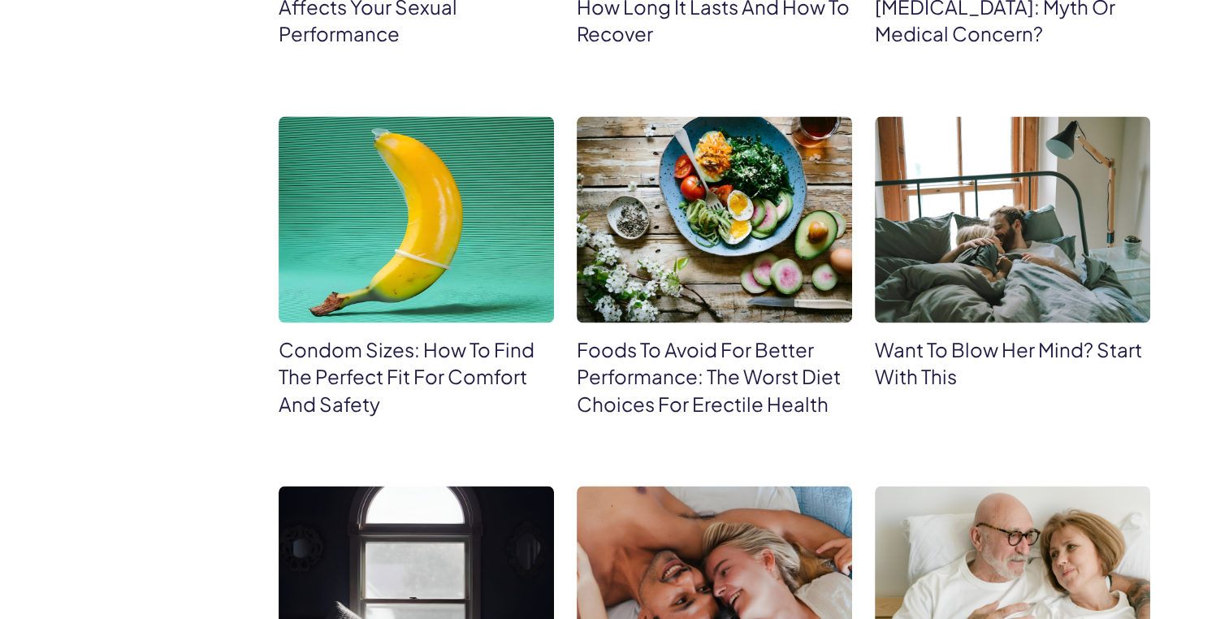
scroll to position [2773, 0]
click at [998, 263] on img at bounding box center [1012, 218] width 275 height 206
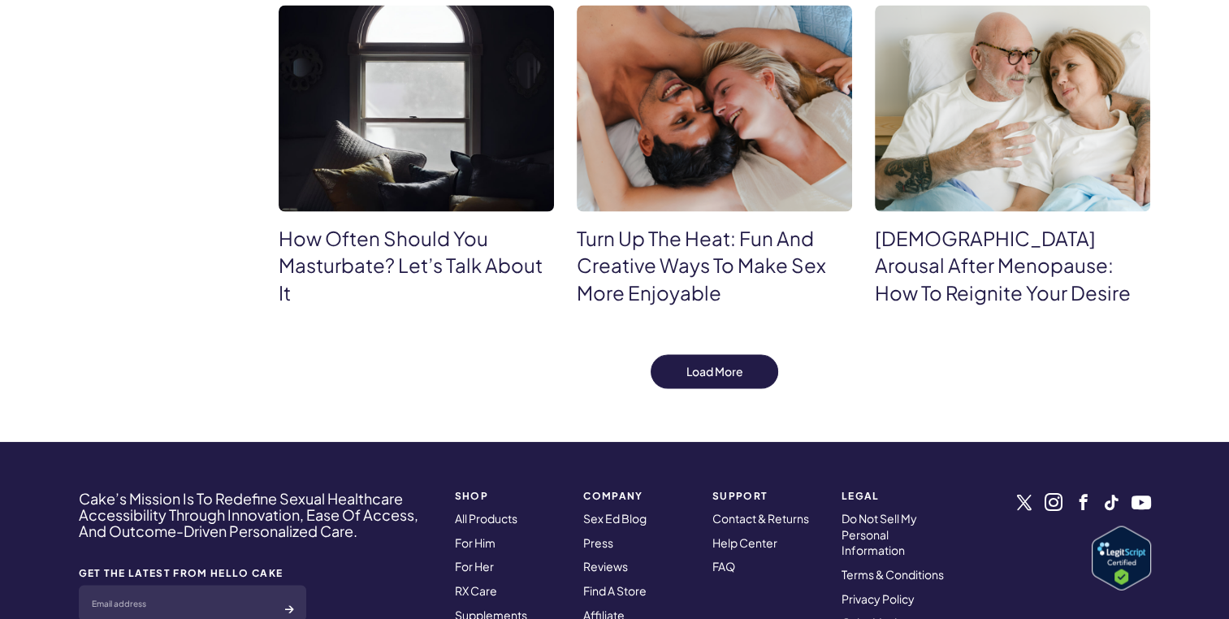
scroll to position [3280, 0]
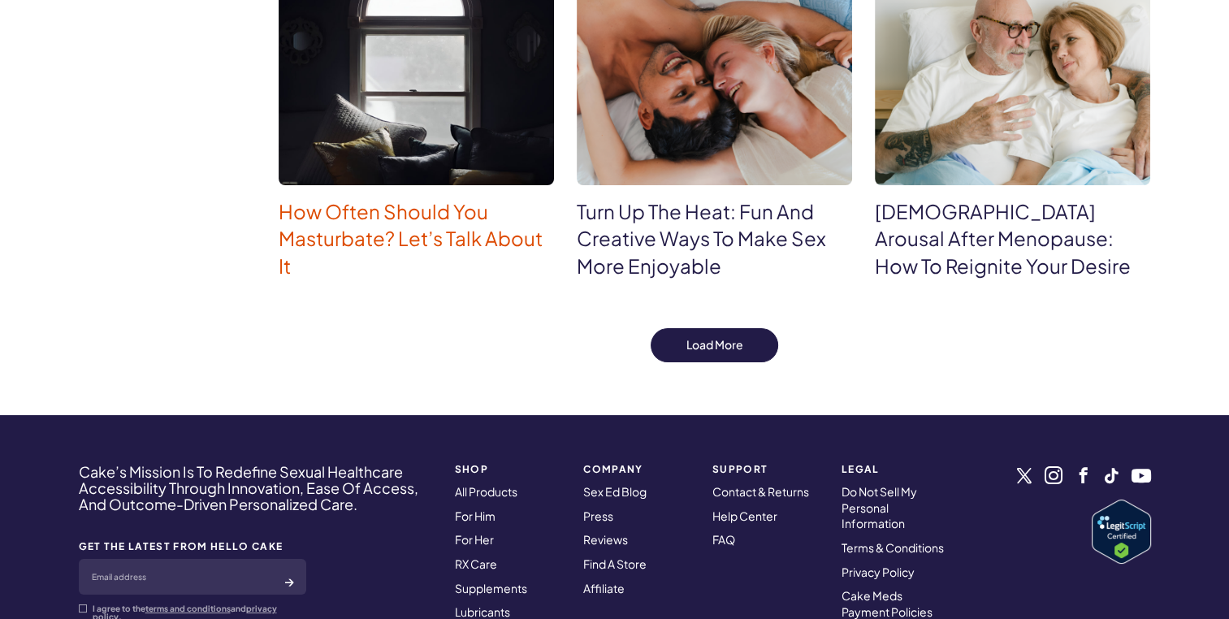
click at [379, 248] on link "How Often Should You Masturbate? Let’s Talk About It" at bounding box center [411, 238] width 264 height 79
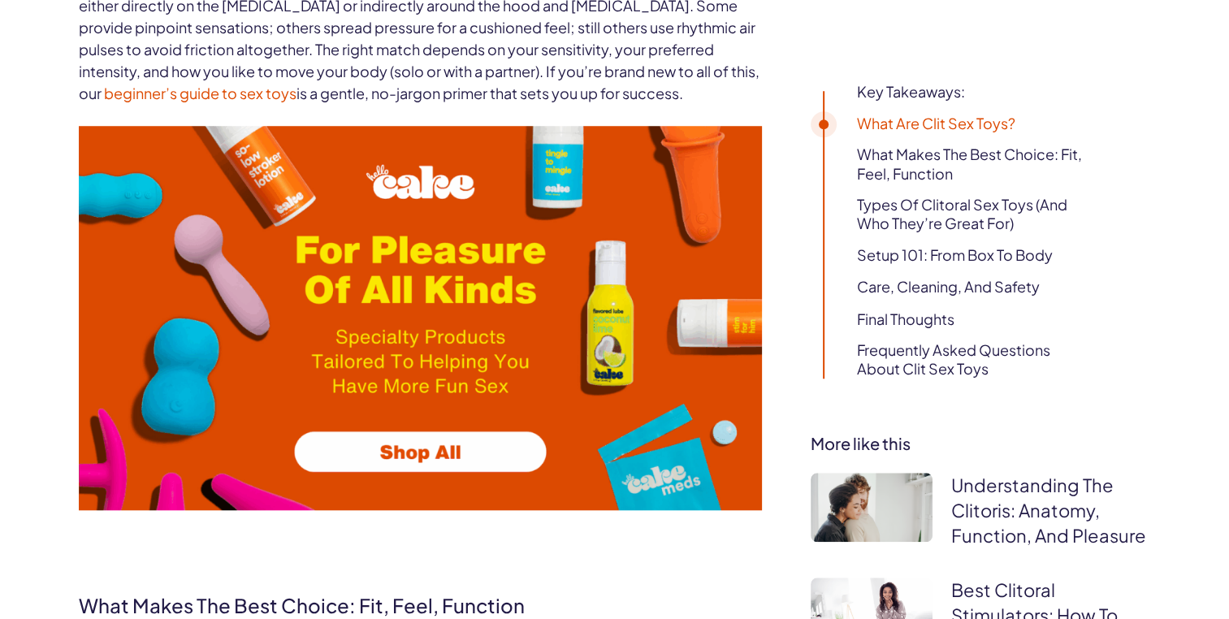
scroll to position [1339, 0]
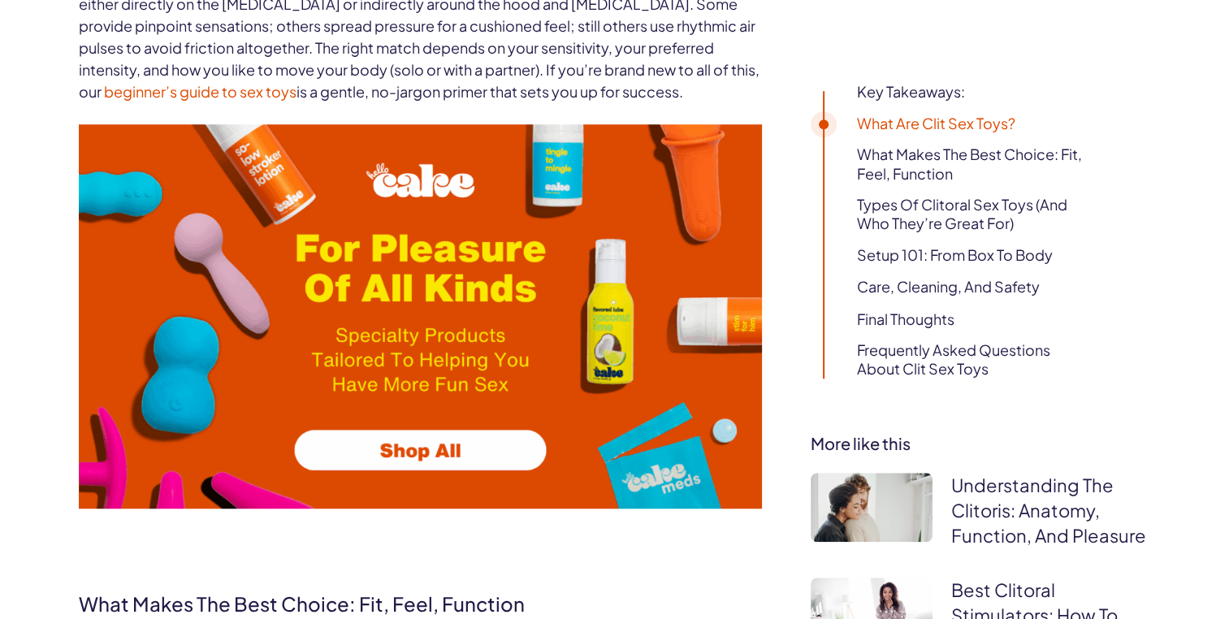
click at [376, 452] on img at bounding box center [420, 316] width 683 height 384
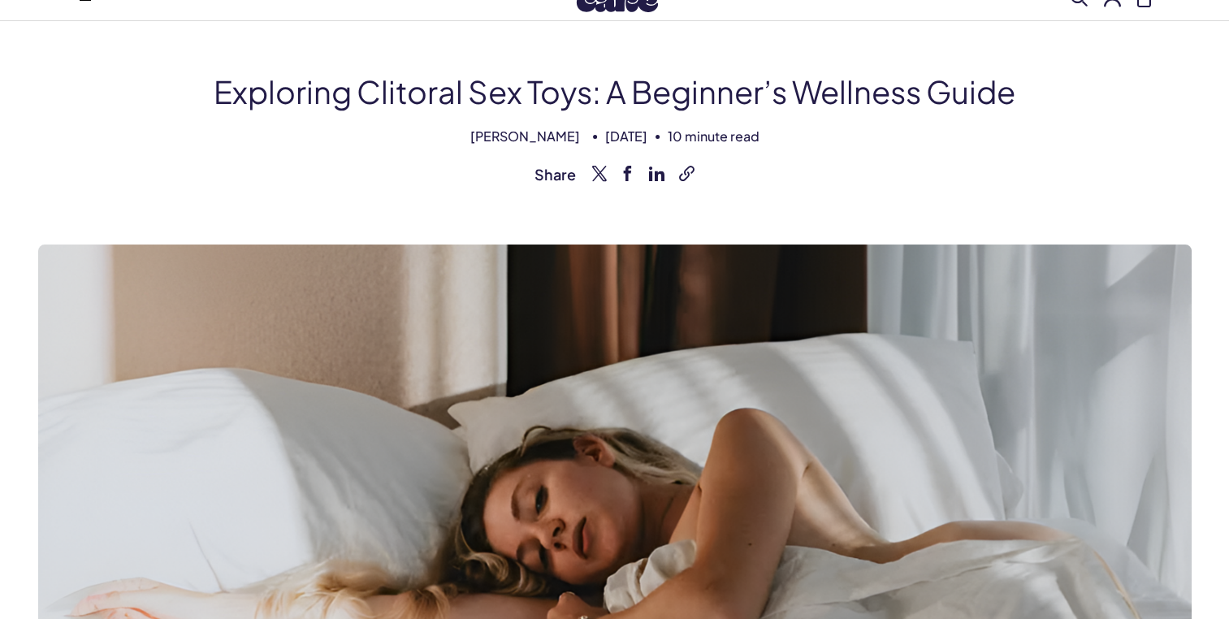
scroll to position [0, 0]
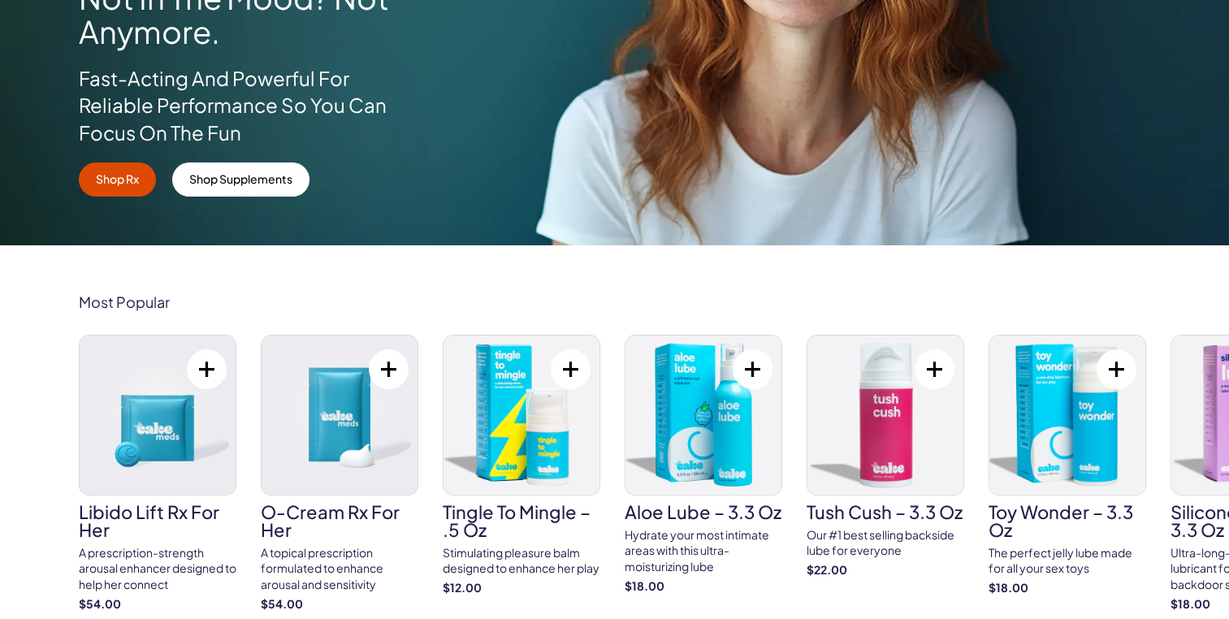
scroll to position [345, 0]
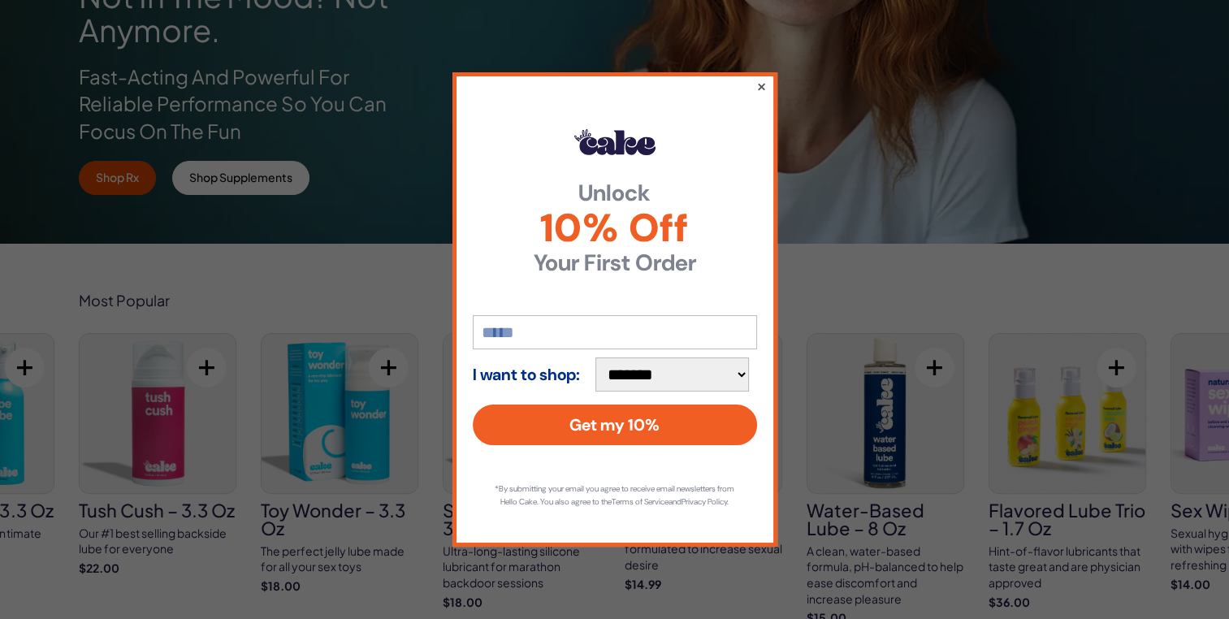
click at [765, 79] on button "×" at bounding box center [761, 86] width 11 height 20
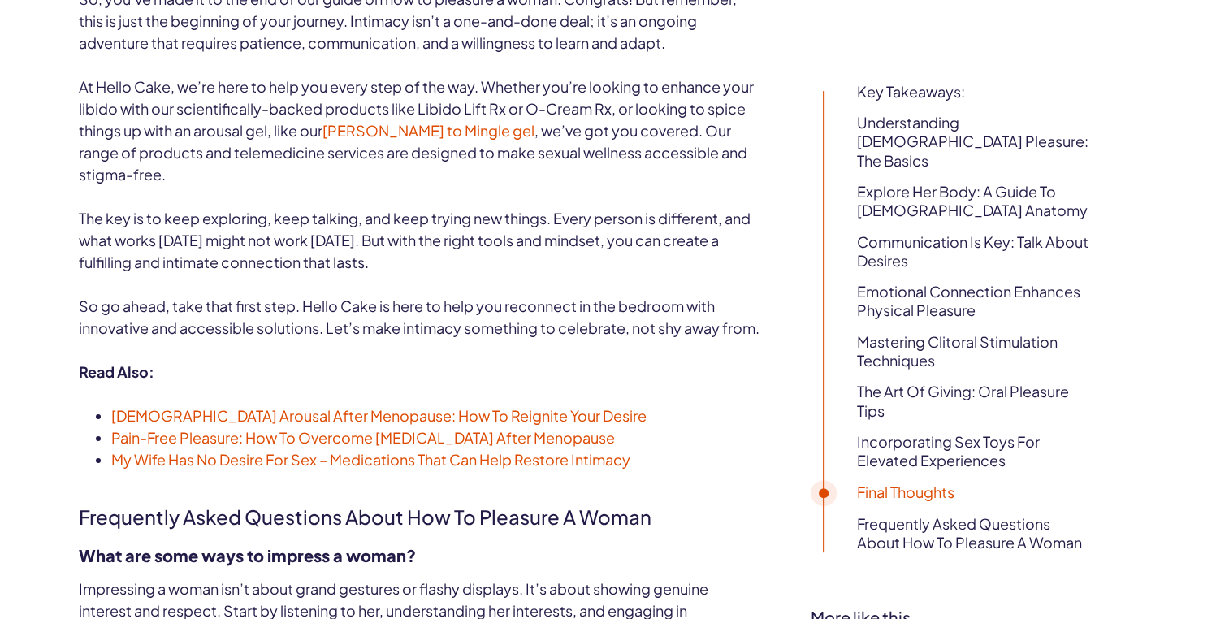
scroll to position [6618, 0]
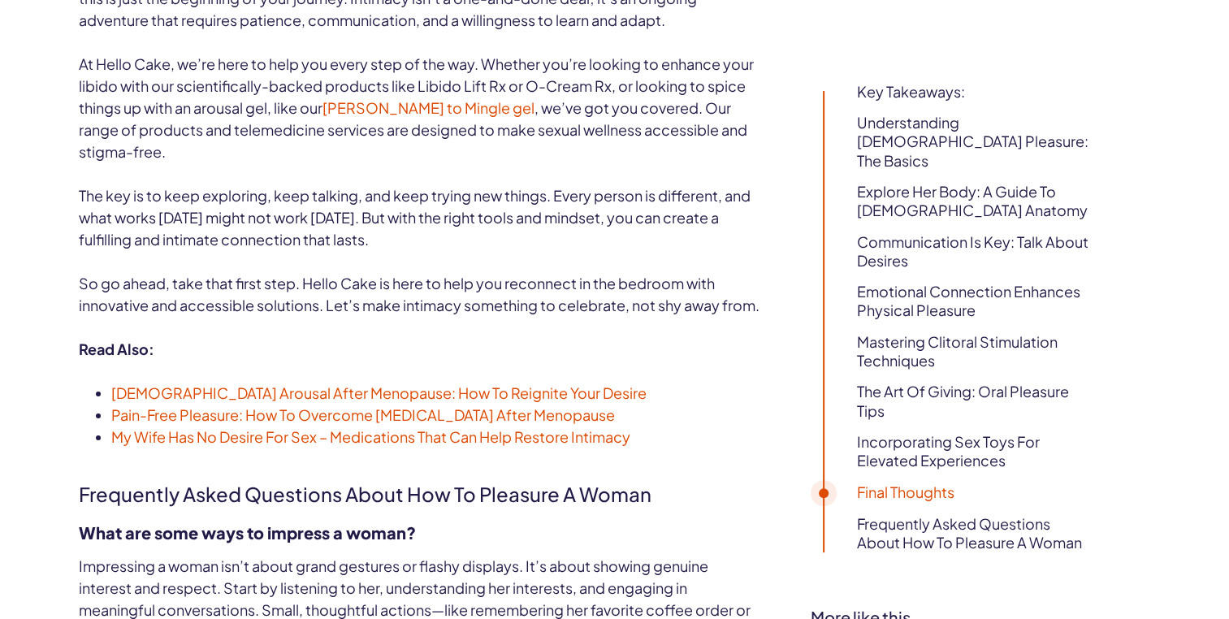
click at [136, 402] on span "[DEMOGRAPHIC_DATA] Arousal After Menopause: How To Reignite Your Desire" at bounding box center [379, 393] width 536 height 19
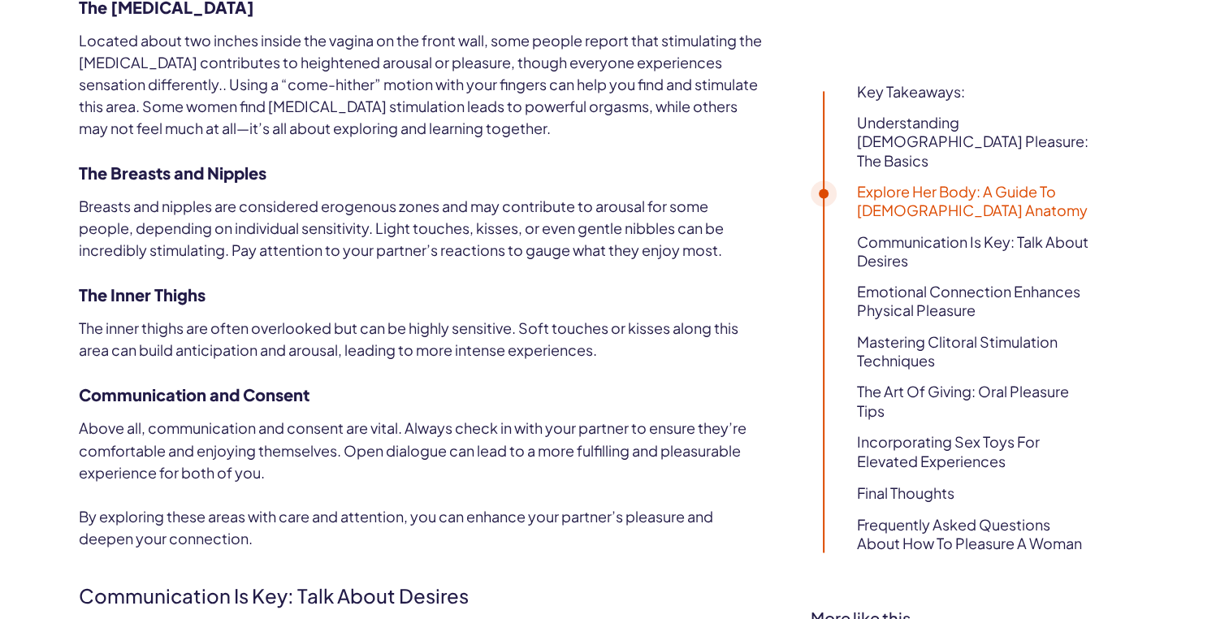
scroll to position [2618, 0]
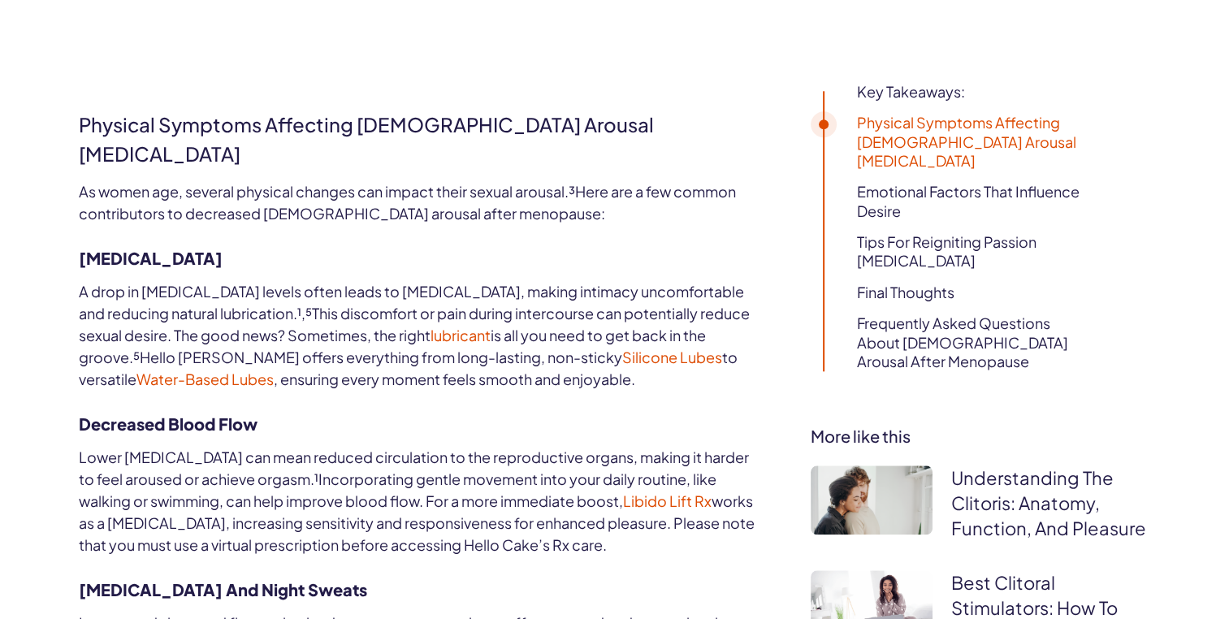
scroll to position [1723, 0]
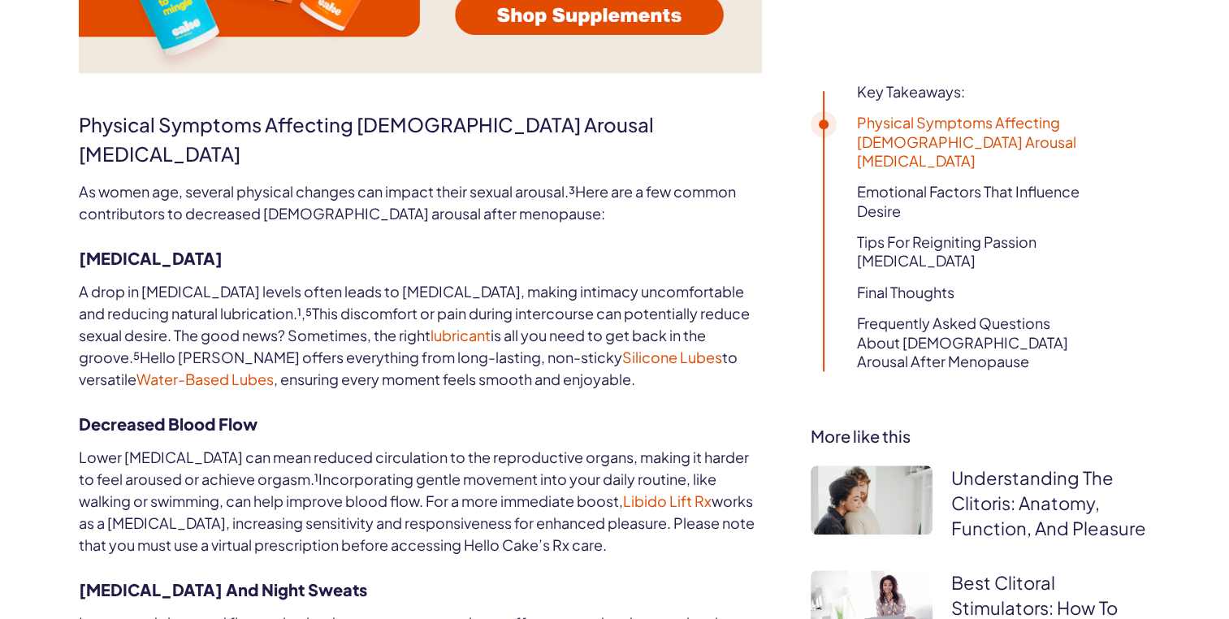
click at [623, 492] on span "Libido Lift Rx" at bounding box center [667, 501] width 89 height 19
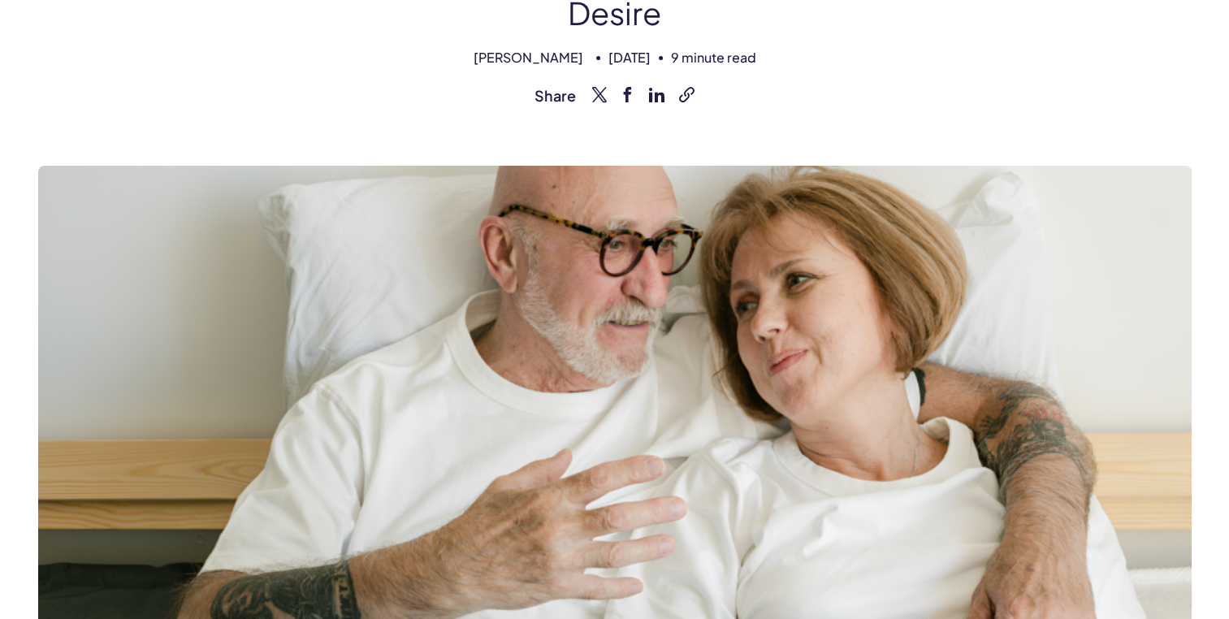
scroll to position [0, 0]
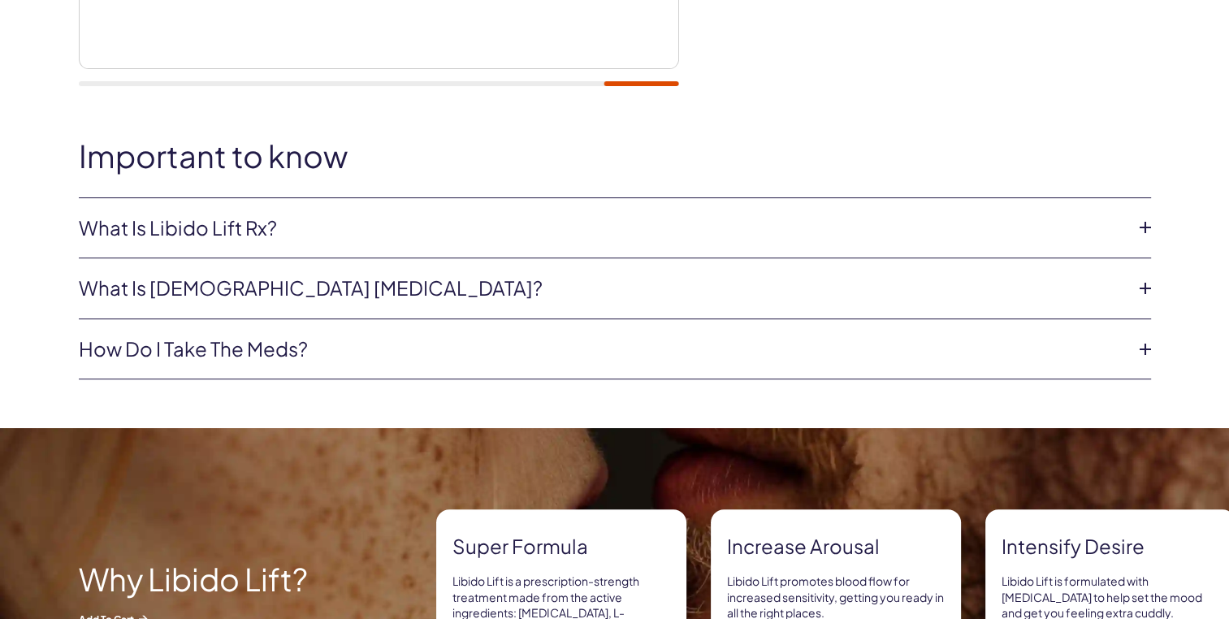
scroll to position [661, 0]
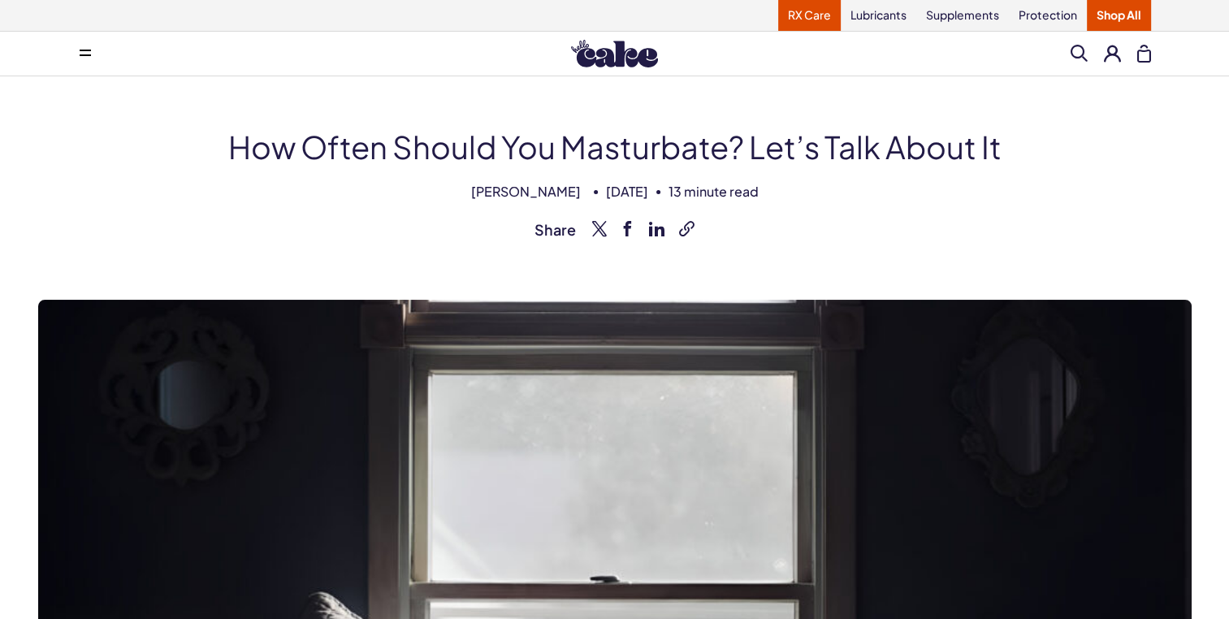
click at [805, 14] on link "RX Care" at bounding box center [809, 15] width 63 height 31
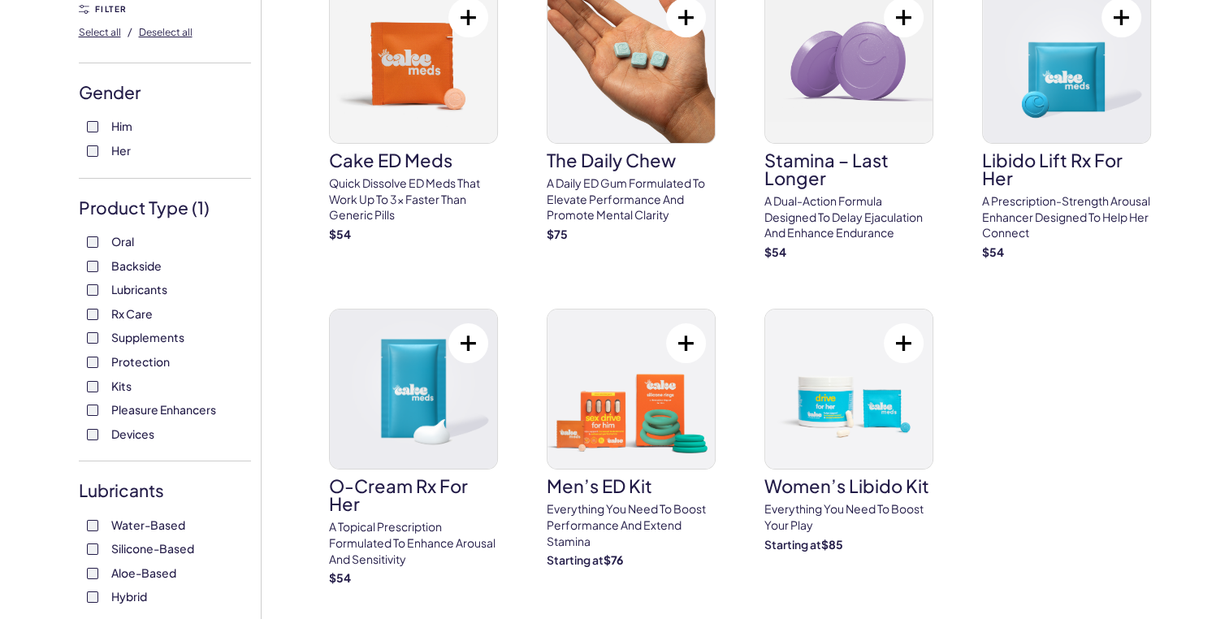
scroll to position [166, 0]
click at [398, 422] on img at bounding box center [413, 388] width 167 height 159
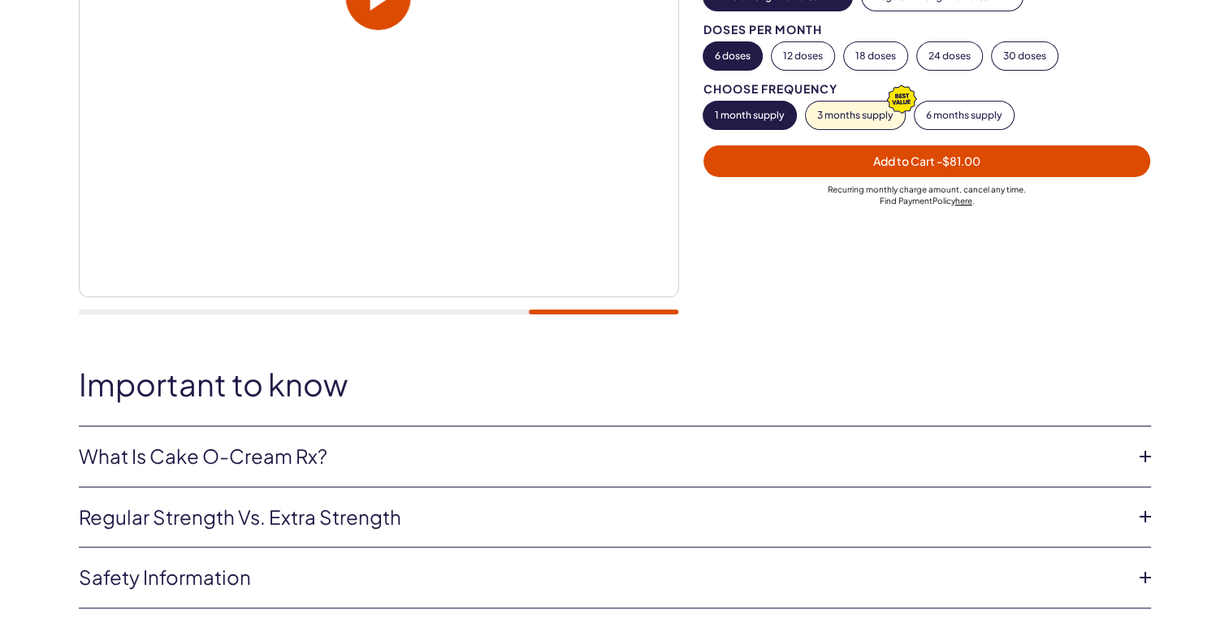
scroll to position [449, 0]
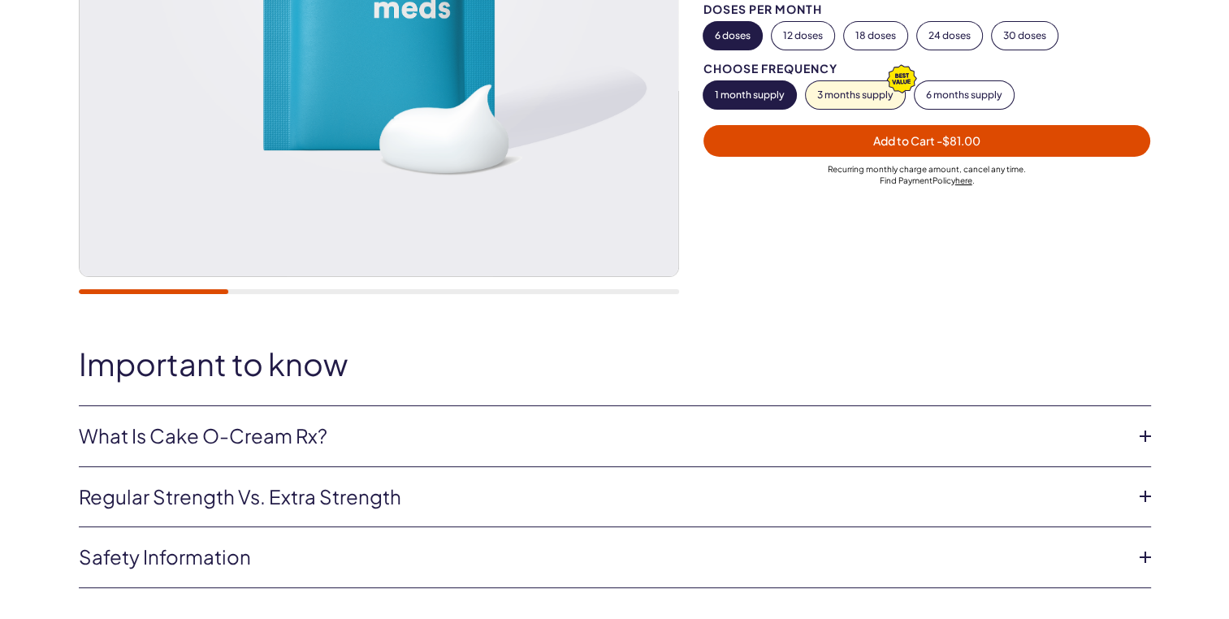
click at [143, 562] on link "Safety information" at bounding box center [602, 558] width 1047 height 28
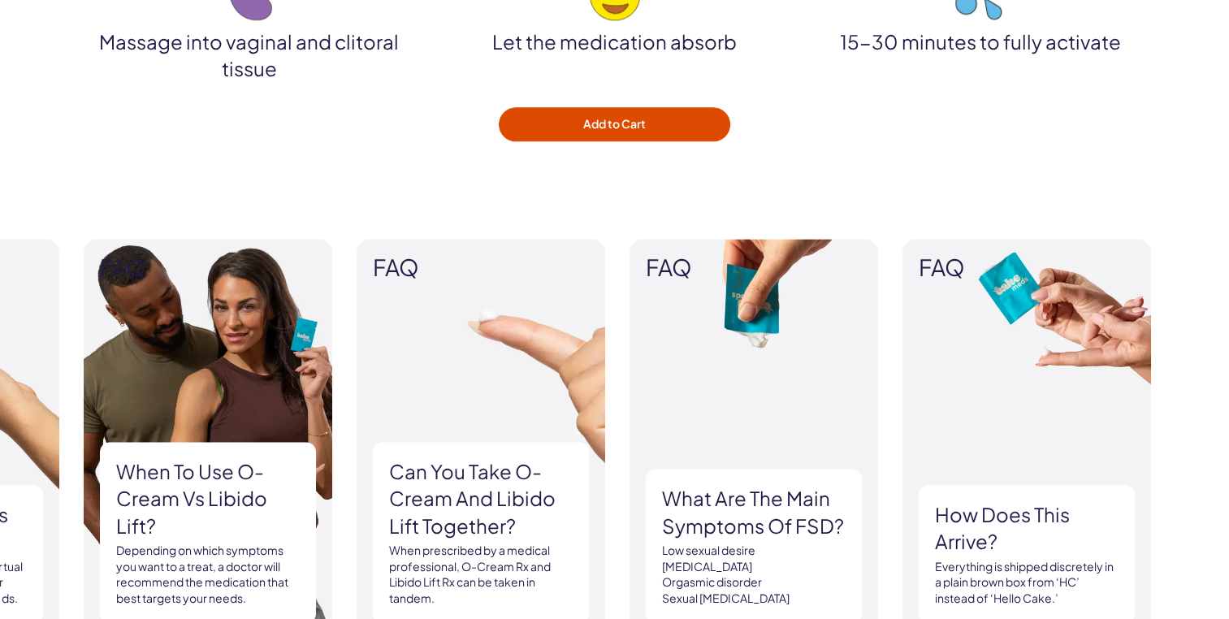
scroll to position [2085, 0]
